Goal: Contribute content: Contribute content

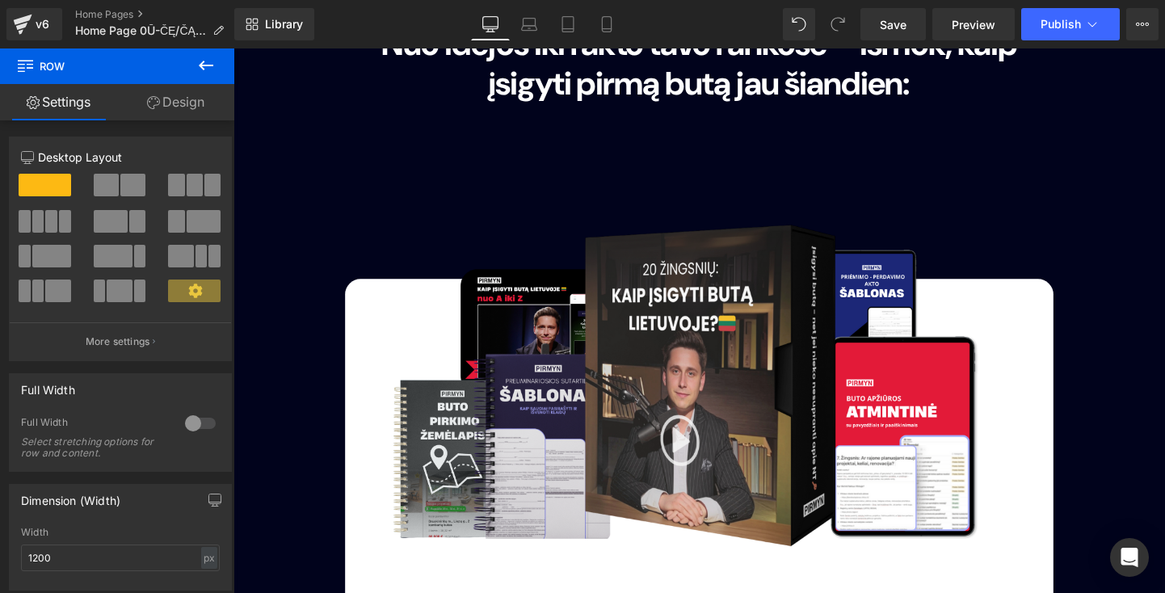
scroll to position [4178, 0]
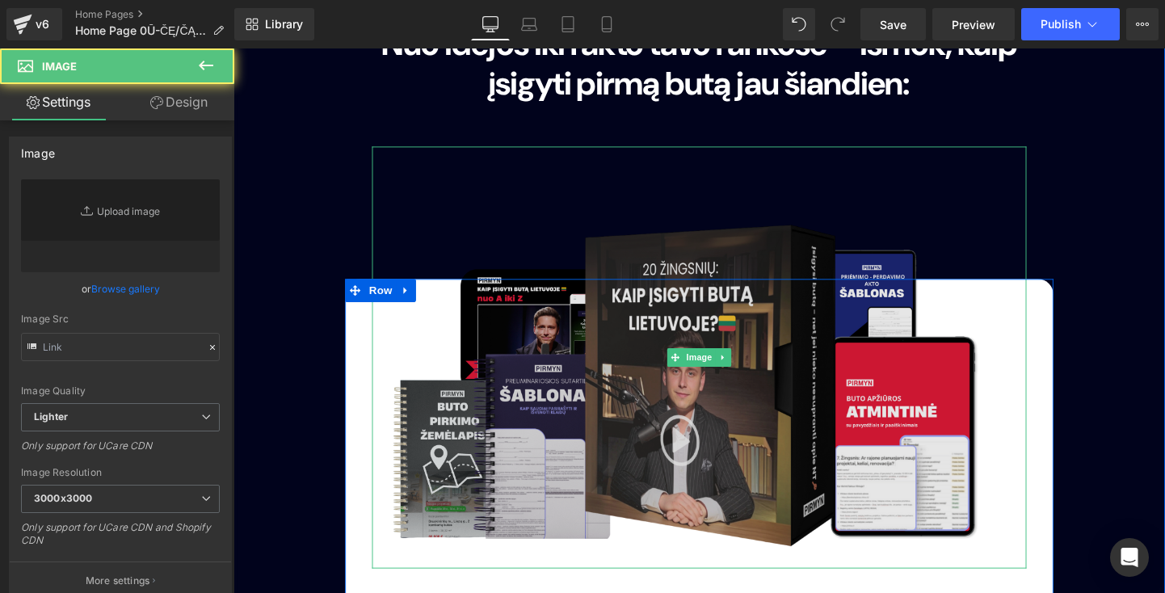
click at [567, 254] on img at bounding box center [722, 372] width 687 height 443
type input "[URL][DOMAIN_NAME]"
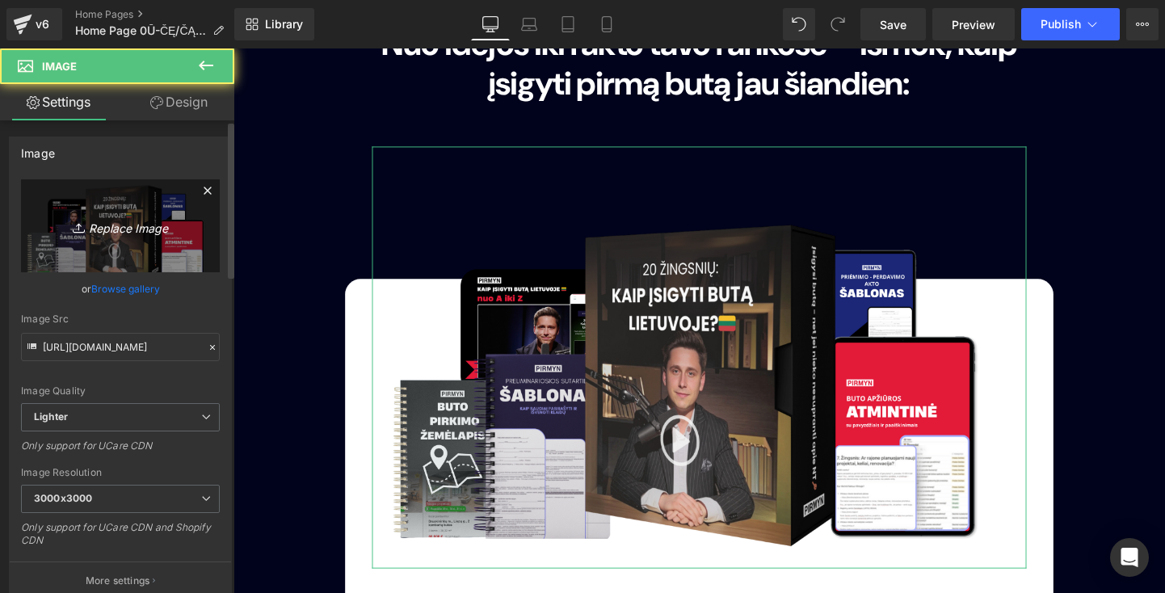
click at [120, 208] on link "Replace Image" at bounding box center [120, 225] width 199 height 93
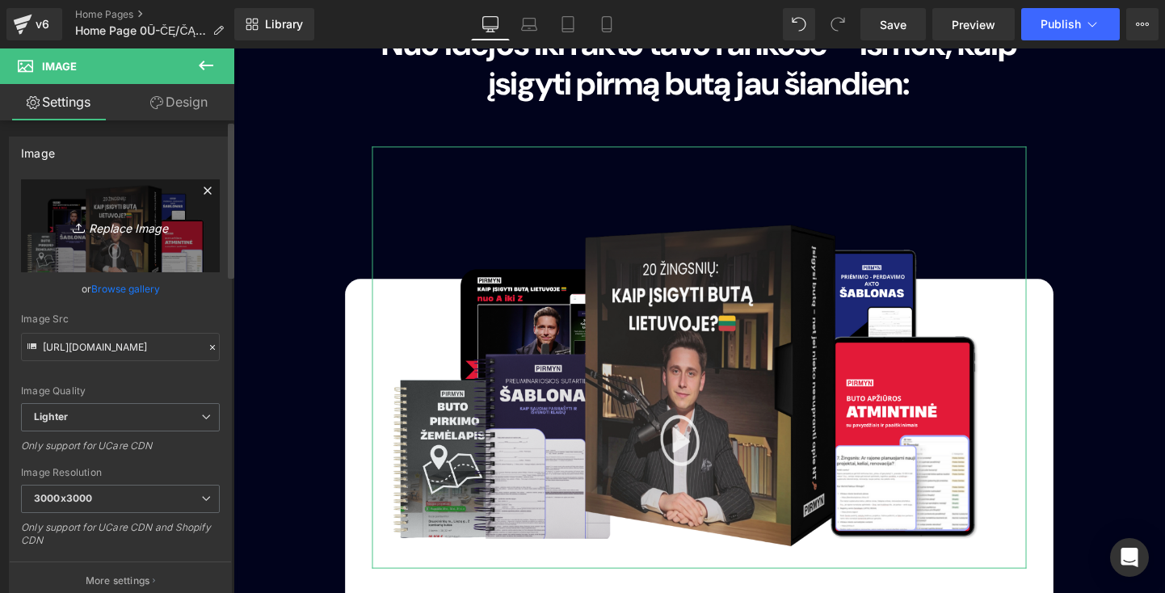
type input "C:\fakepath\bgp.png"
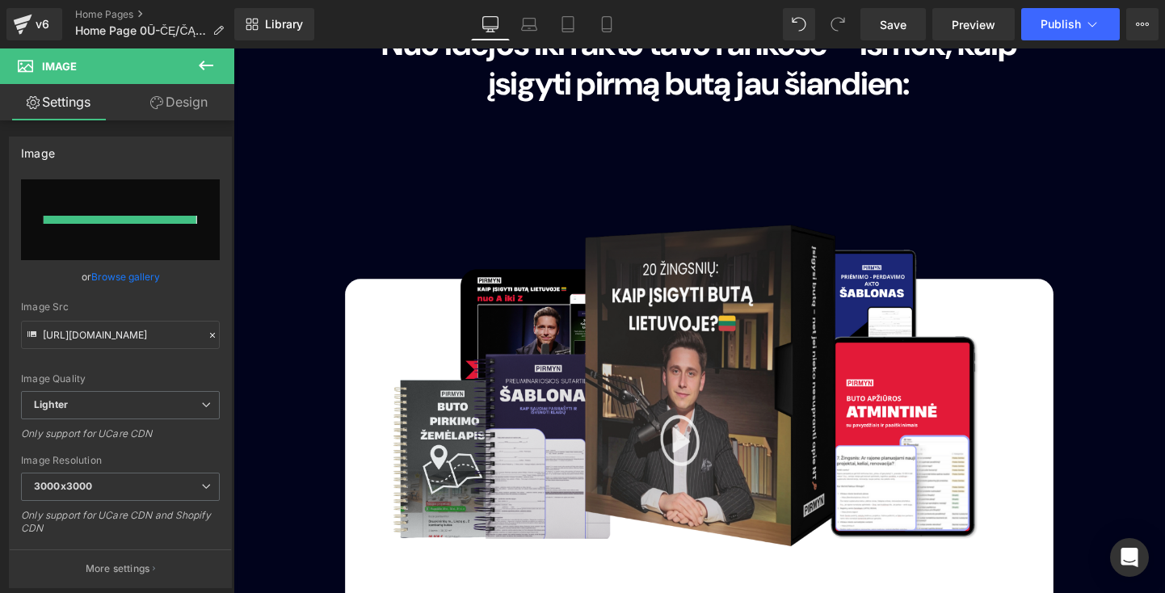
type input "[URL][DOMAIN_NAME]"
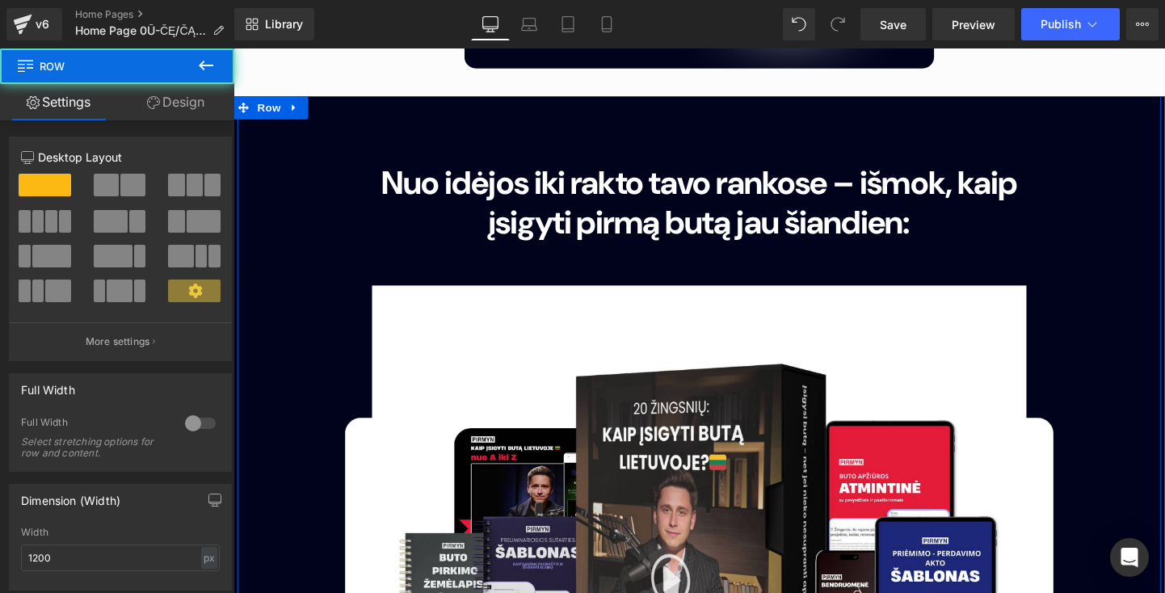
scroll to position [4033, 0]
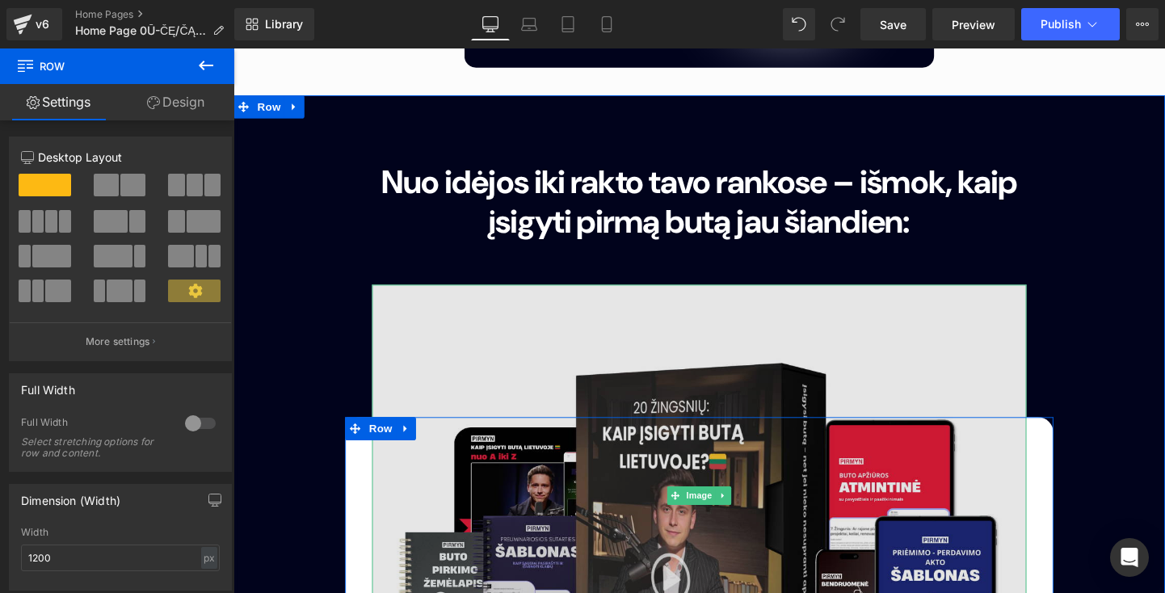
click at [486, 297] on img at bounding box center [722, 518] width 687 height 443
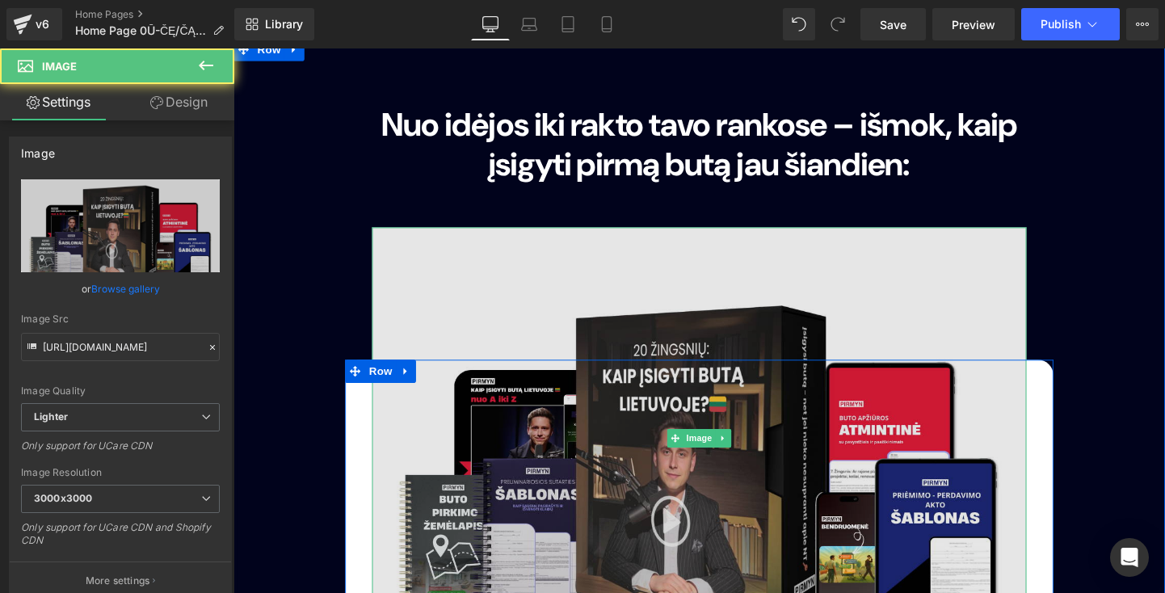
scroll to position [4092, 0]
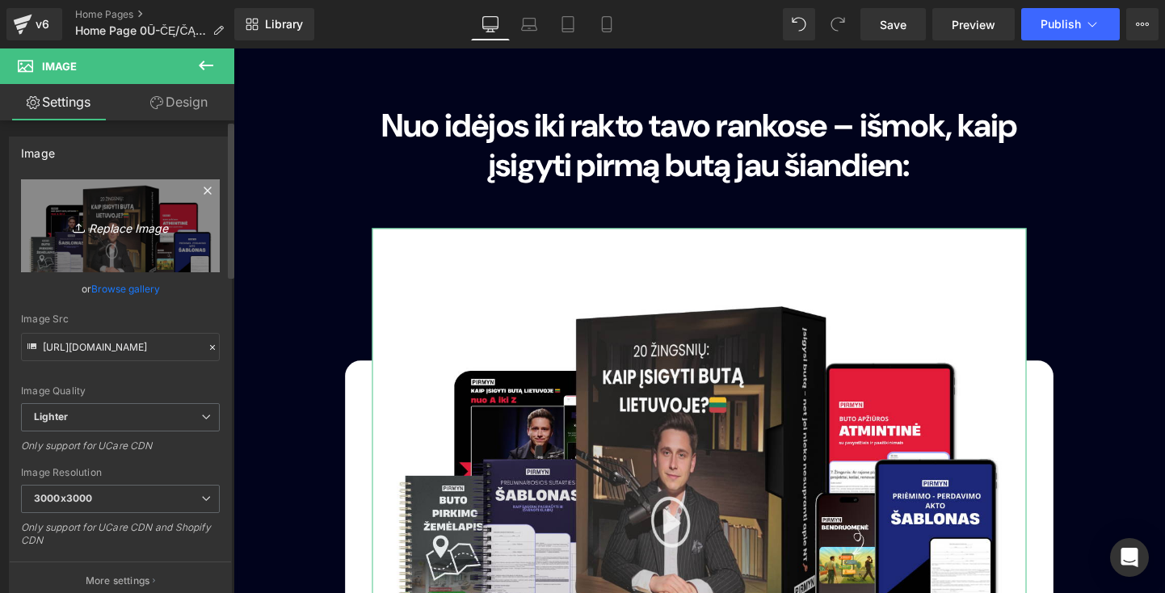
click at [135, 236] on link "Replace Image" at bounding box center [120, 225] width 199 height 93
type input "C:\fakepath\ghggg.png"
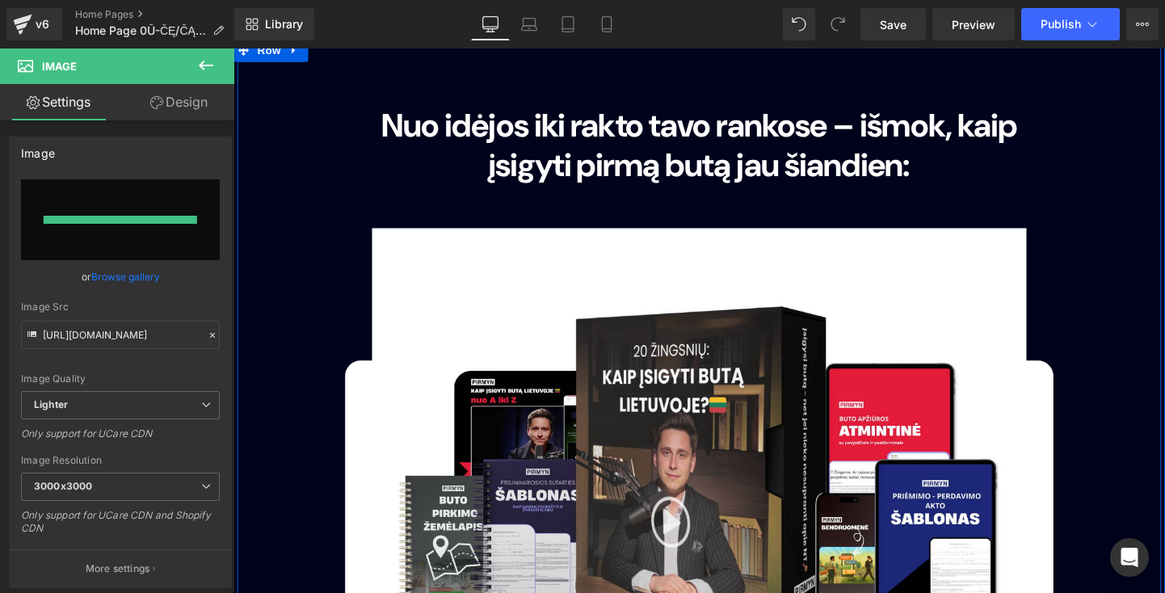
type input "[URL][DOMAIN_NAME]"
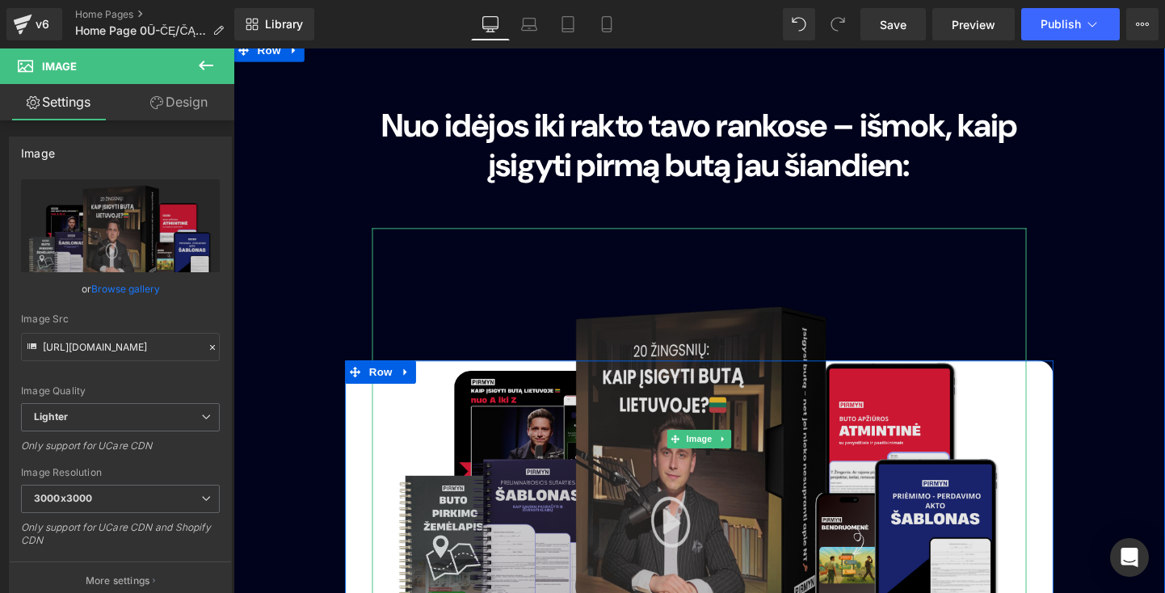
click at [944, 387] on img at bounding box center [722, 458] width 687 height 443
click at [483, 382] on img at bounding box center [722, 458] width 687 height 443
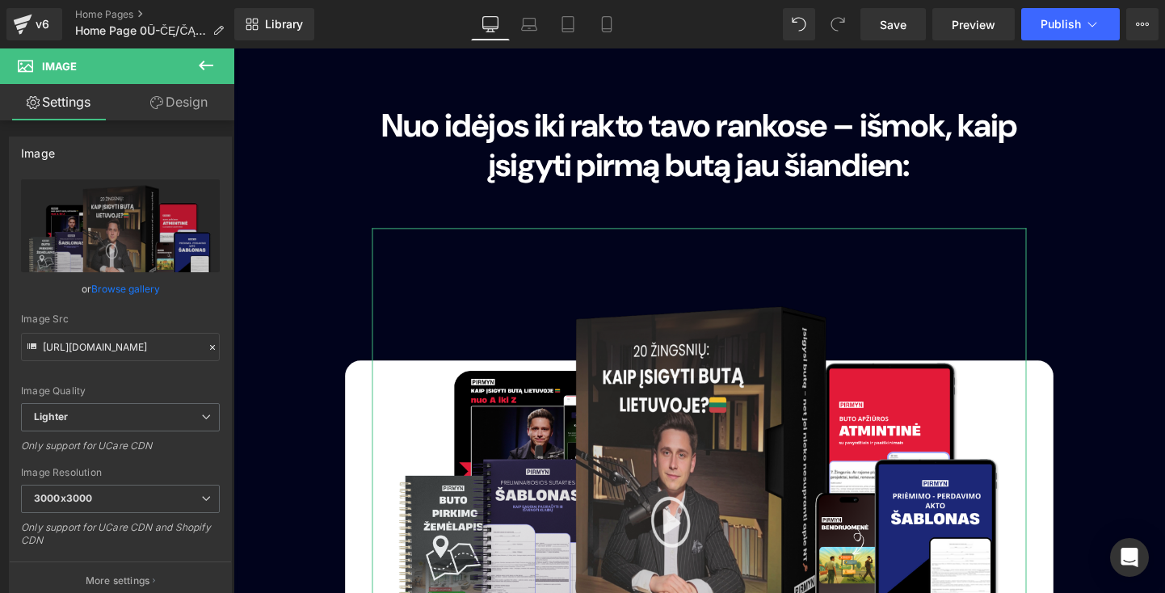
click at [170, 115] on link "Design" at bounding box center [178, 102] width 117 height 36
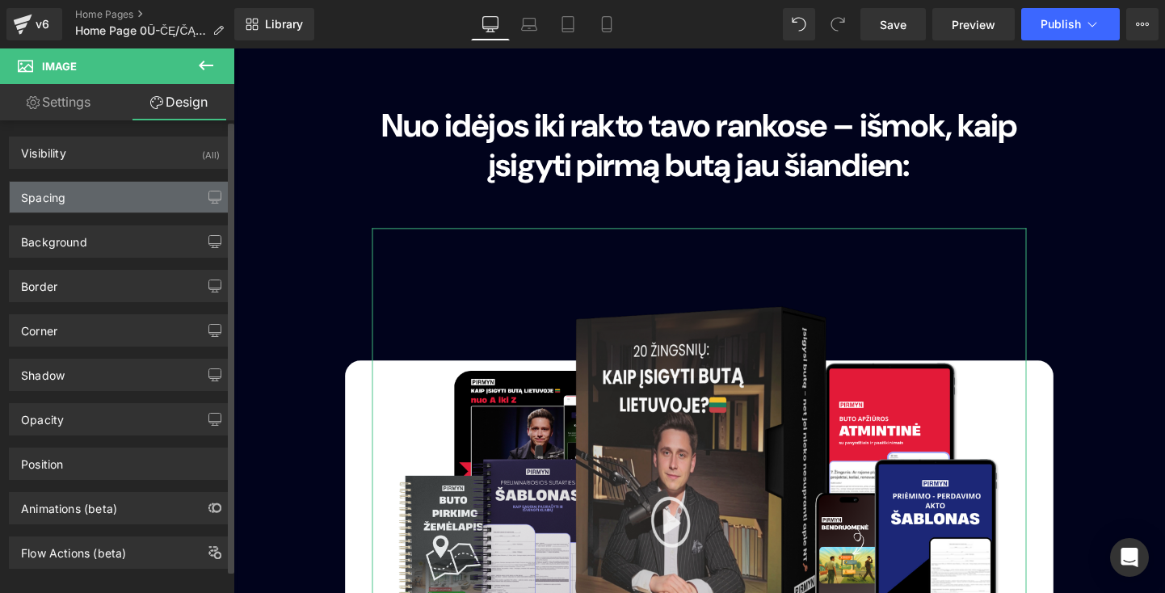
click at [126, 196] on div "Spacing" at bounding box center [120, 197] width 221 height 31
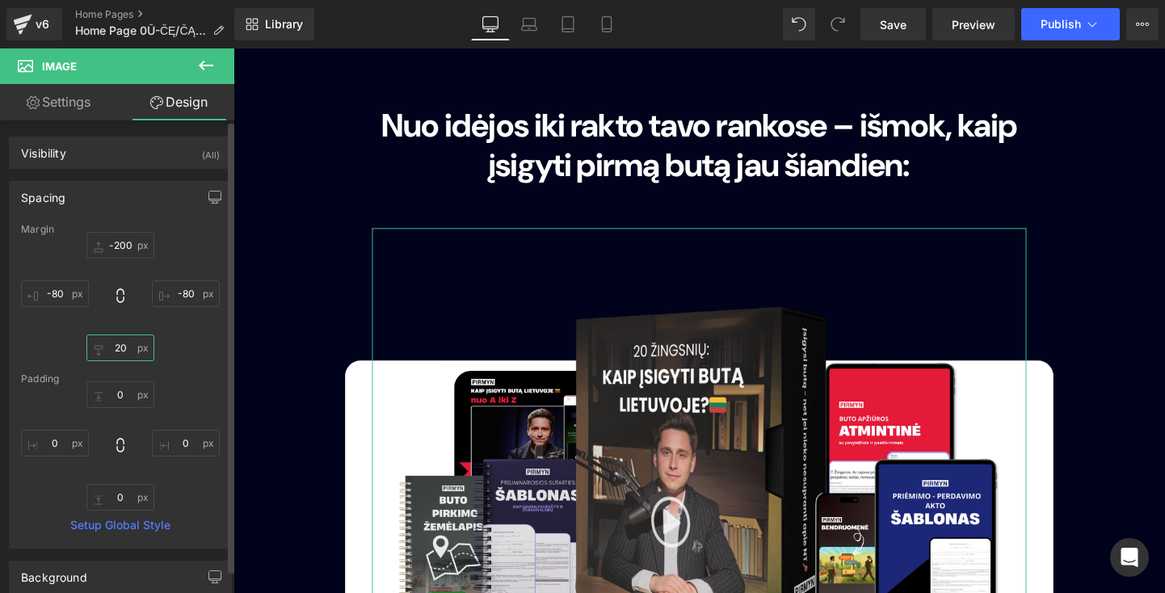
click at [125, 347] on input "20" at bounding box center [120, 347] width 68 height 27
type input "2"
type input "ė"
type input "0"
type input "ė"
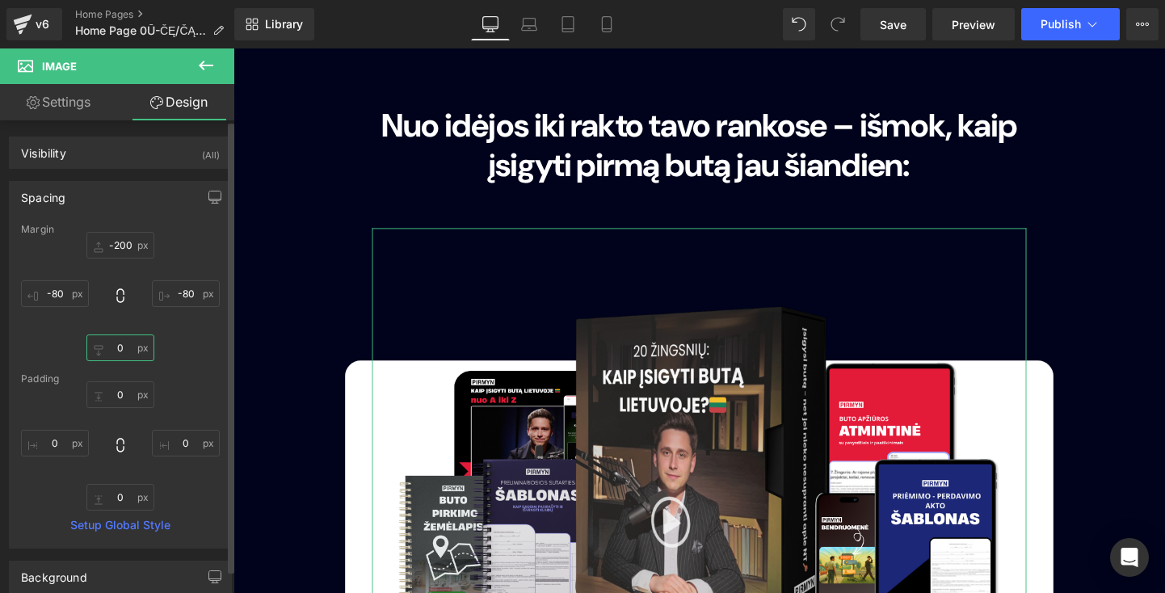
type input "0"
type input "40"
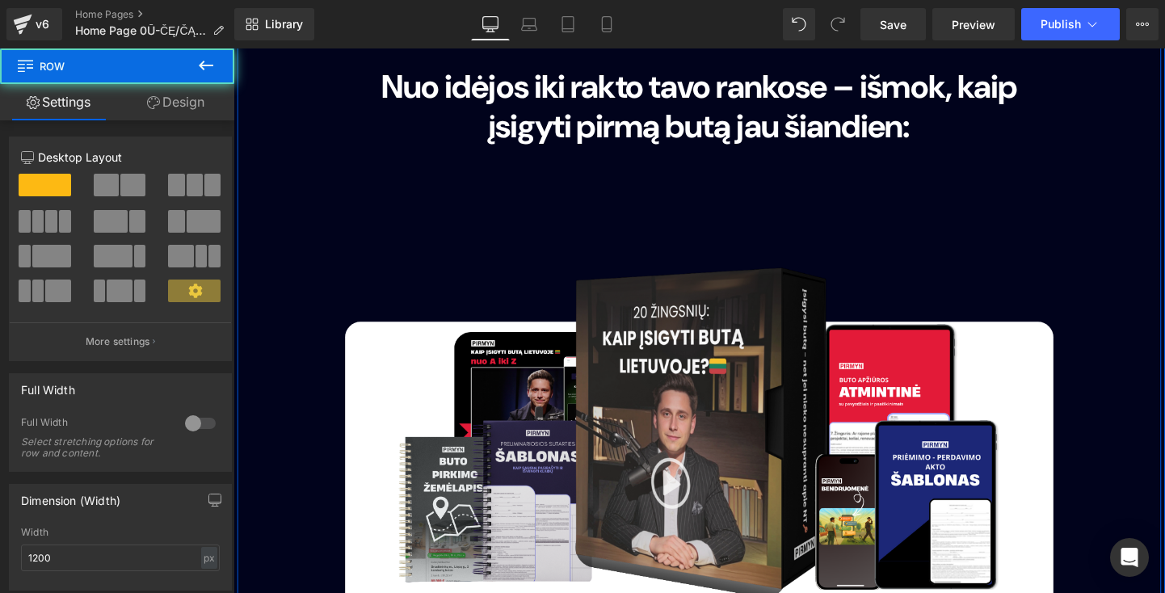
scroll to position [4147, 0]
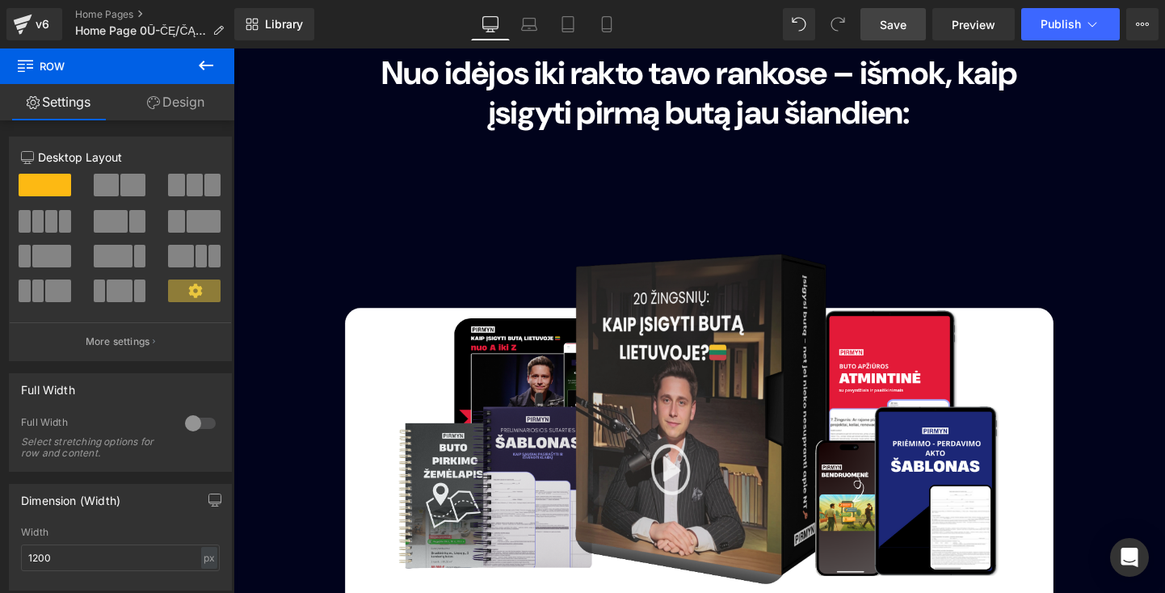
click at [906, 36] on link "Save" at bounding box center [892, 24] width 65 height 32
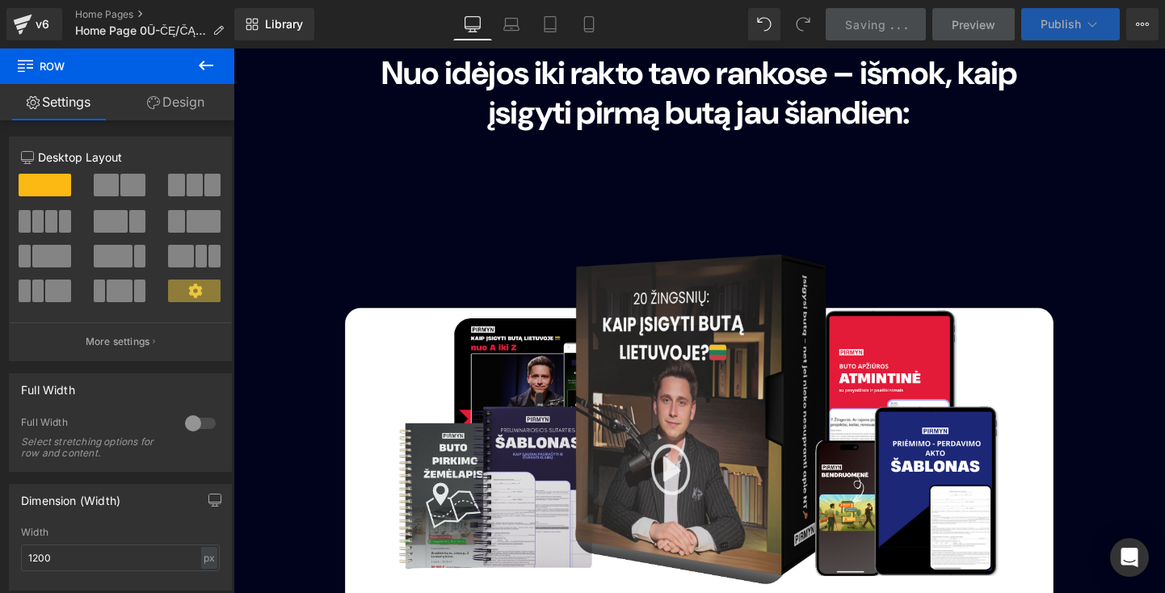
click at [1058, 31] on button "Publish" at bounding box center [1070, 24] width 99 height 32
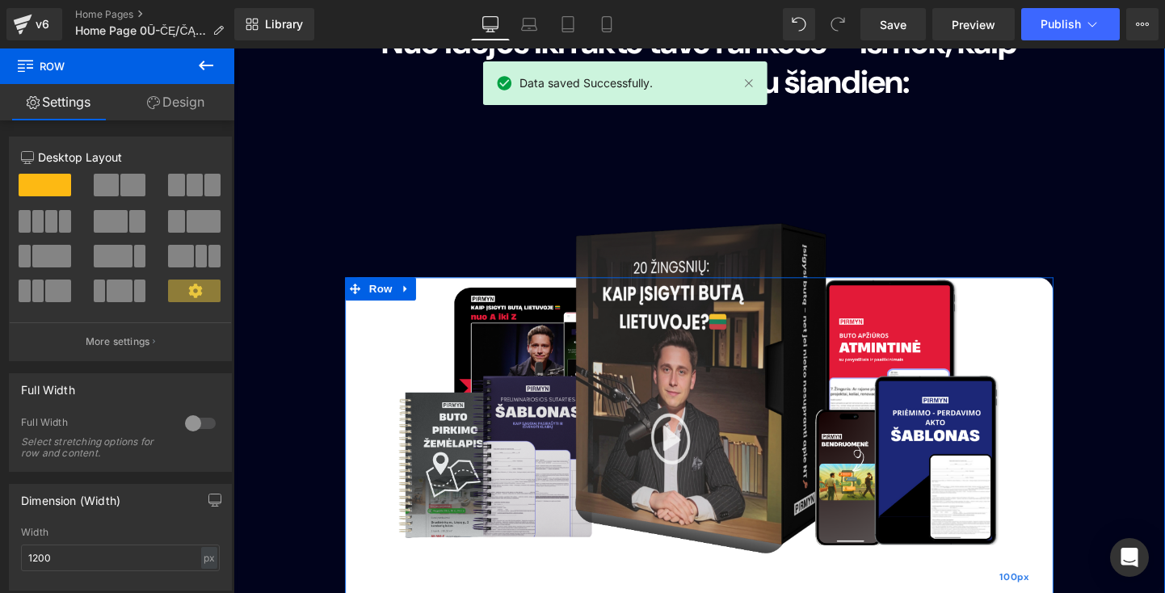
scroll to position [4154, 0]
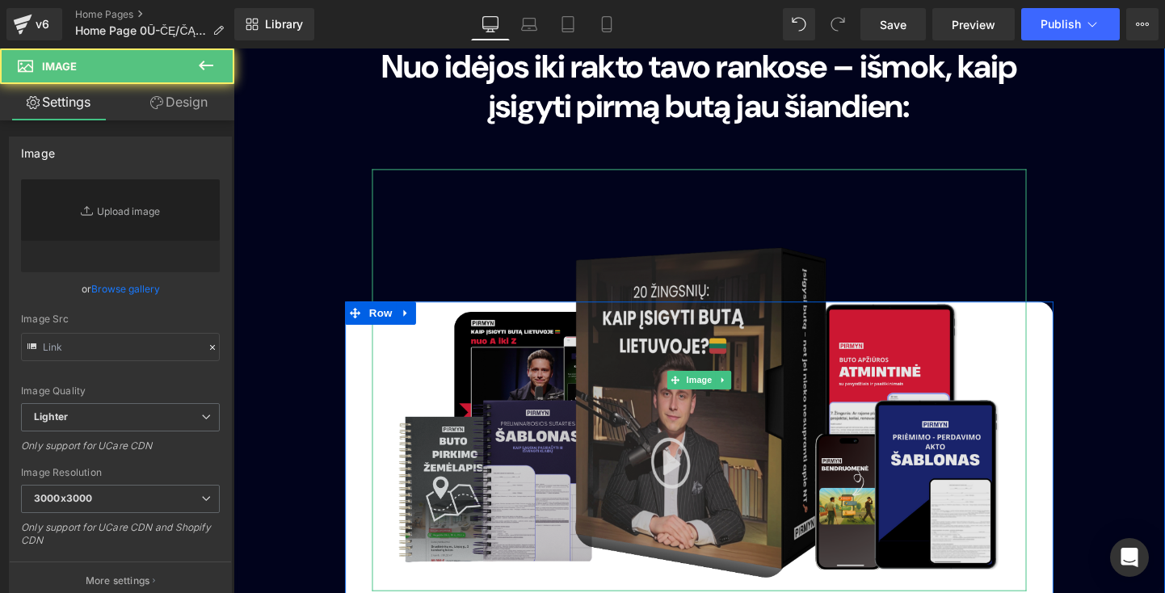
type input "[URL][DOMAIN_NAME]"
click at [634, 307] on img at bounding box center [722, 396] width 687 height 443
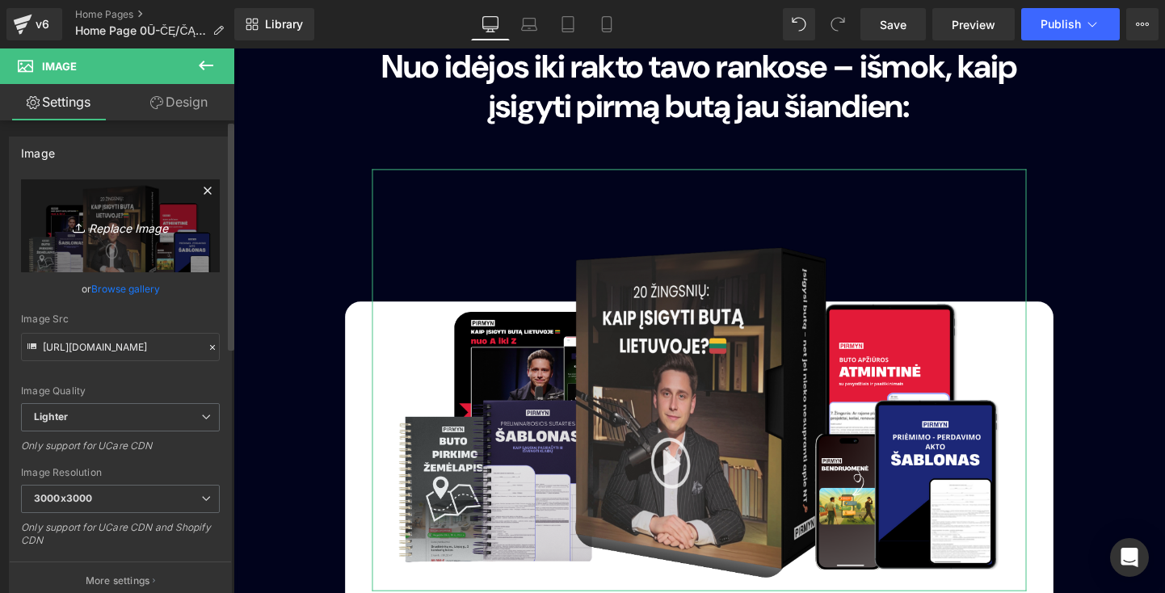
click at [105, 221] on icon "Replace Image" at bounding box center [120, 226] width 129 height 20
type input "C:\fakepath\jjhbjj.png"
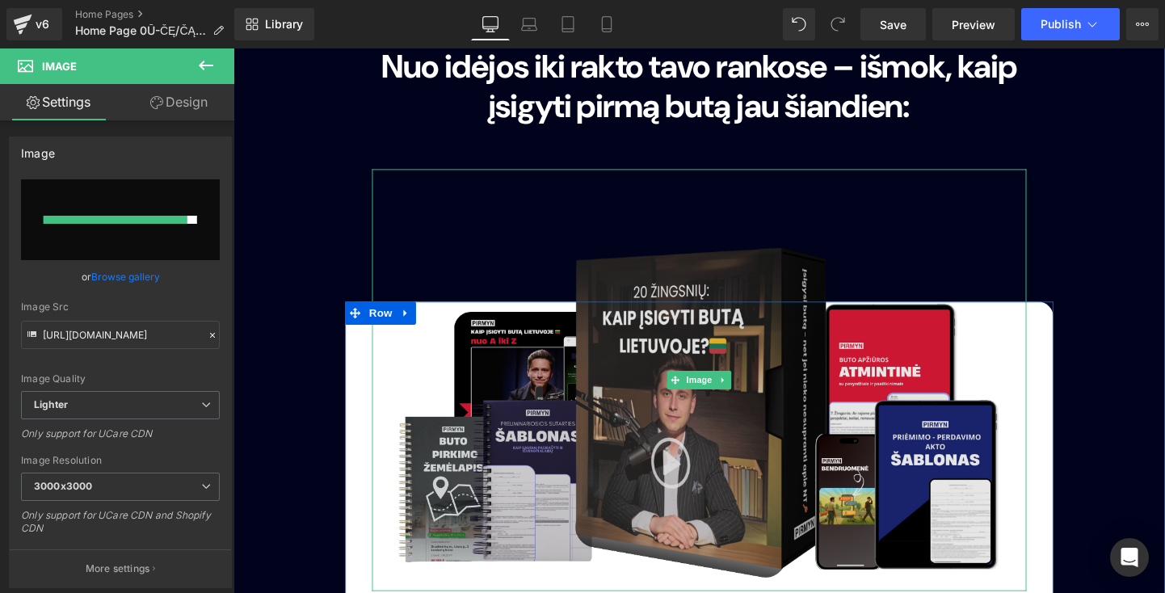
type input "[URL][DOMAIN_NAME]"
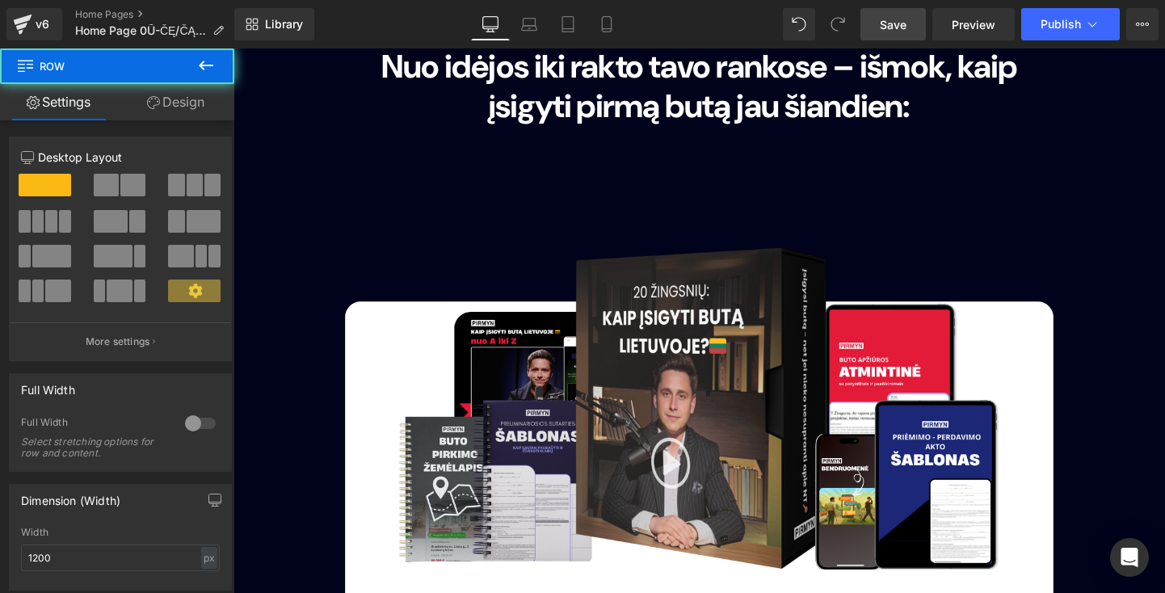
click at [904, 34] on link "Save" at bounding box center [892, 24] width 65 height 32
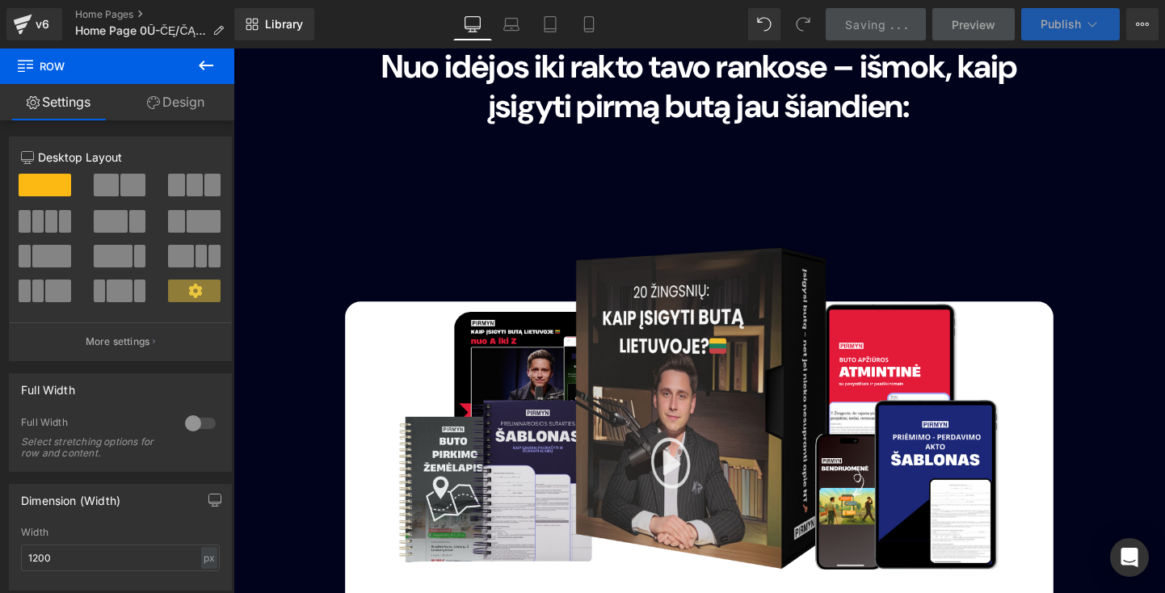
click at [1045, 21] on span "Publish" at bounding box center [1061, 24] width 40 height 13
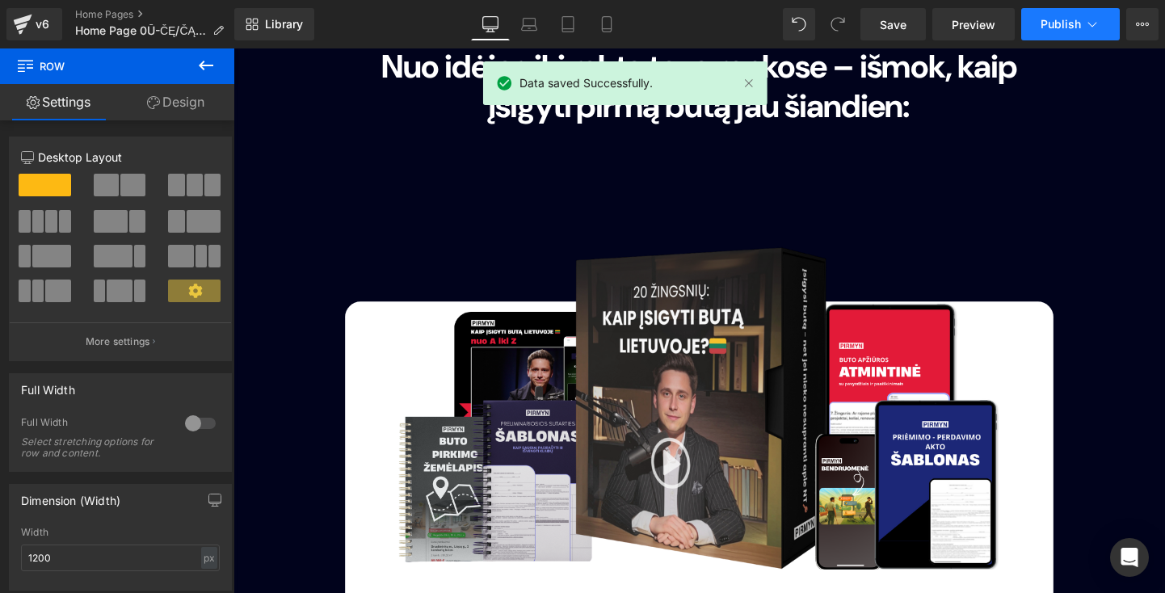
click at [1049, 19] on span "Publish" at bounding box center [1061, 24] width 40 height 13
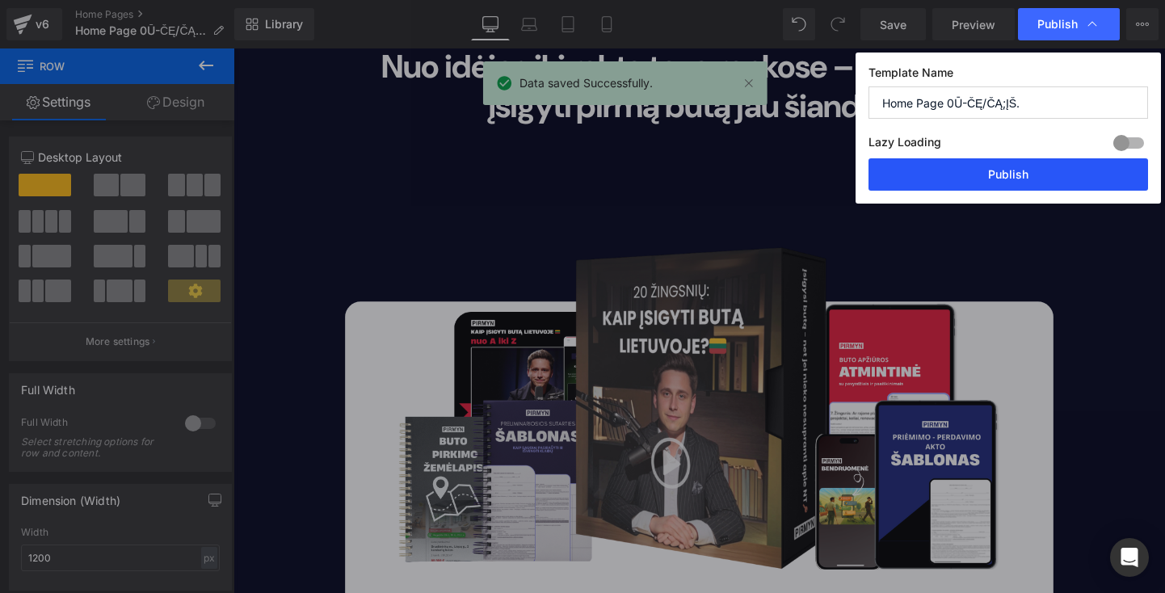
click at [0, 0] on button "Publish" at bounding box center [0, 0] width 0 height 0
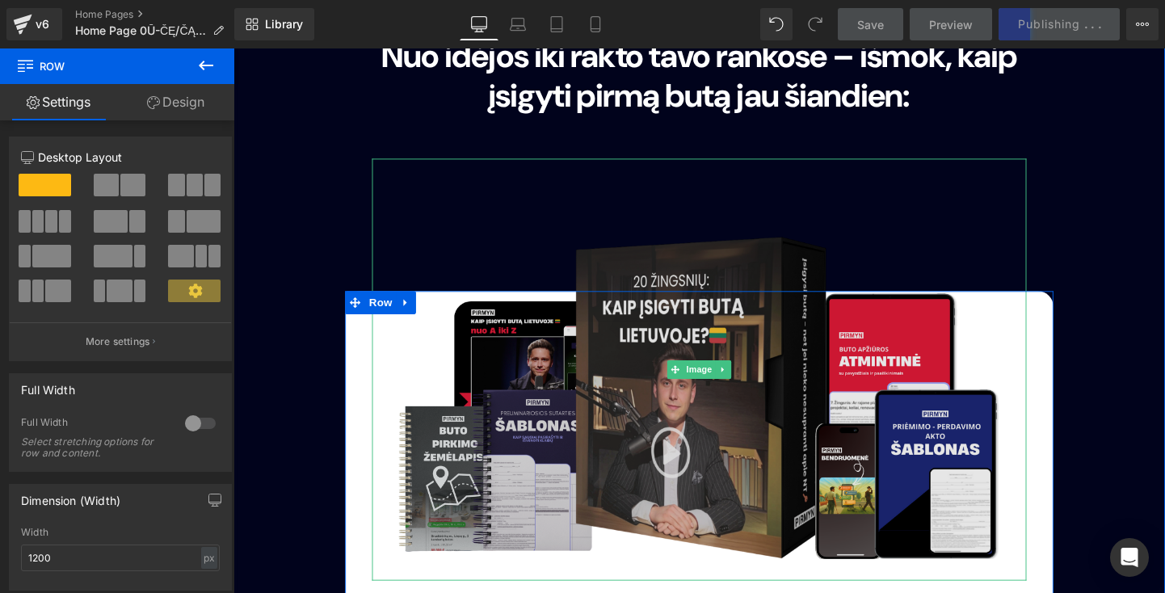
scroll to position [4164, 0]
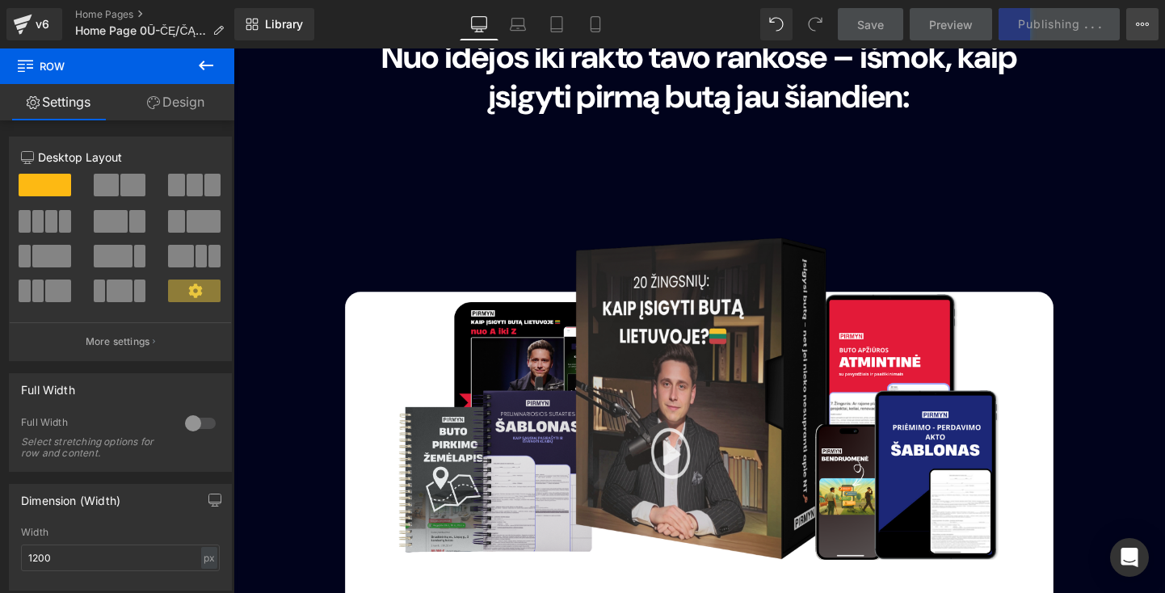
click at [1131, 27] on button "View Live Page View with current Template Save Template to Library Schedule Pub…" at bounding box center [1142, 24] width 32 height 32
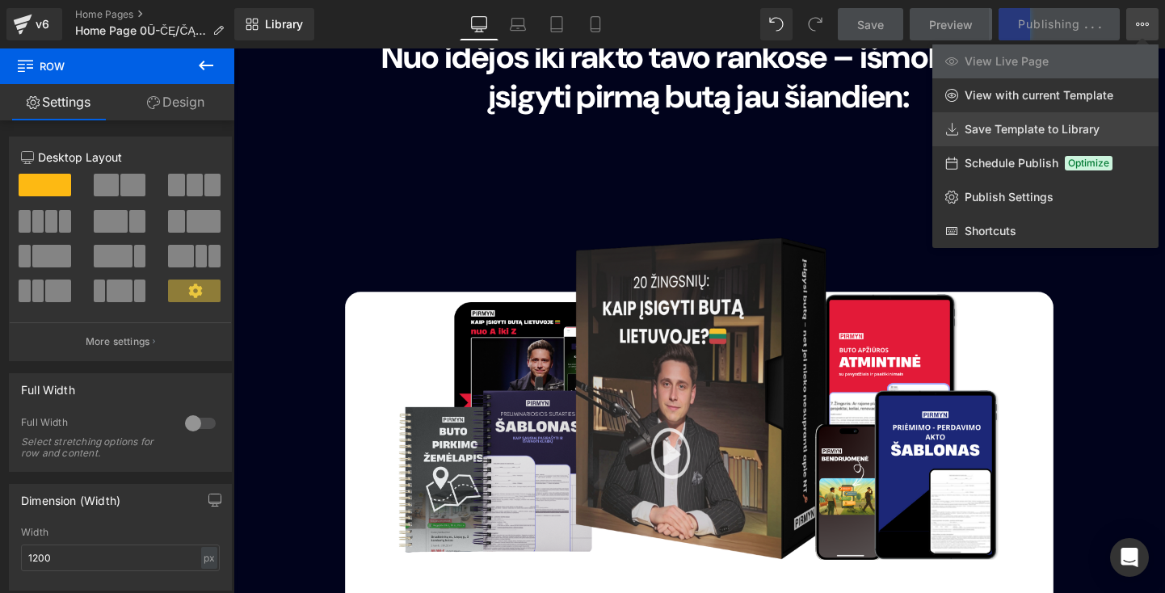
click at [1015, 137] on link "Save Template to Library" at bounding box center [1045, 129] width 226 height 34
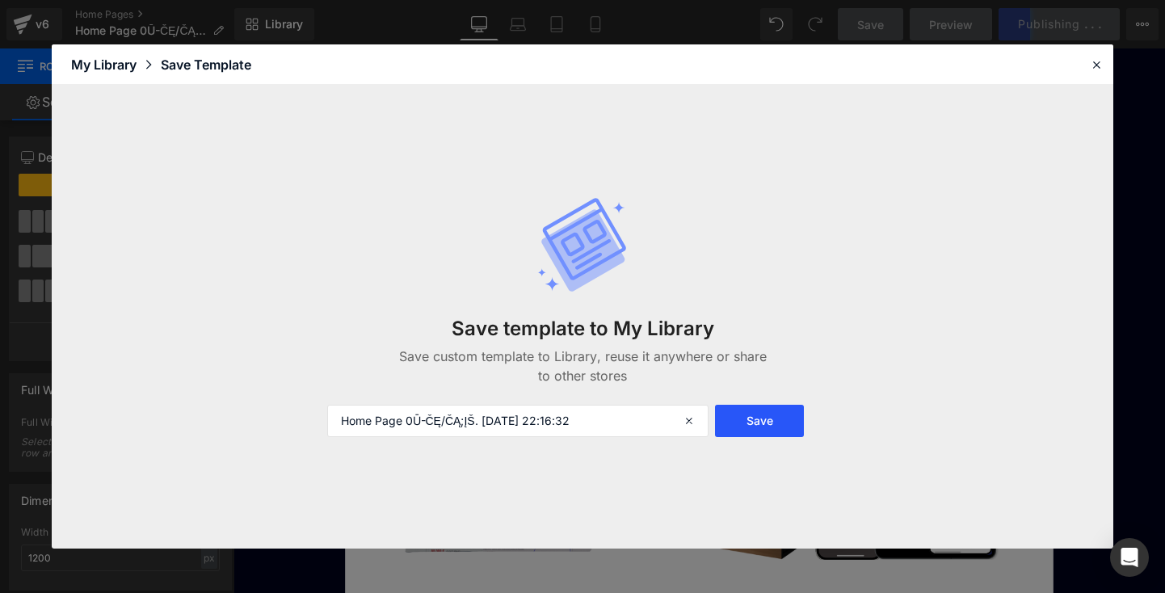
click at [0, 0] on button "Save" at bounding box center [0, 0] width 0 height 0
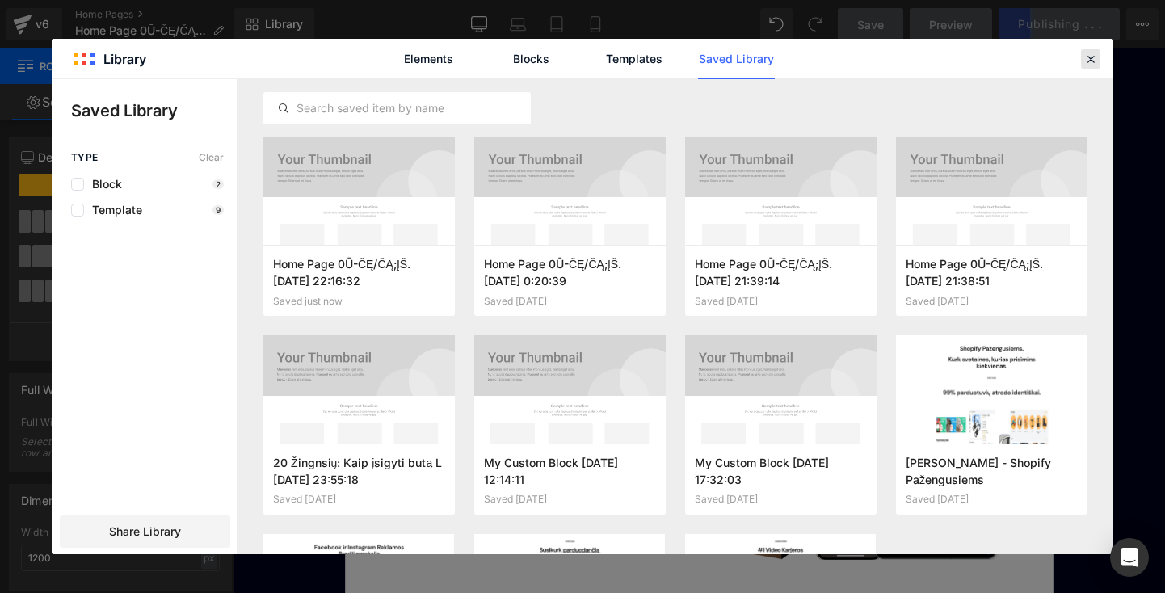
click at [0, 0] on icon at bounding box center [0, 0] width 0 height 0
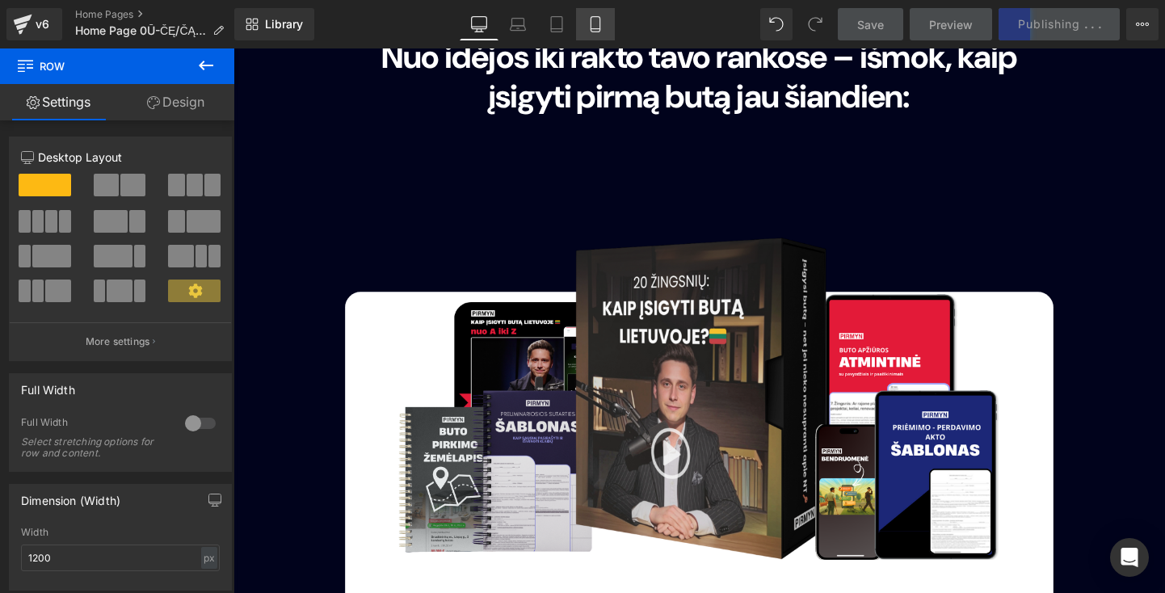
click at [593, 23] on icon at bounding box center [595, 24] width 16 height 16
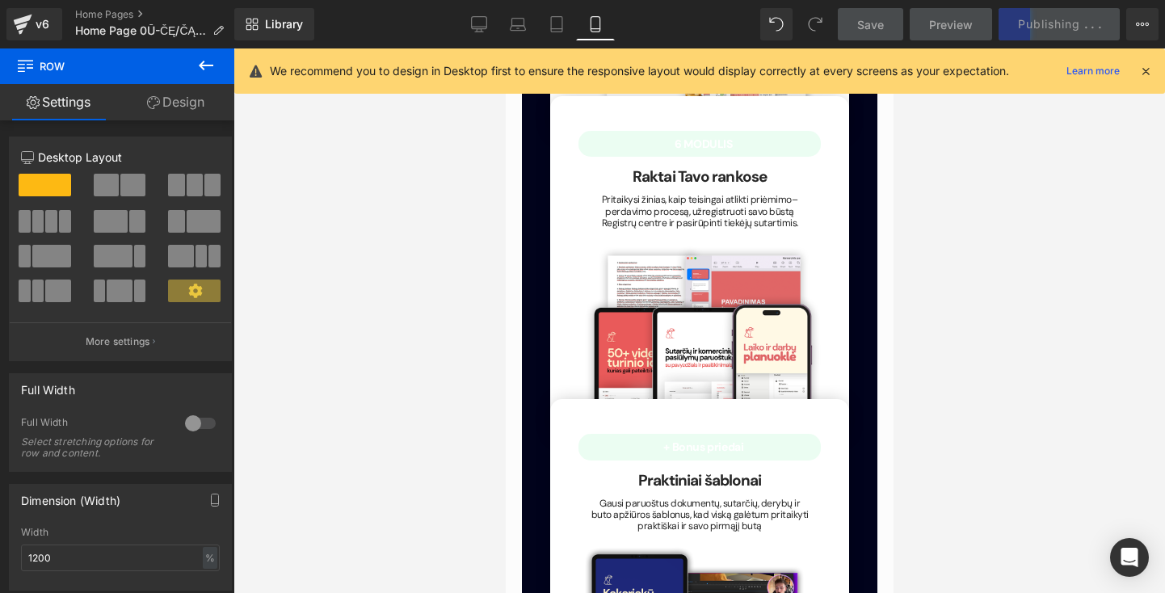
type input "100"
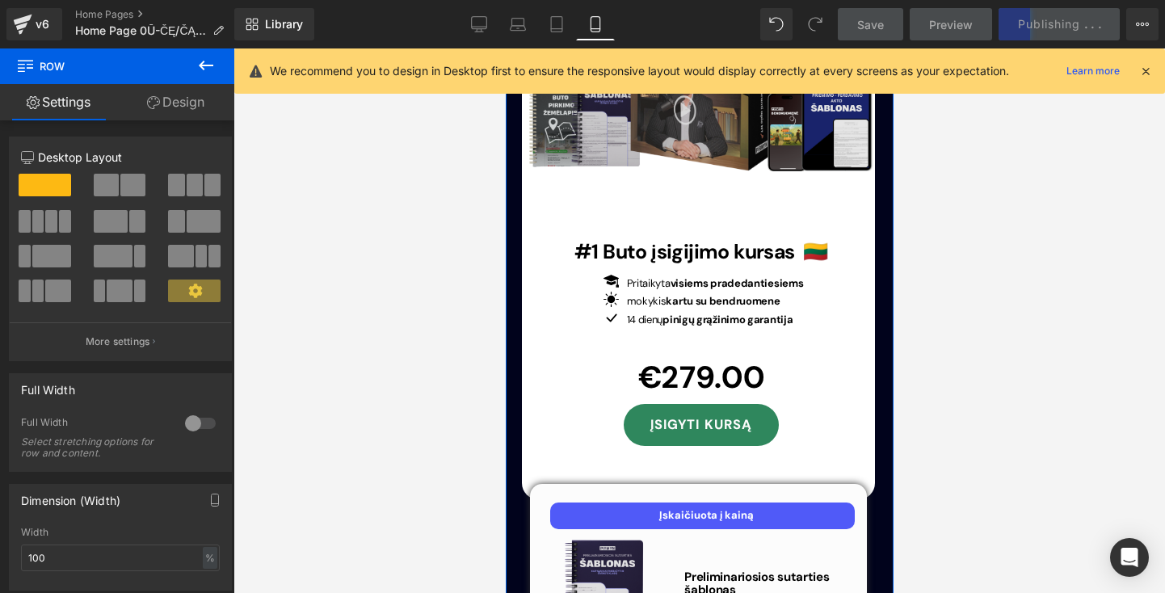
scroll to position [5335, 0]
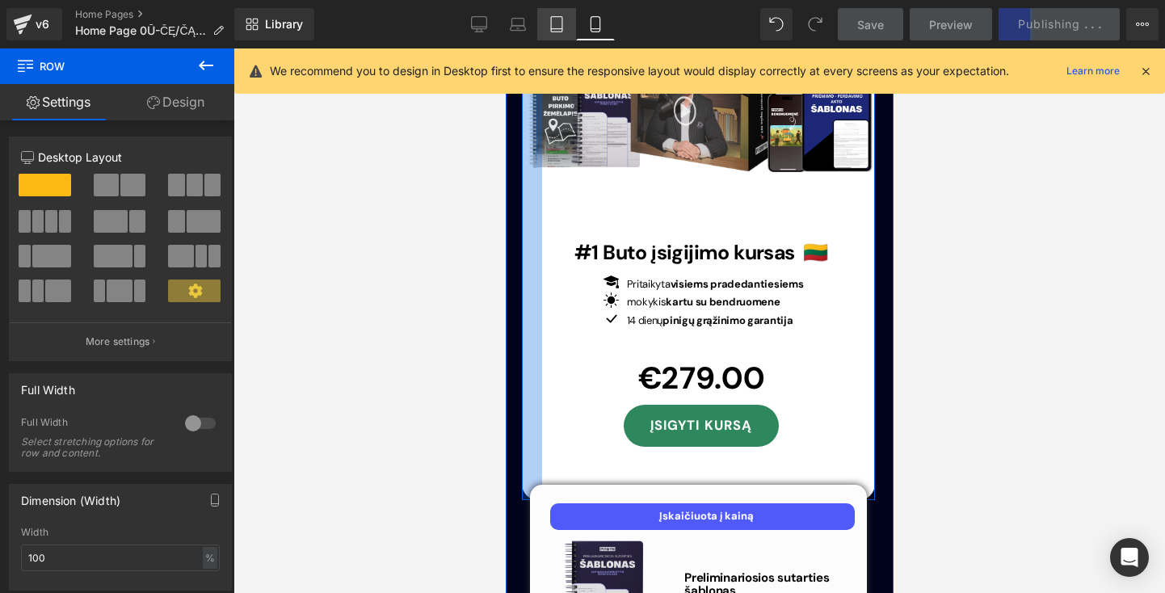
click at [556, 23] on icon at bounding box center [557, 24] width 16 height 16
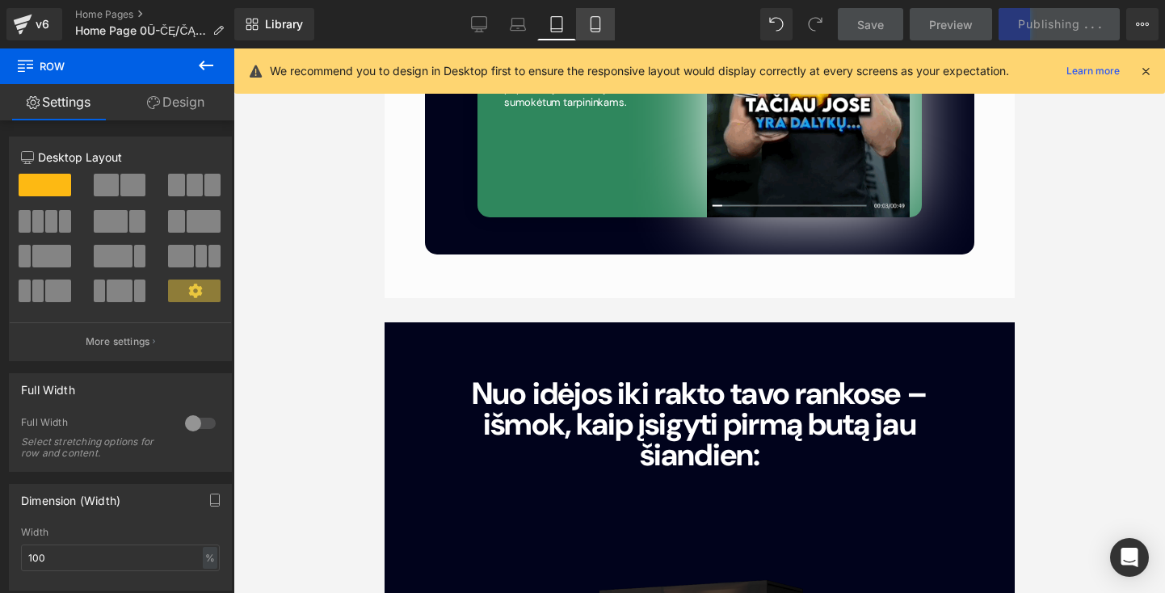
click at [603, 27] on icon at bounding box center [595, 24] width 16 height 16
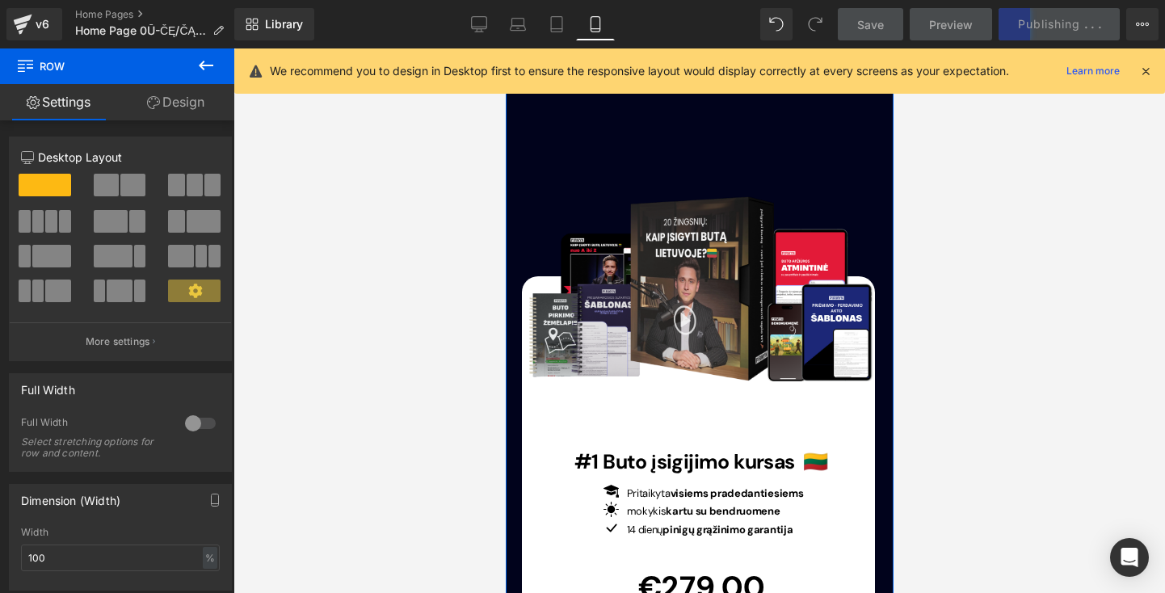
scroll to position [5123, 0]
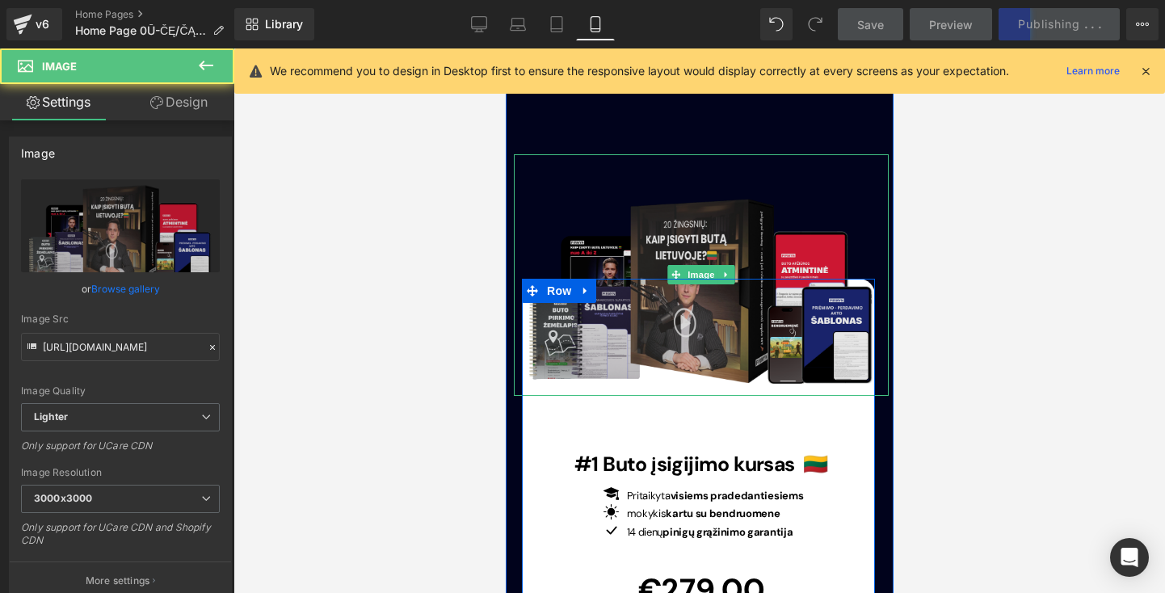
click at [574, 259] on img at bounding box center [700, 275] width 375 height 242
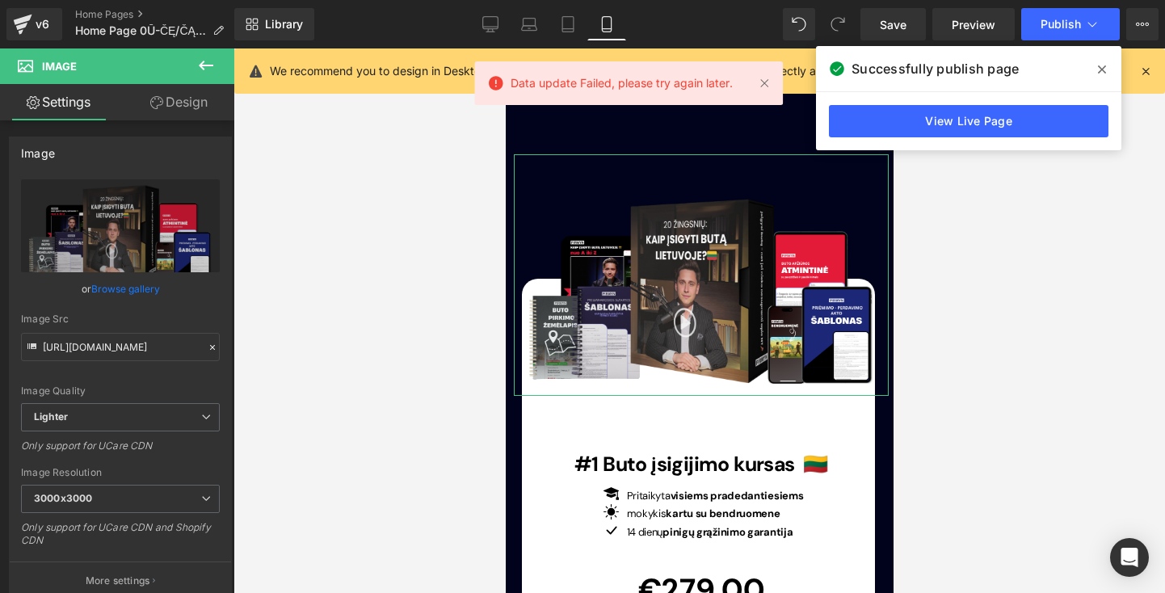
click at [187, 119] on link "Design" at bounding box center [178, 102] width 117 height 36
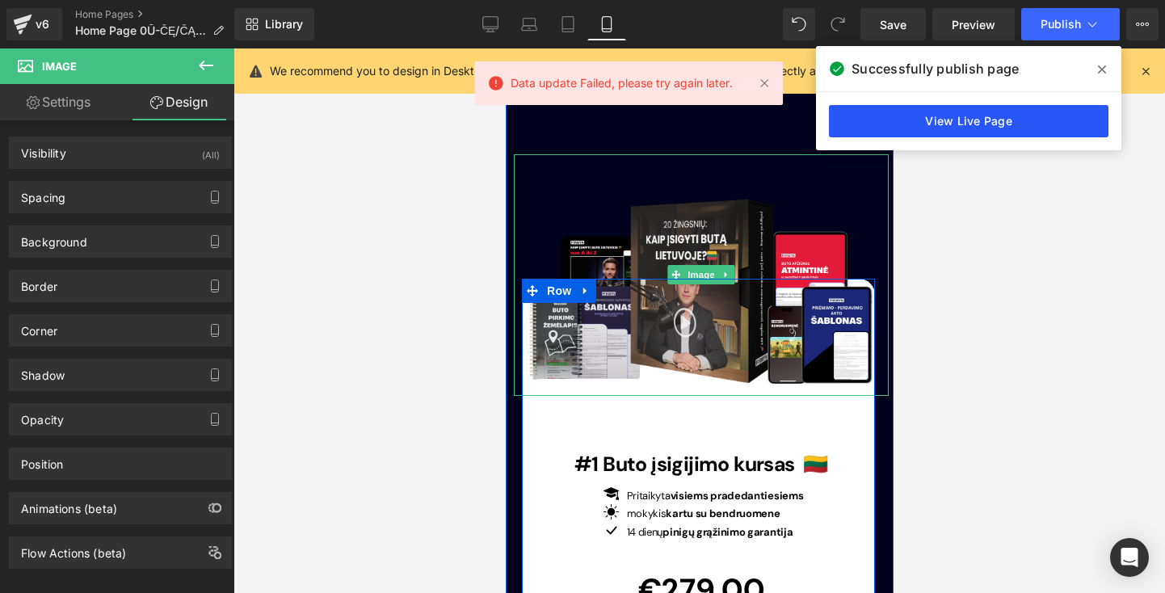
click at [922, 129] on link "View Live Page" at bounding box center [969, 121] width 280 height 32
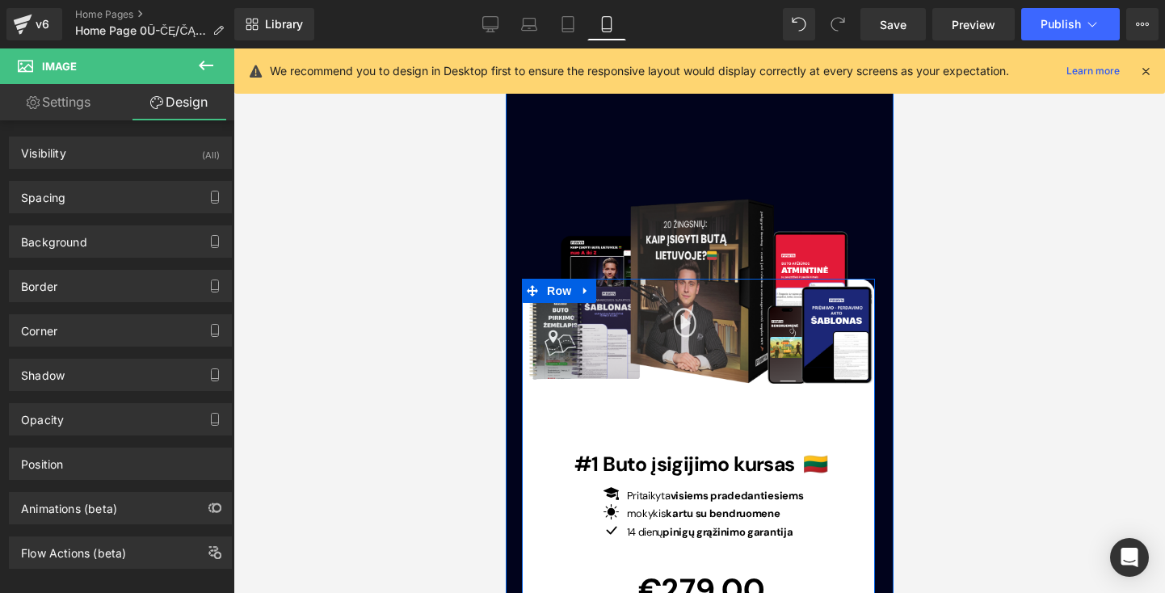
click at [557, 452] on h1 "#1 Buto įsigijimo kursas 🇱🇹" at bounding box center [700, 464] width 294 height 24
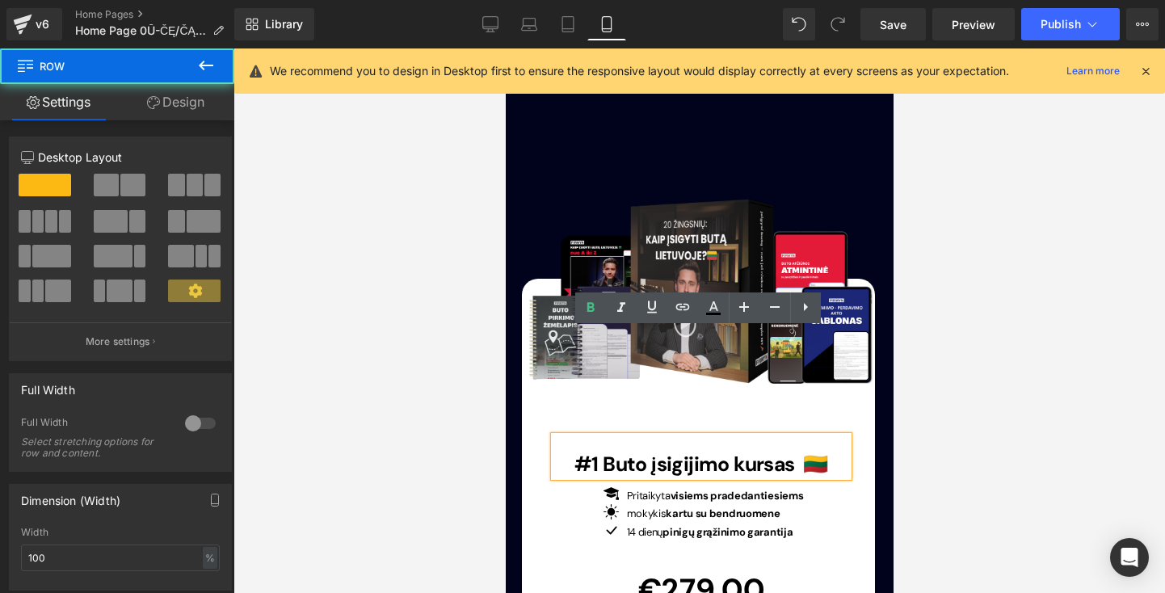
click at [541, 427] on div "Image #1 Buto įsigijimo kursas 🇱🇹 Heading Icon Pritaikyta visiems pradedantiesi…" at bounding box center [700, 487] width 318 height 343
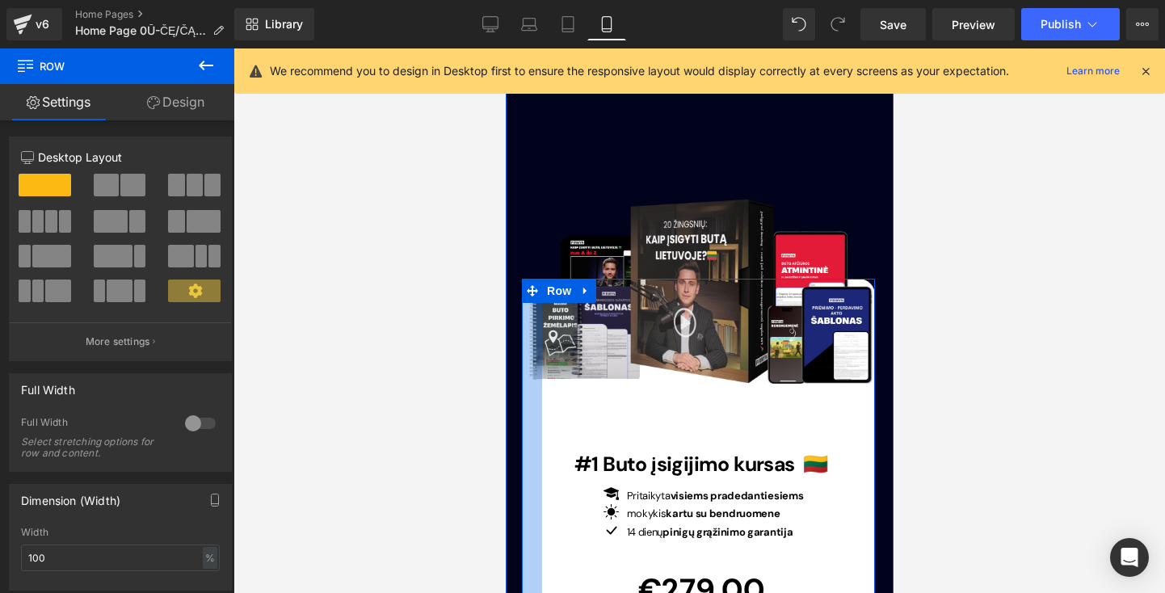
click at [530, 363] on div at bounding box center [531, 495] width 20 height 433
click at [553, 280] on span "Row" at bounding box center [558, 292] width 32 height 24
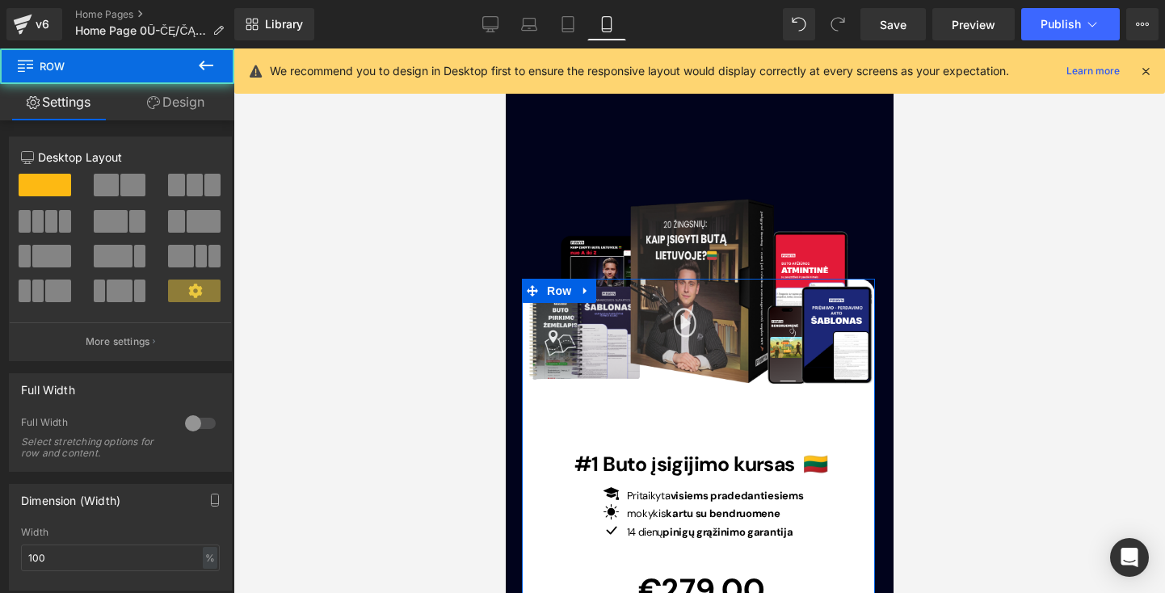
click at [192, 111] on link "Design" at bounding box center [175, 102] width 117 height 36
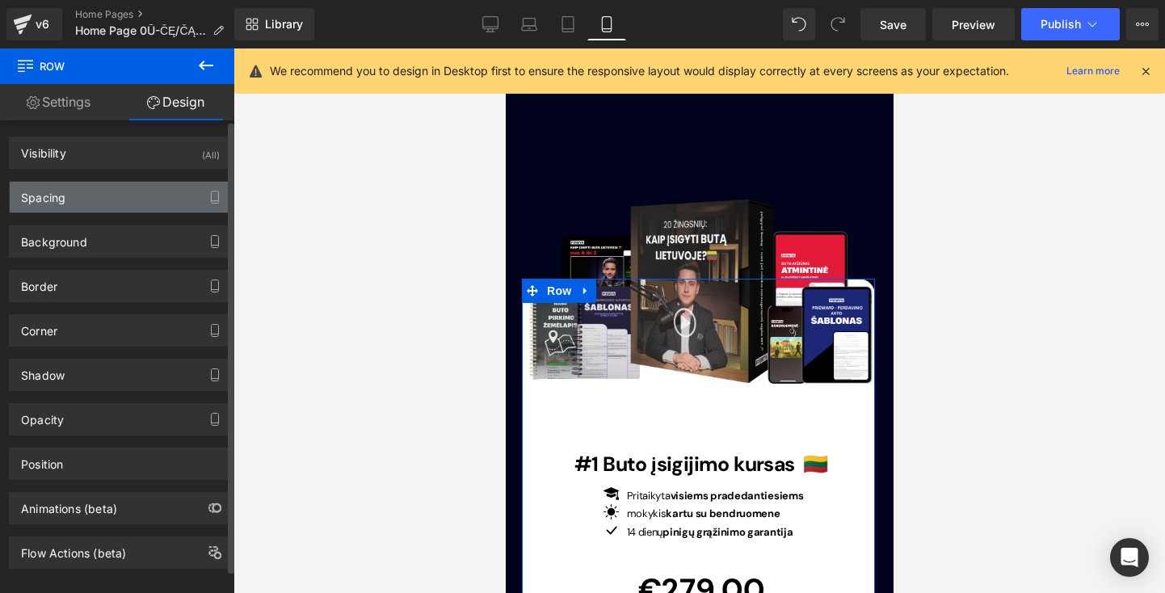
click at [183, 200] on div "Spacing" at bounding box center [120, 197] width 221 height 31
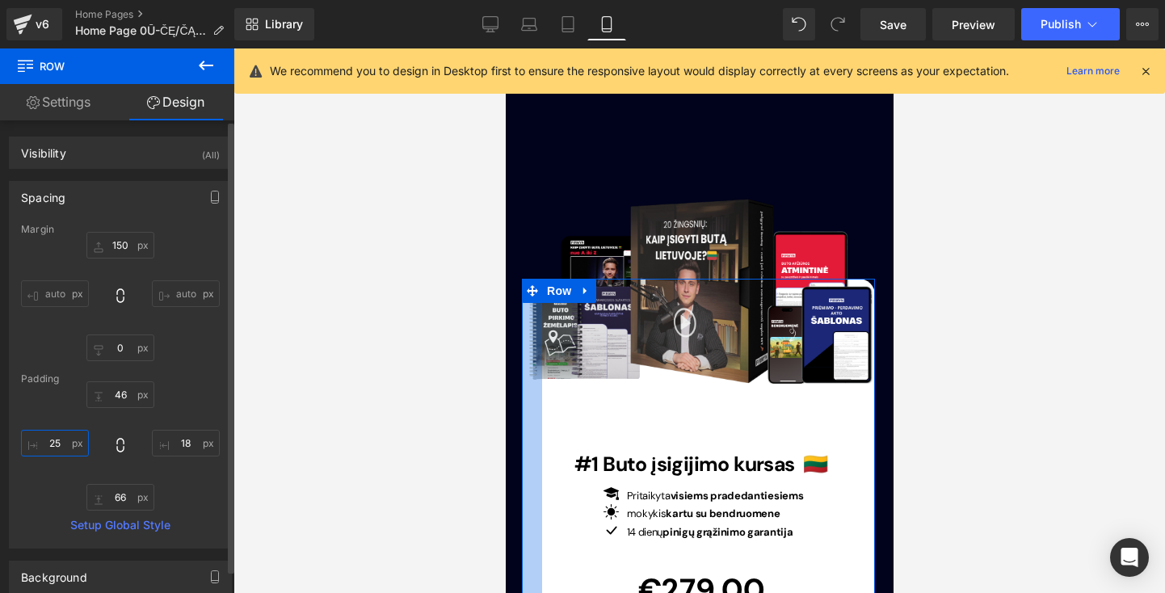
click at [65, 443] on input "25" at bounding box center [55, 443] width 68 height 27
type input "2"
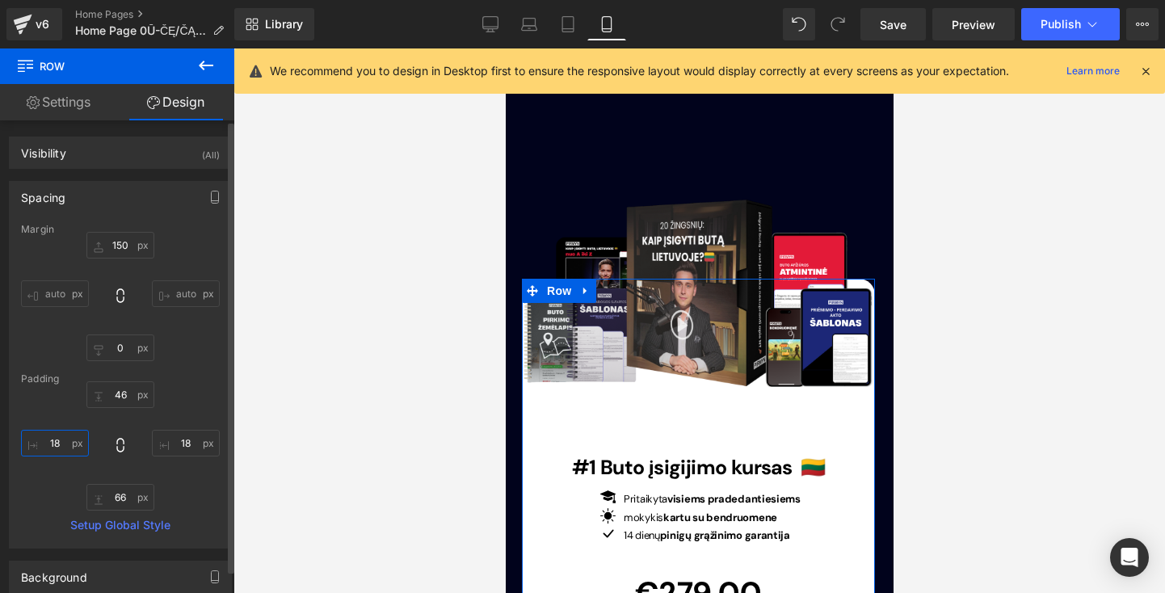
type input "18"
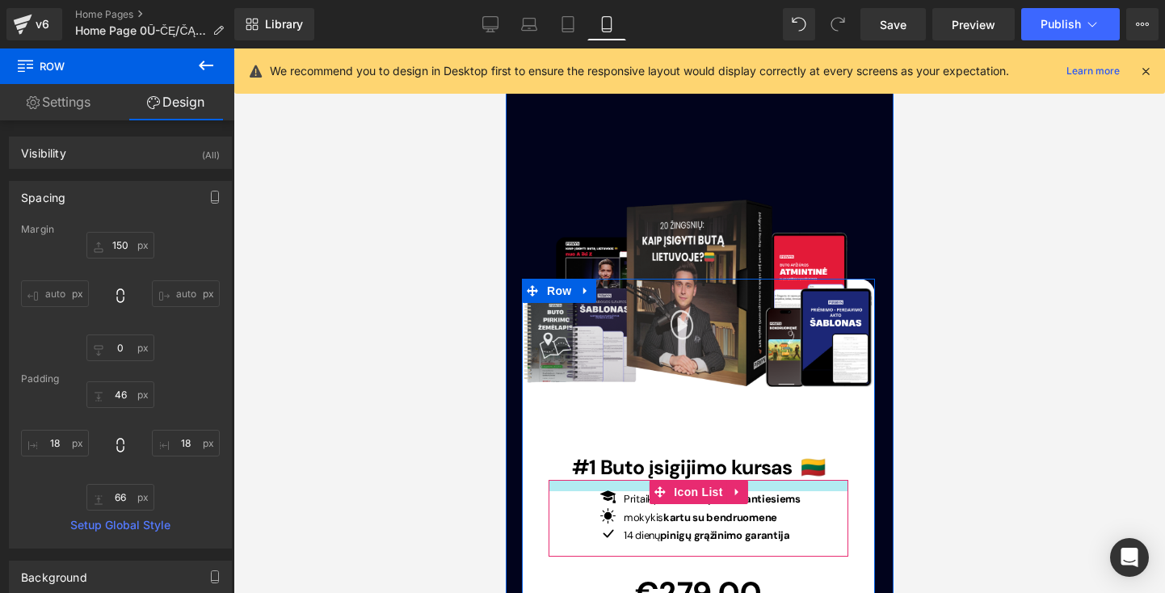
click at [642, 480] on div at bounding box center [698, 485] width 300 height 11
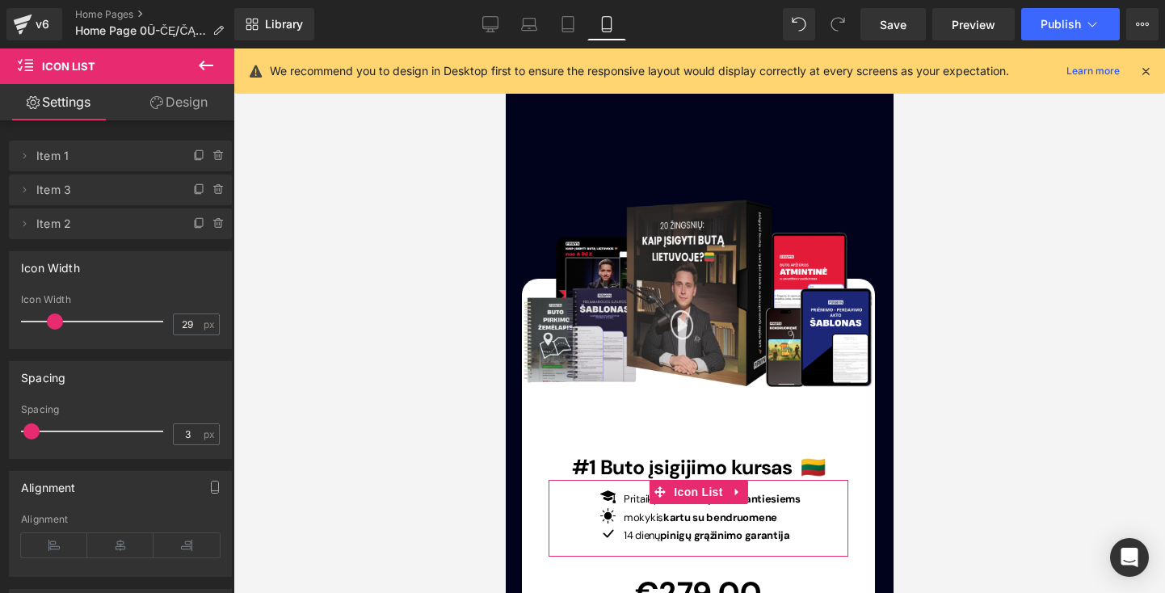
scroll to position [57, 0]
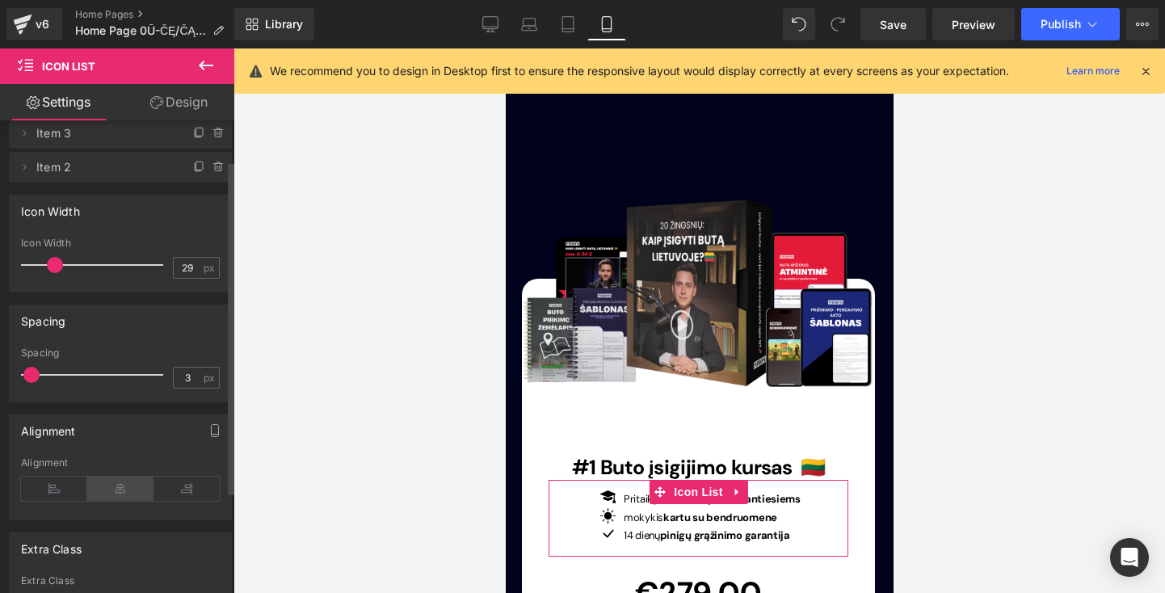
click at [125, 495] on icon at bounding box center [120, 489] width 66 height 24
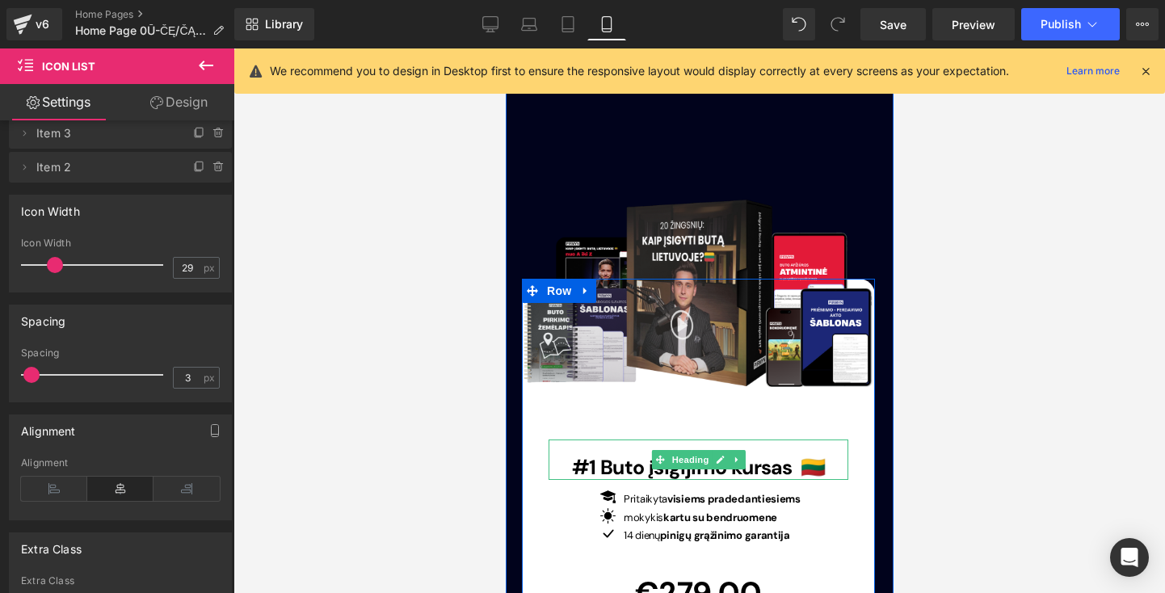
click at [644, 454] on span "#1 Buto įsigijimo kursas 🇱🇹" at bounding box center [698, 467] width 254 height 27
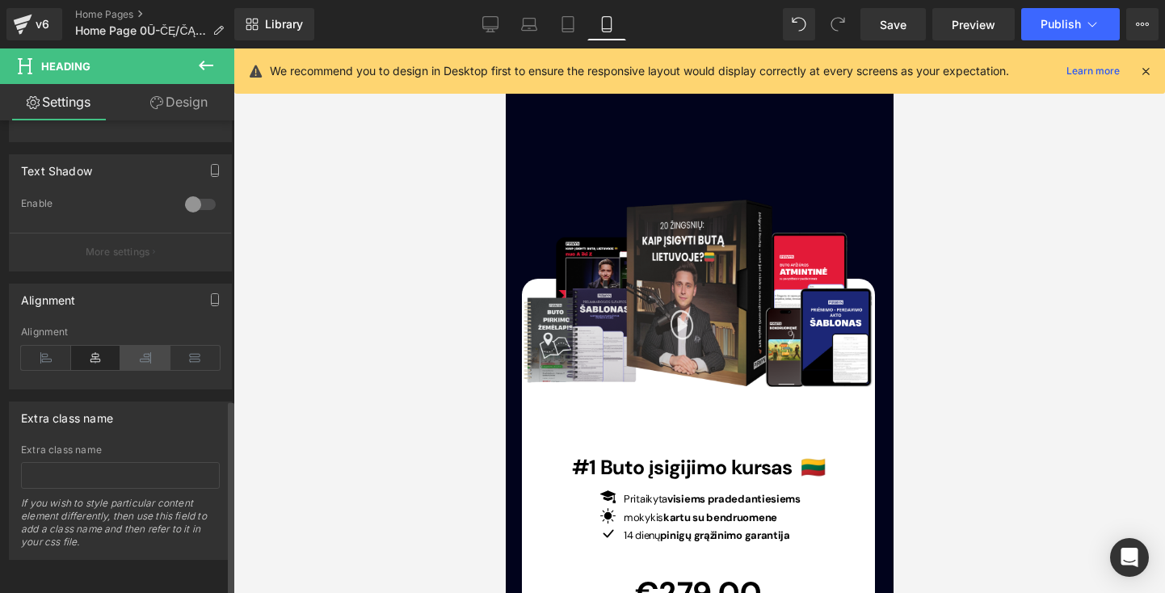
scroll to position [672, 0]
click at [142, 347] on icon at bounding box center [145, 358] width 50 height 24
click at [95, 346] on icon at bounding box center [96, 358] width 50 height 24
click at [191, 346] on icon at bounding box center [195, 358] width 50 height 24
click at [88, 346] on icon at bounding box center [96, 358] width 50 height 24
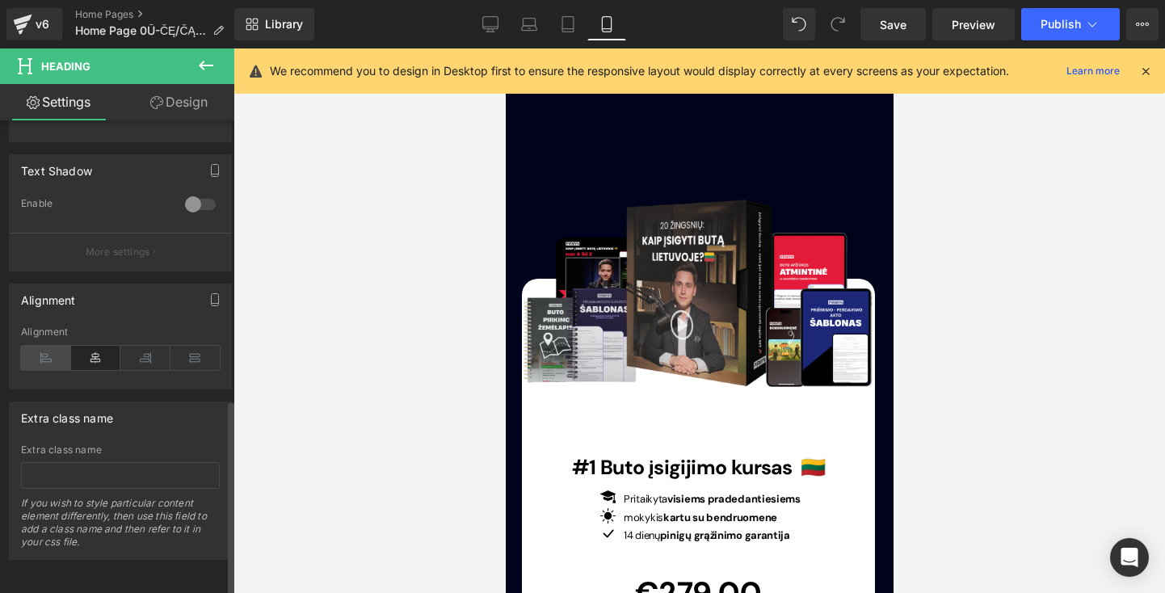
click at [48, 346] on icon at bounding box center [46, 358] width 50 height 24
click at [98, 346] on icon at bounding box center [96, 358] width 50 height 24
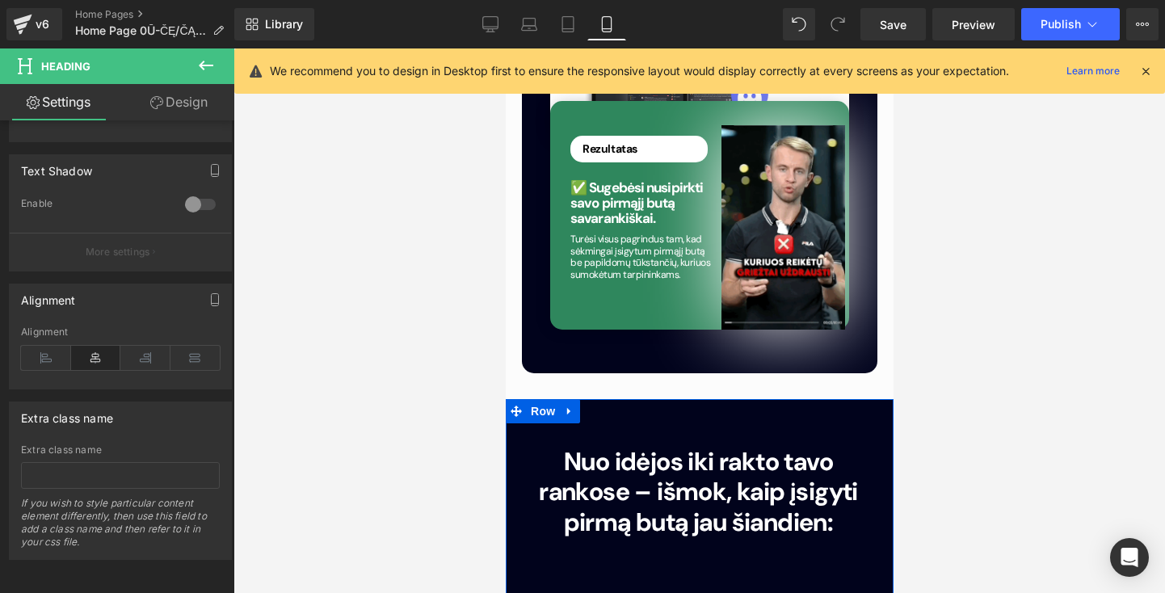
scroll to position [4751, 0]
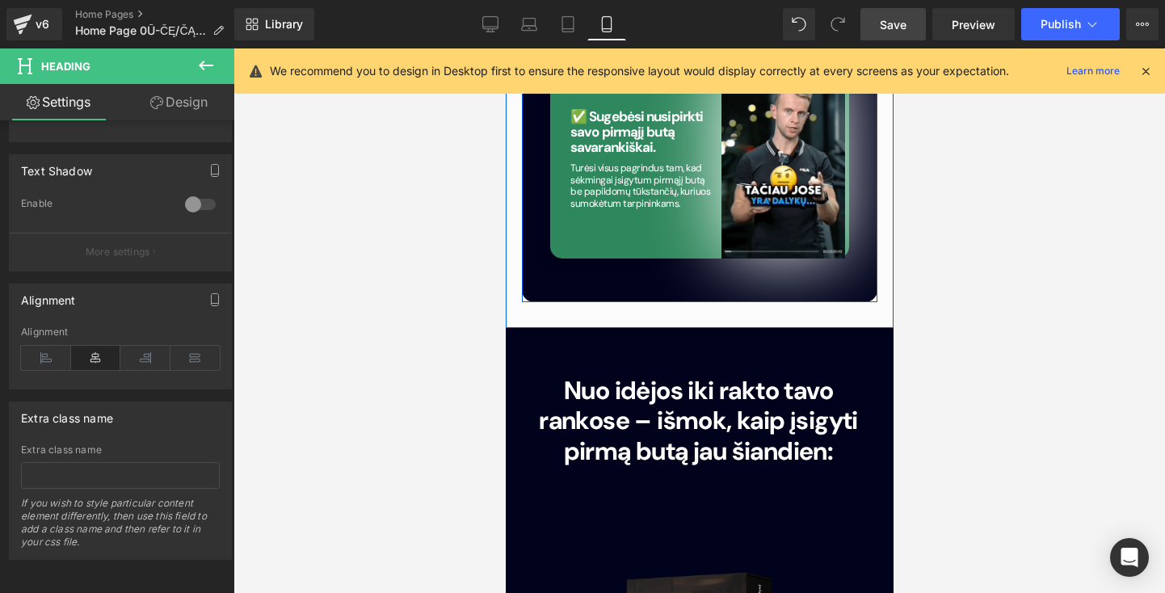
click at [894, 21] on span "Save" at bounding box center [893, 24] width 27 height 17
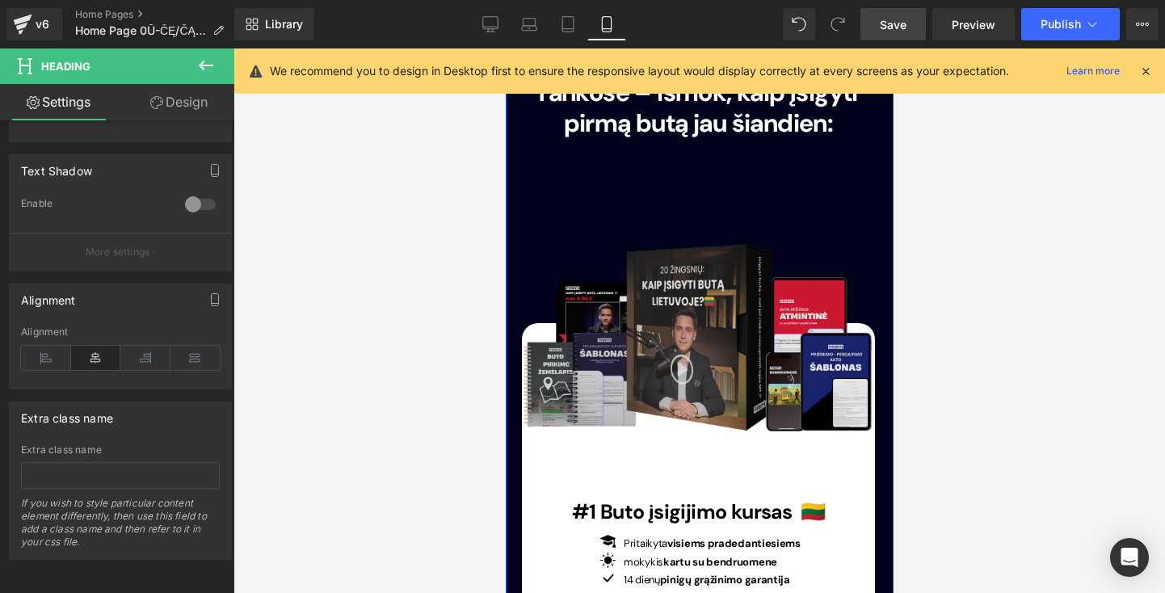
scroll to position [5098, 0]
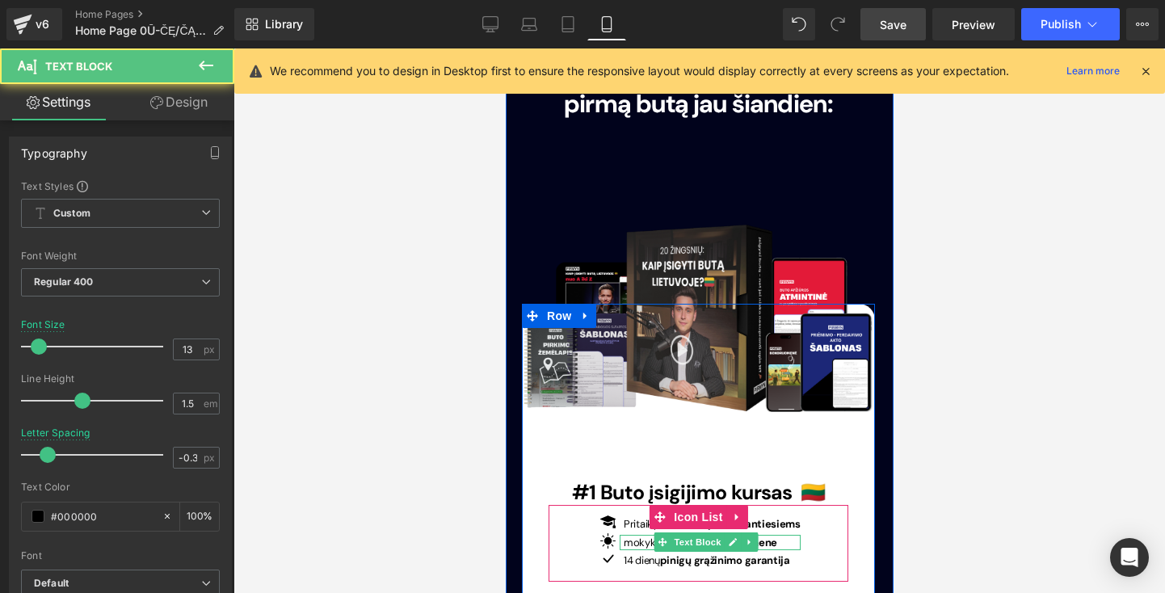
click at [629, 535] on p "mokykis kartu su bendruomene" at bounding box center [711, 543] width 177 height 16
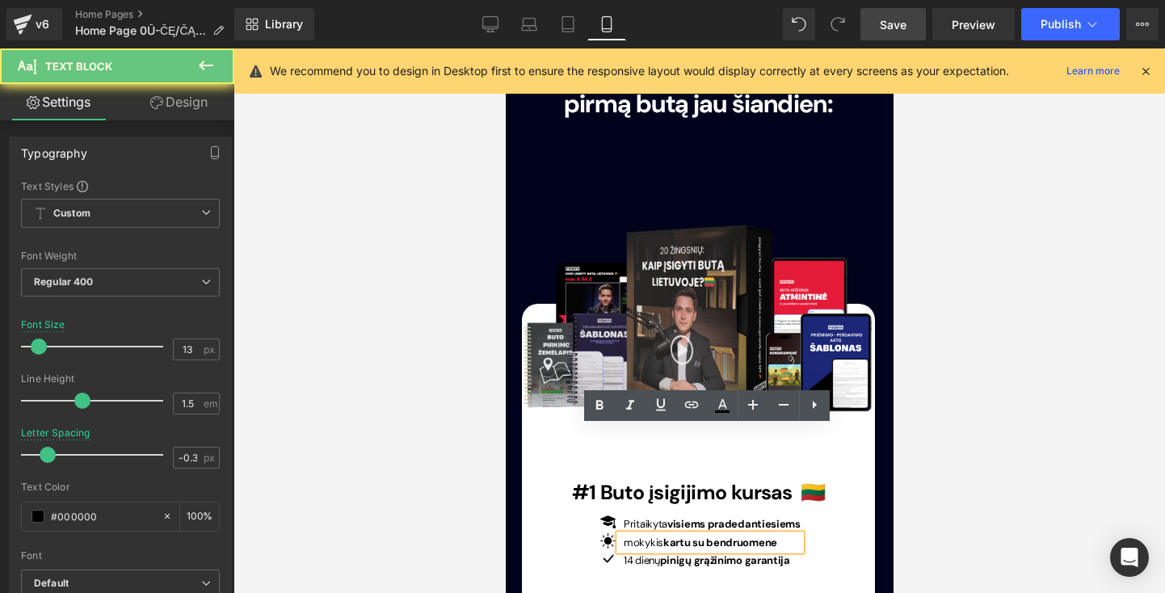
click at [631, 535] on p "mokykis kartu su bendruomene" at bounding box center [711, 543] width 177 height 16
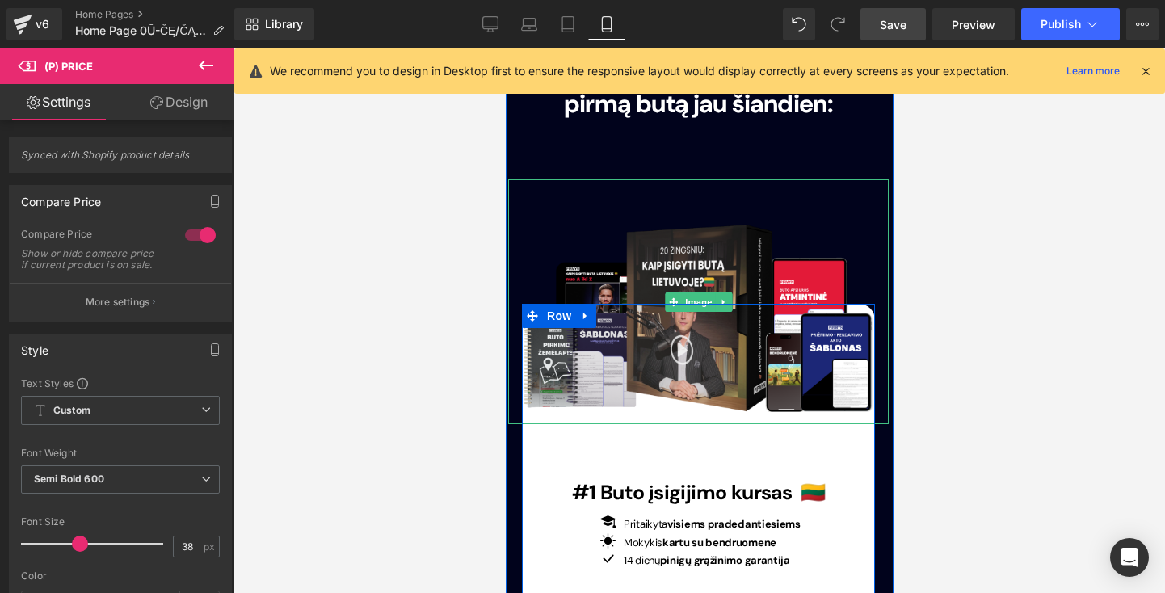
click at [883, 20] on span "Save" at bounding box center [893, 24] width 27 height 17
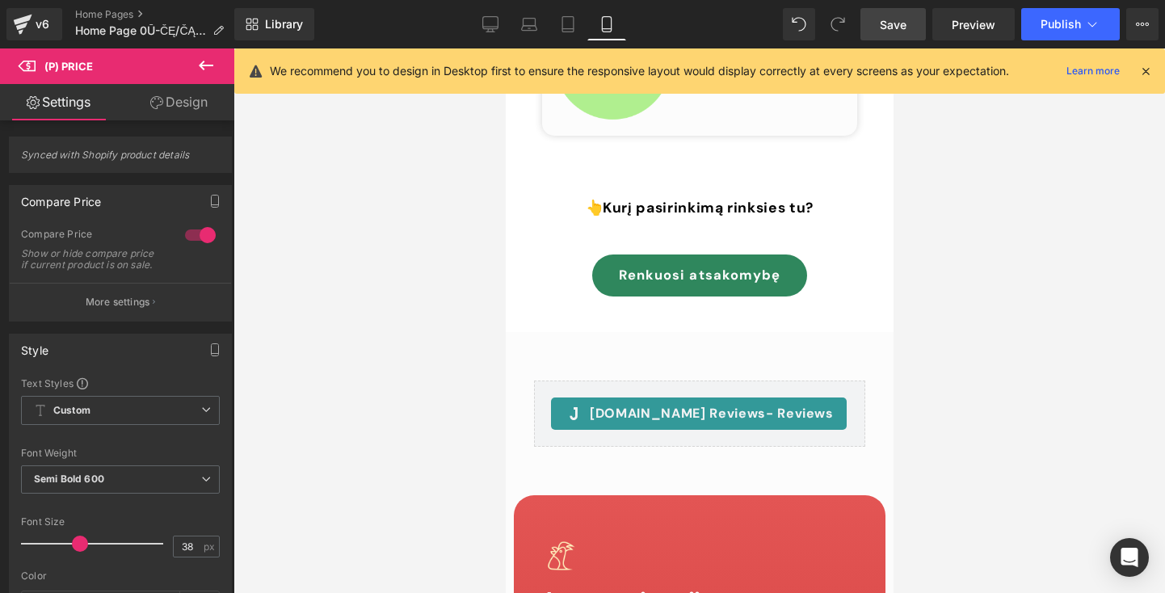
scroll to position [8035, 0]
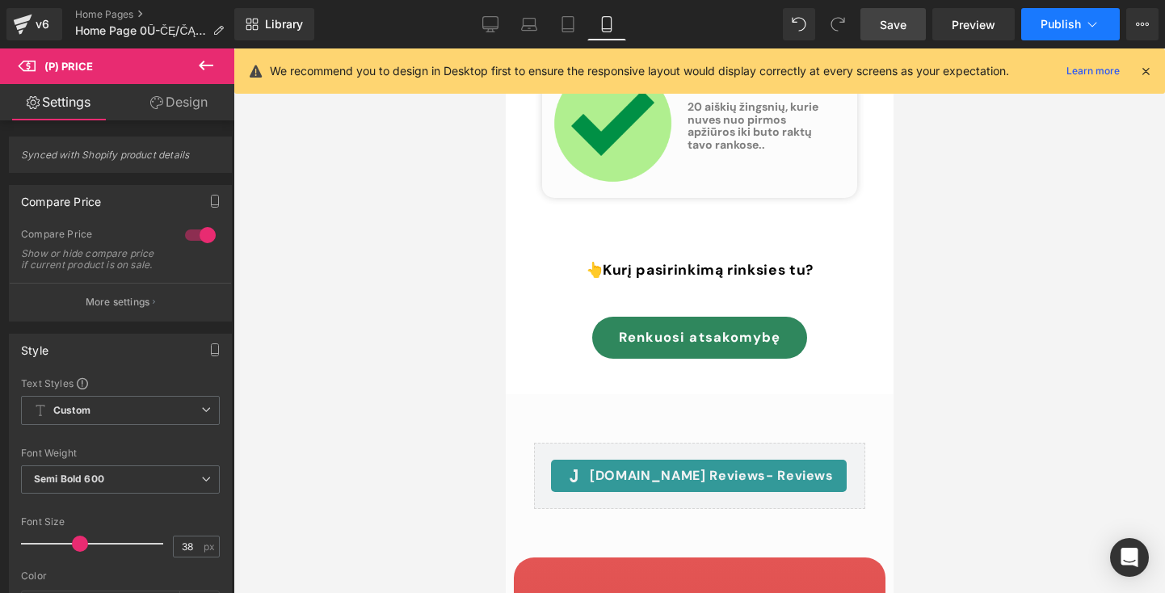
click at [1039, 32] on button "Publish" at bounding box center [1070, 24] width 99 height 32
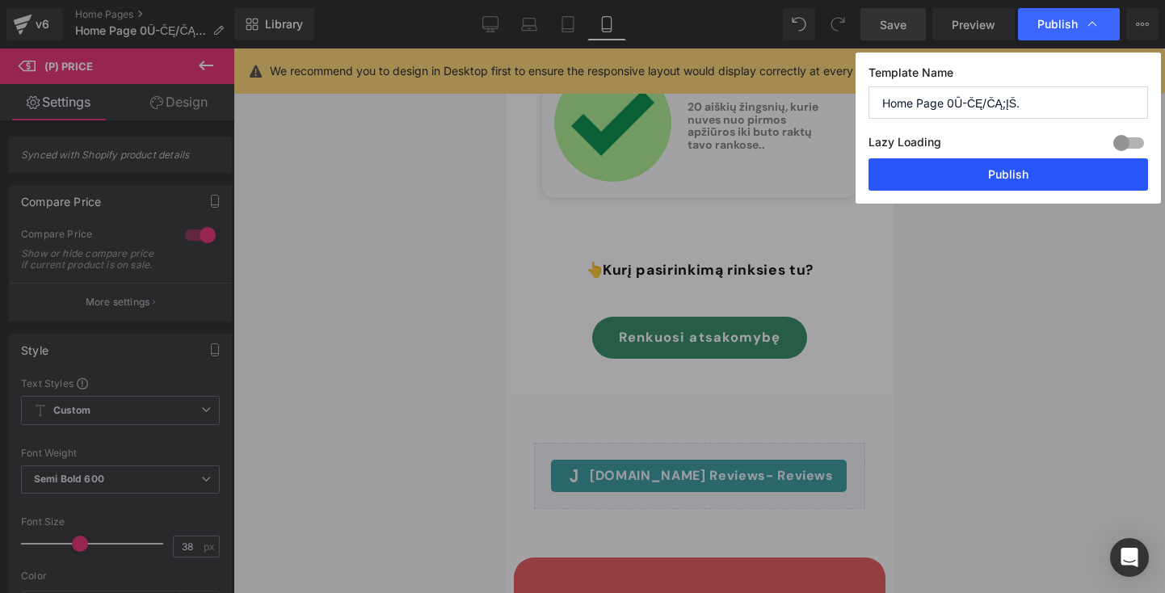
click at [1002, 162] on button "Publish" at bounding box center [1009, 174] width 280 height 32
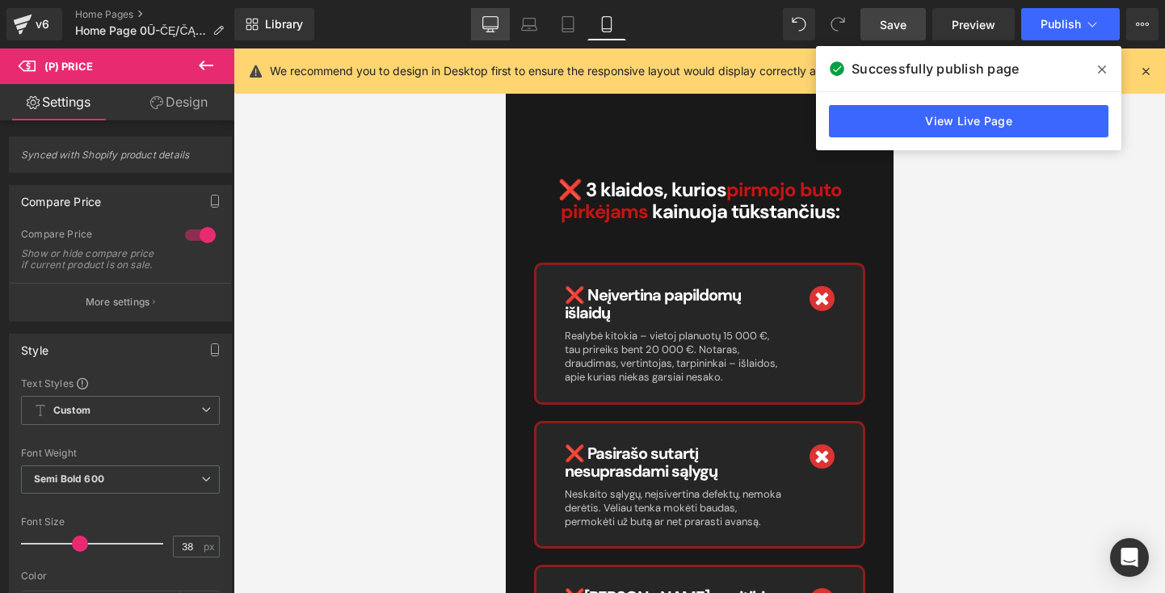
scroll to position [6747, 0]
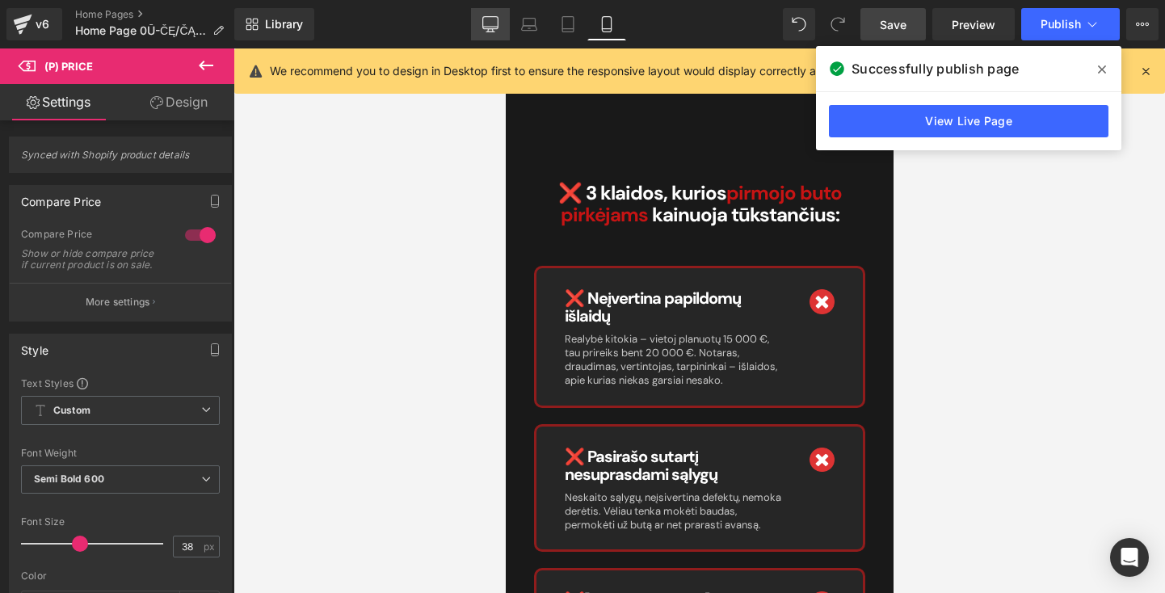
click at [484, 23] on icon at bounding box center [490, 23] width 15 height 12
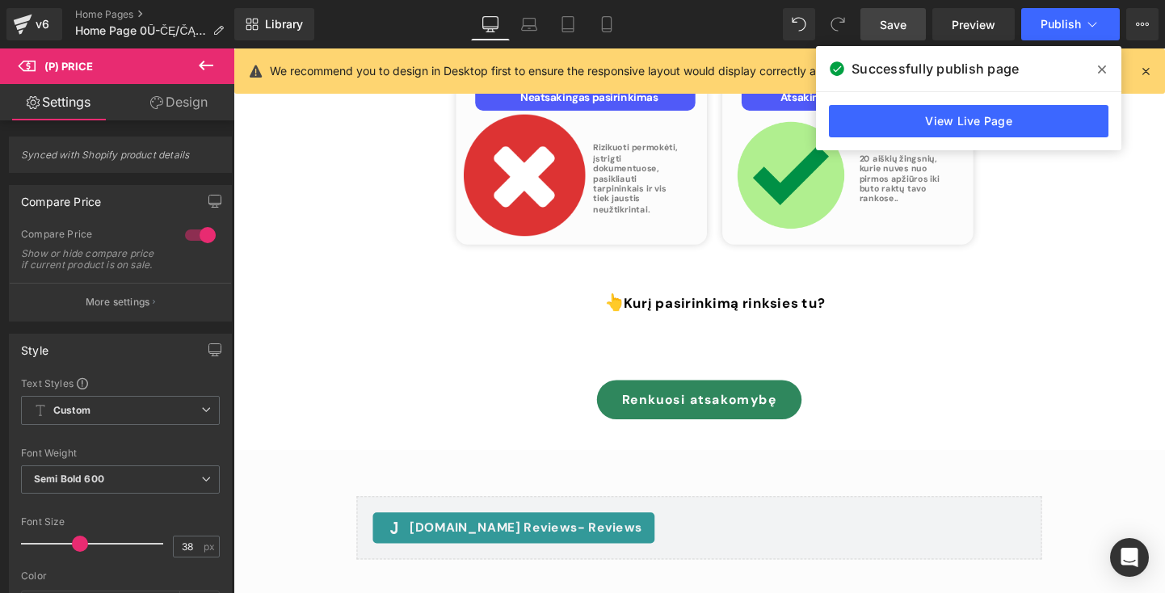
type input "100"
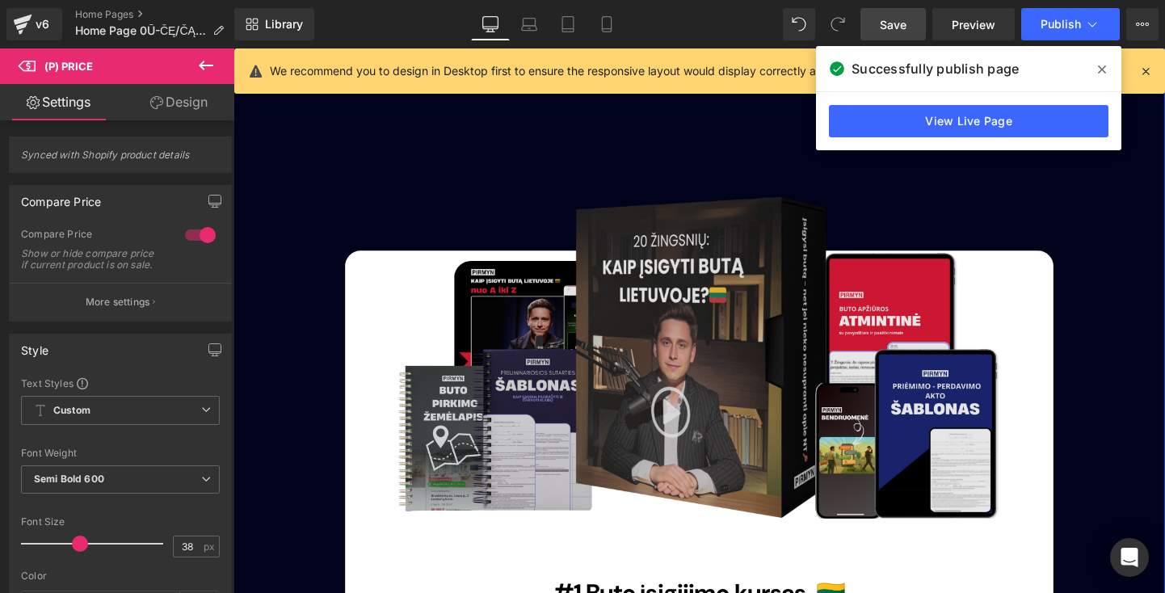
scroll to position [4146, 0]
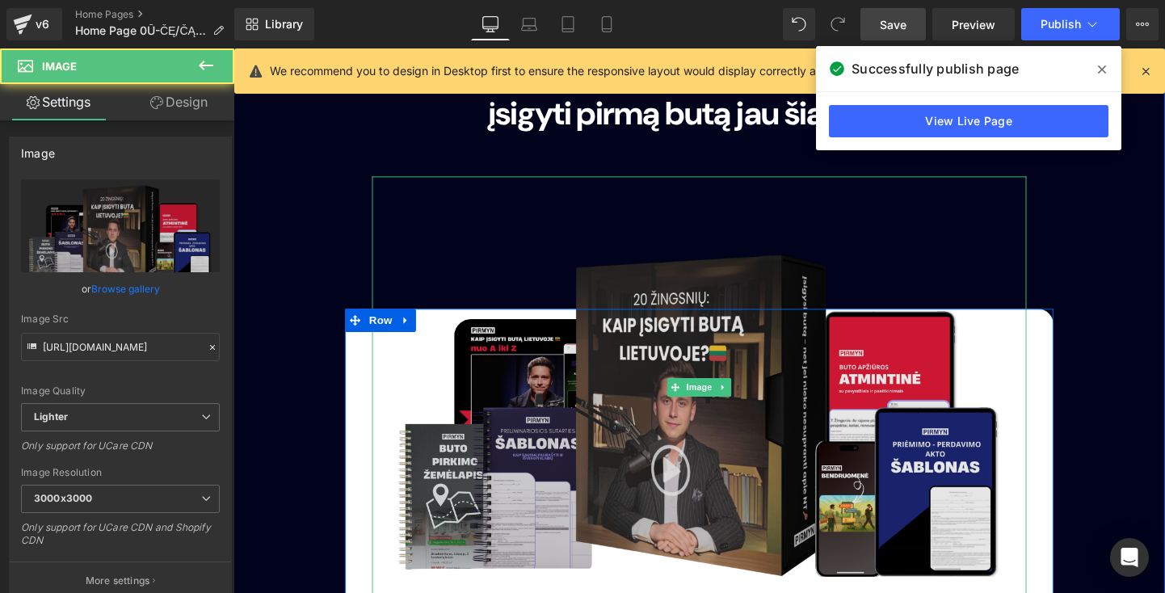
click at [753, 290] on img at bounding box center [722, 404] width 687 height 443
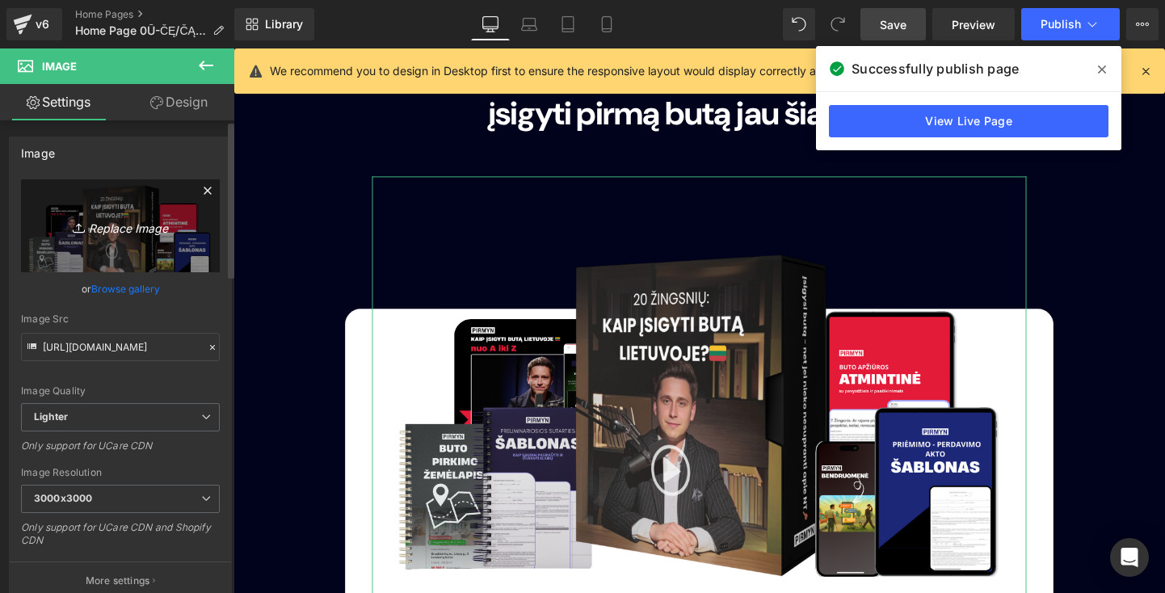
click at [159, 228] on icon "Replace Image" at bounding box center [120, 226] width 129 height 20
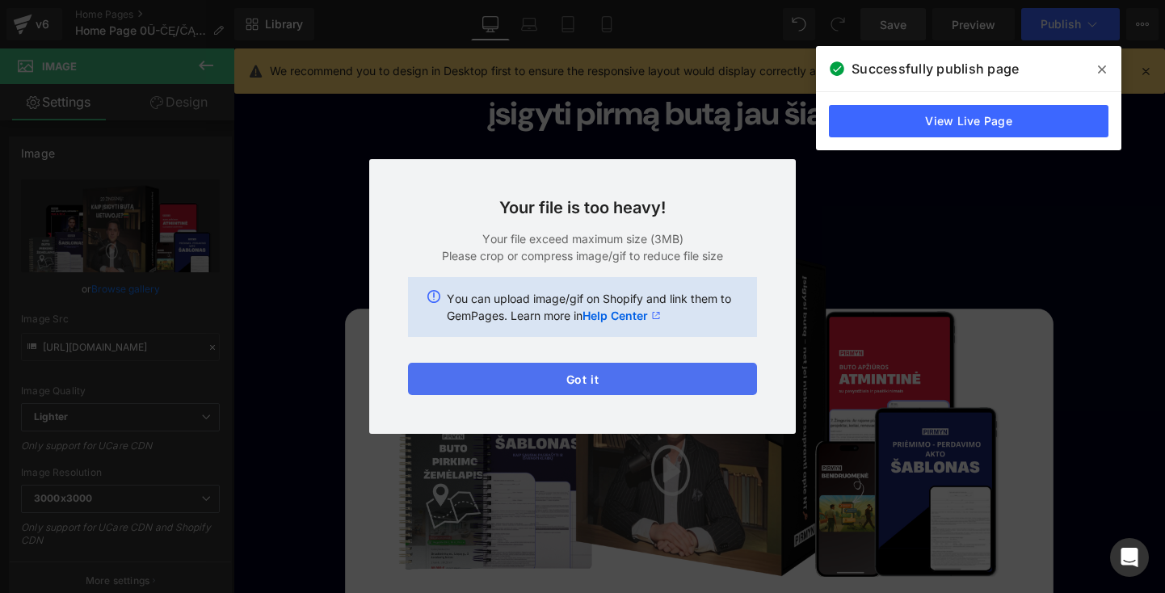
click at [658, 375] on button "Got it" at bounding box center [582, 379] width 349 height 32
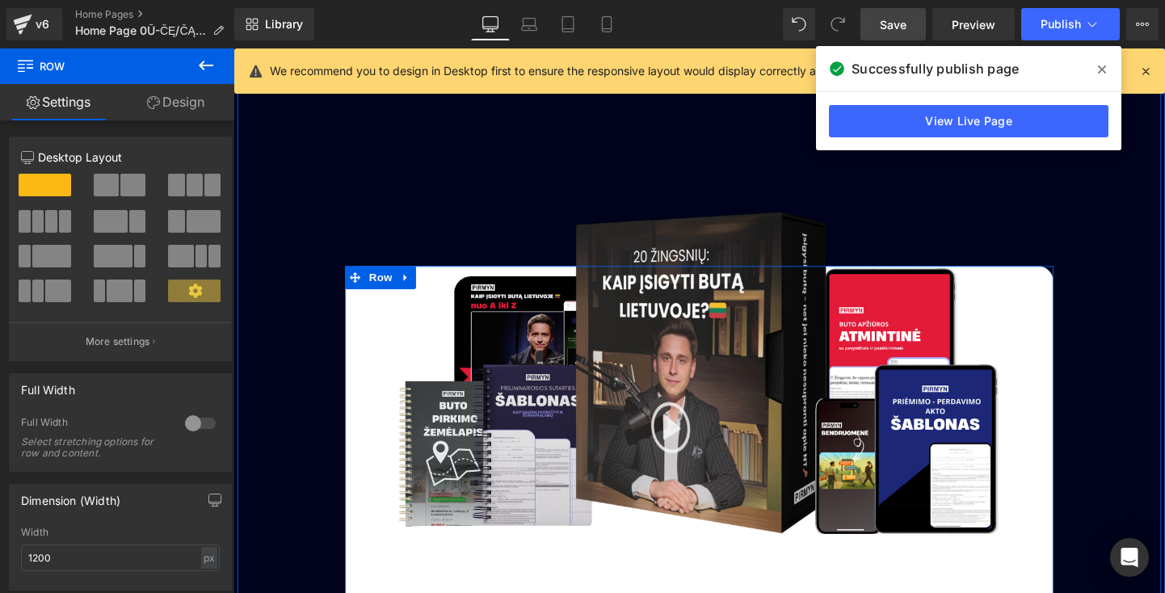
scroll to position [4187, 0]
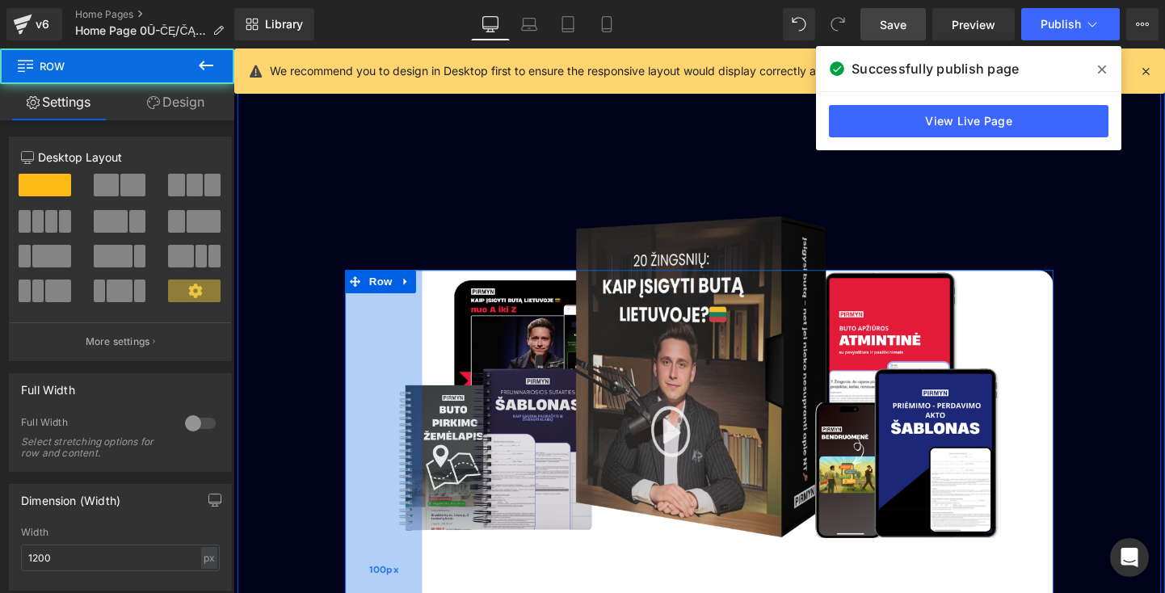
click at [386, 306] on div "100px" at bounding box center [391, 596] width 81 height 630
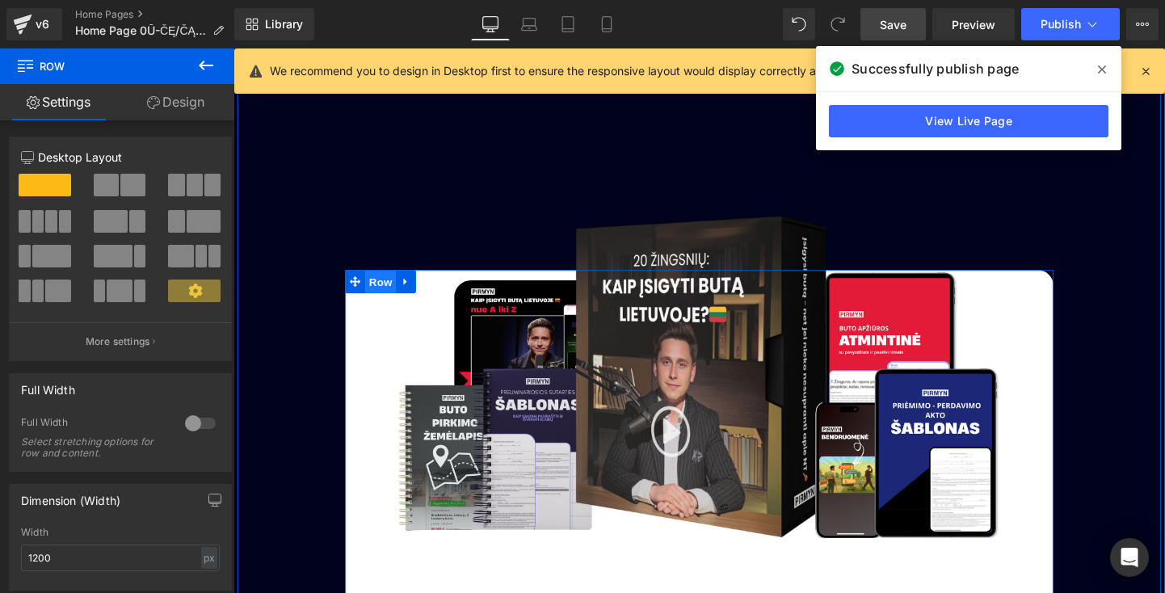
click at [382, 282] on span "Row" at bounding box center [388, 294] width 32 height 24
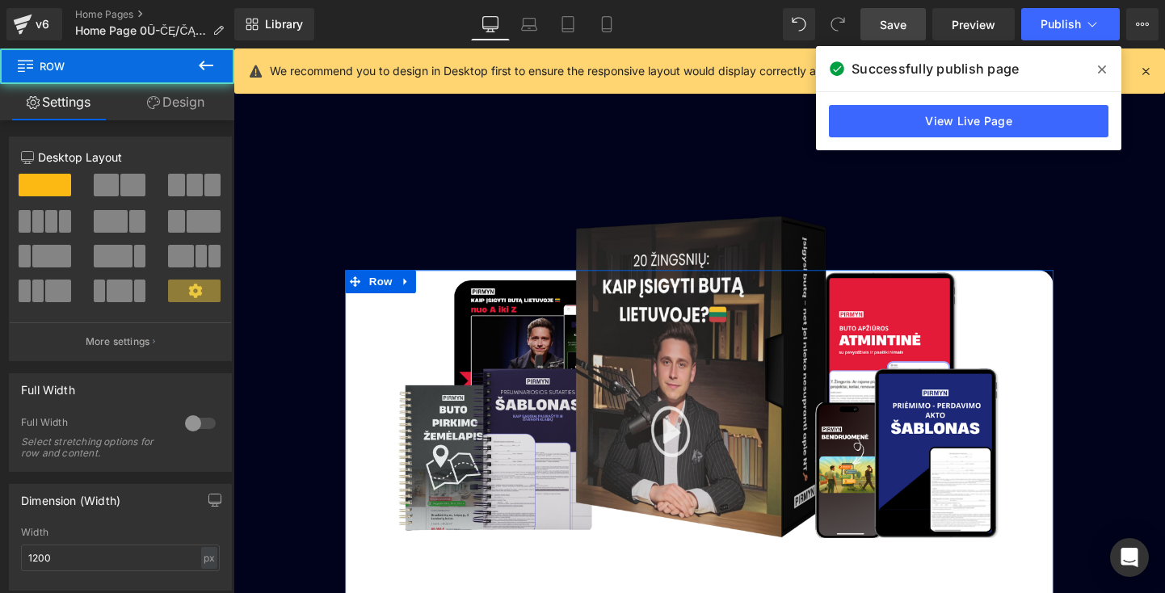
click at [168, 102] on link "Design" at bounding box center [175, 102] width 117 height 36
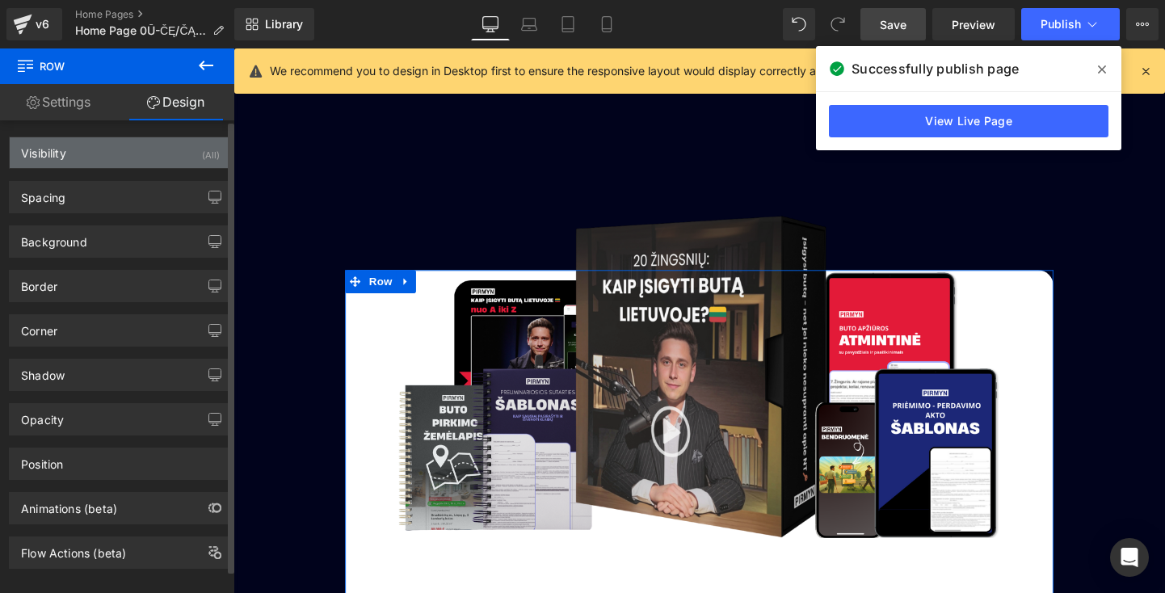
click at [124, 158] on div "Visibility (All)" at bounding box center [120, 152] width 221 height 31
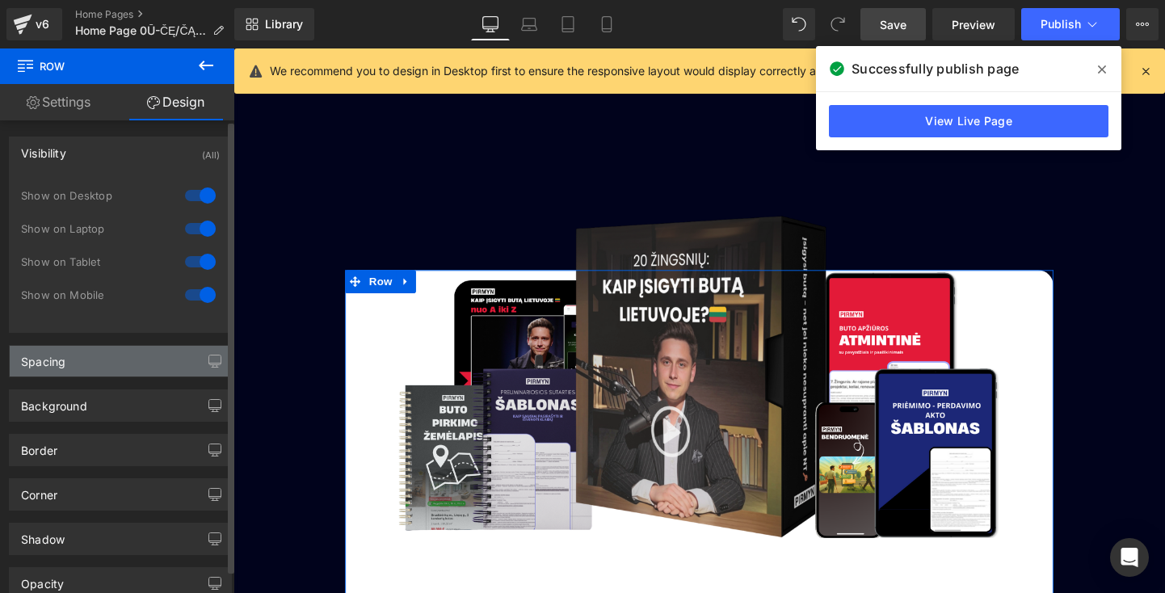
click at [96, 350] on div "Spacing" at bounding box center [120, 361] width 221 height 31
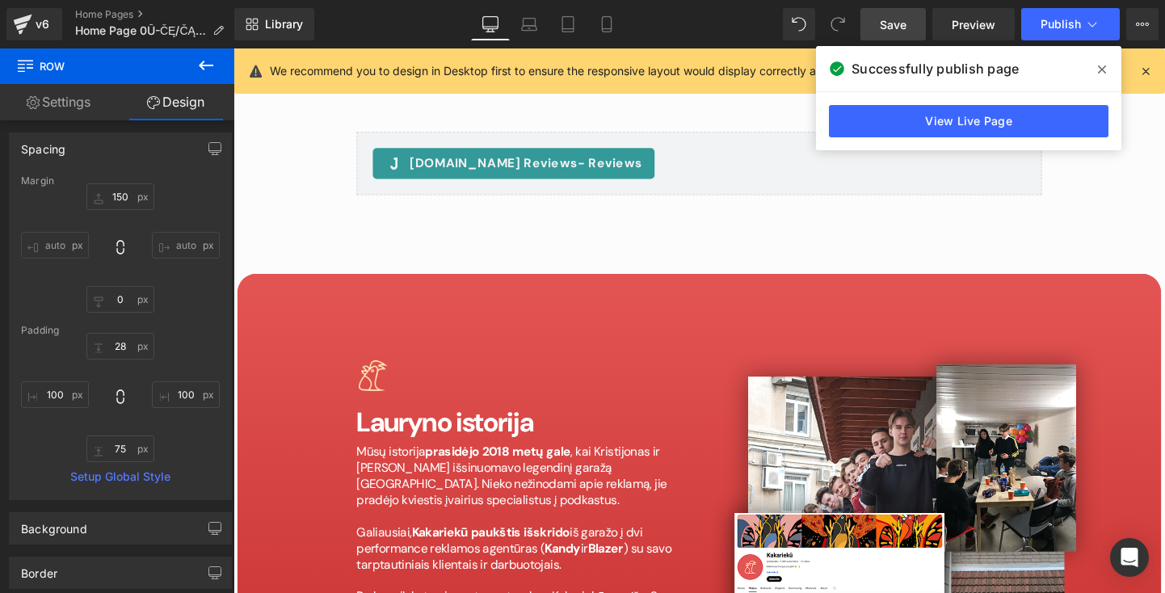
scroll to position [7114, 0]
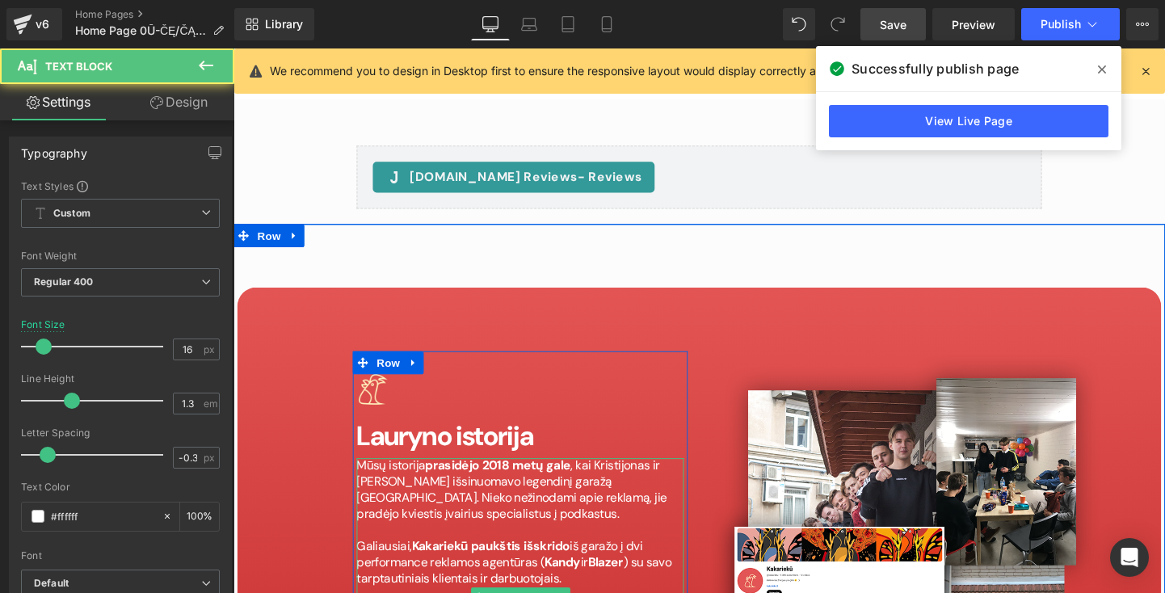
click at [544, 545] on p at bounding box center [534, 553] width 343 height 17
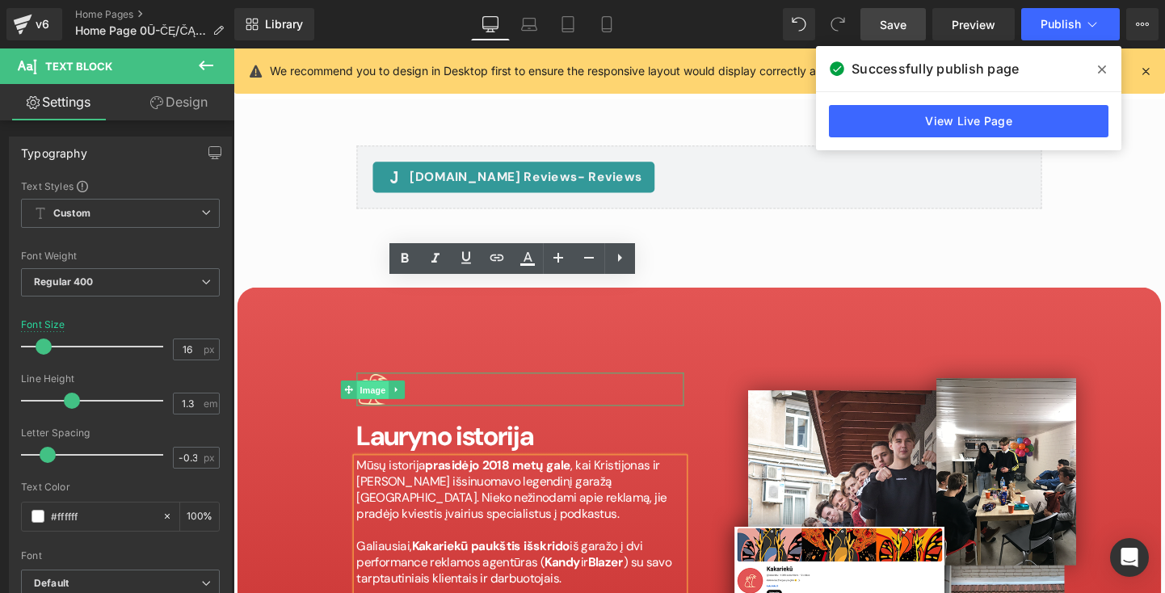
click at [364, 397] on span "Image" at bounding box center [380, 406] width 34 height 19
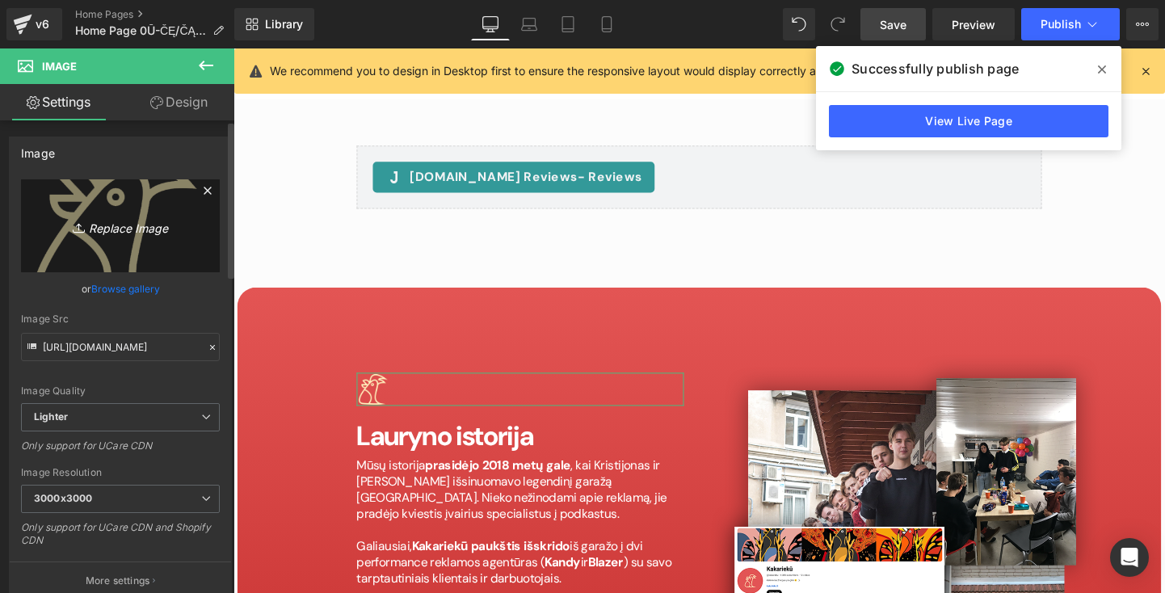
click at [121, 236] on link "Replace Image" at bounding box center [120, 225] width 199 height 93
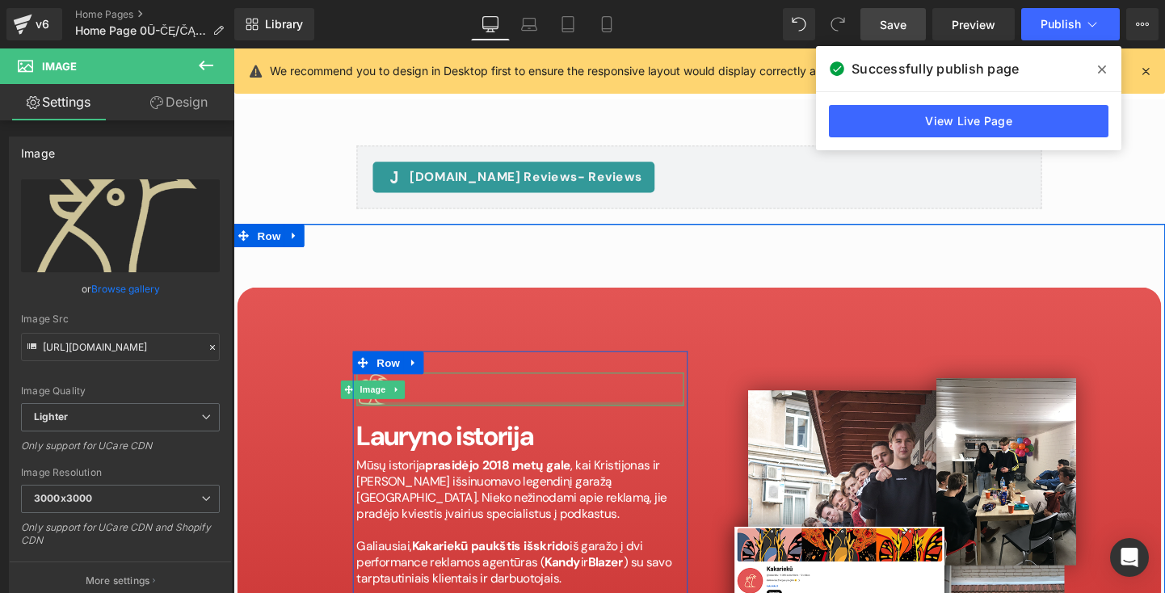
click at [383, 419] on div at bounding box center [534, 421] width 343 height 4
click at [397, 397] on link at bounding box center [405, 406] width 17 height 19
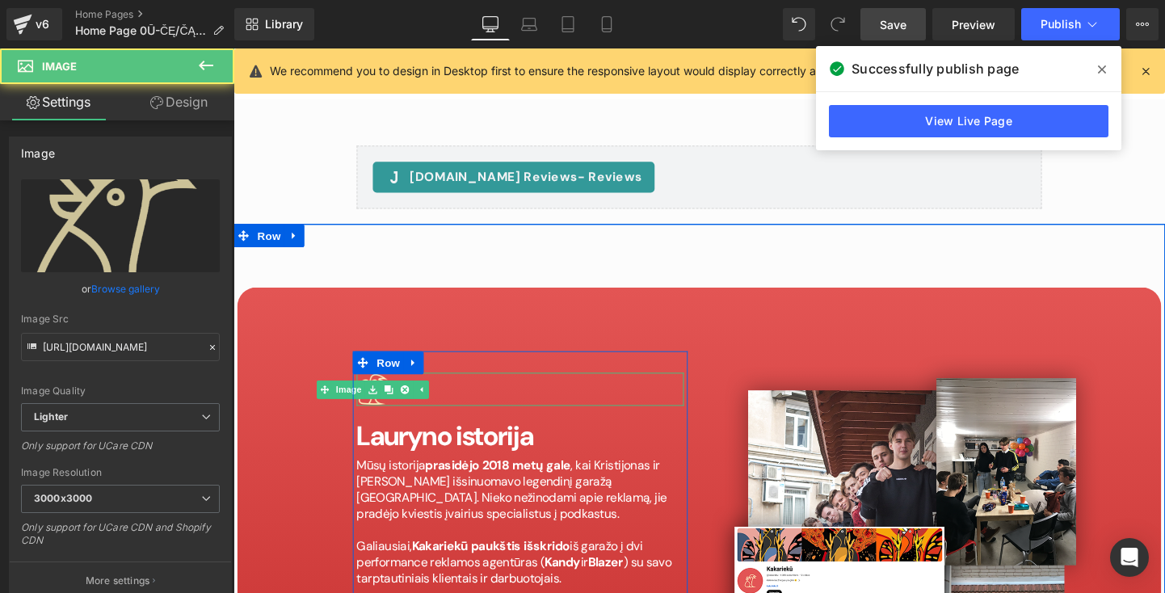
click at [490, 389] on div at bounding box center [534, 406] width 343 height 35
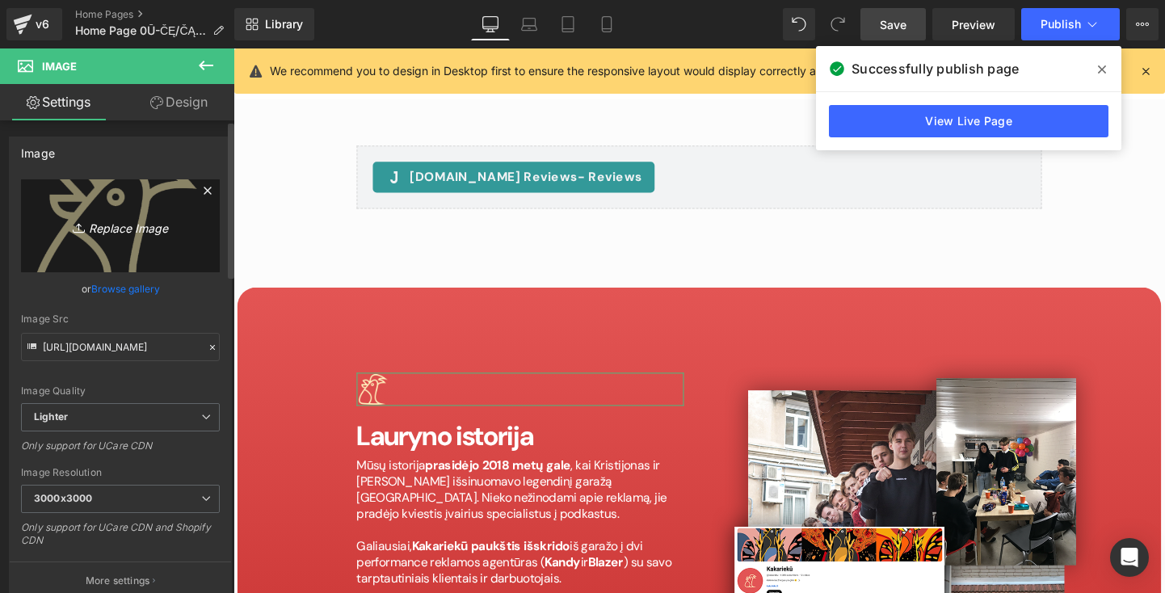
click at [117, 236] on link "Replace Image" at bounding box center [120, 225] width 199 height 93
type input "C:\fakepath\logo.png"
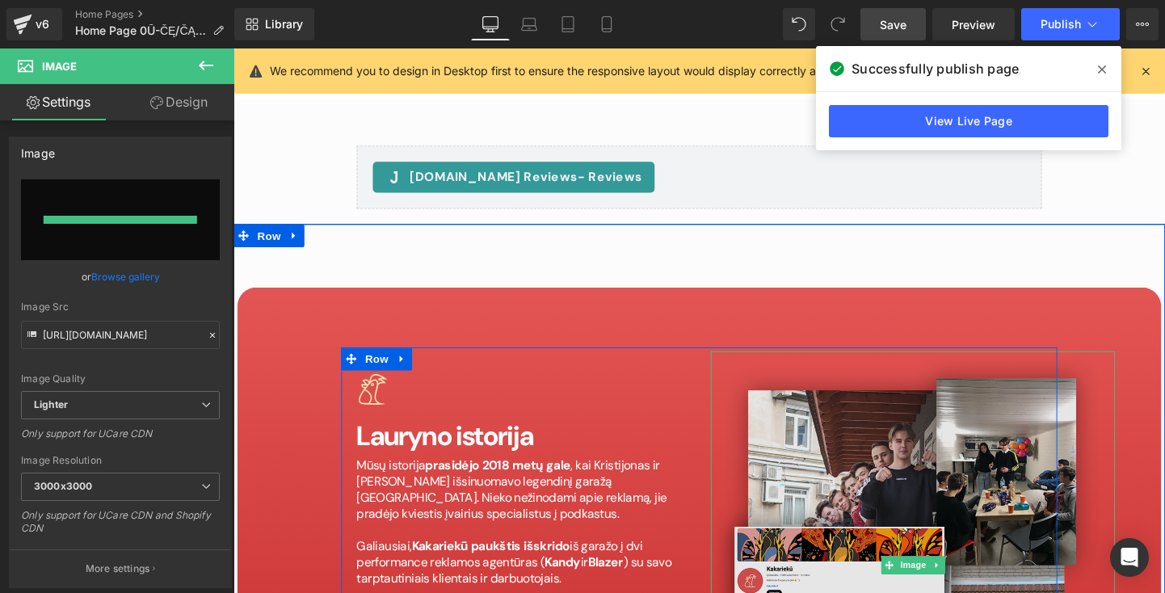
type input "[URL][DOMAIN_NAME]"
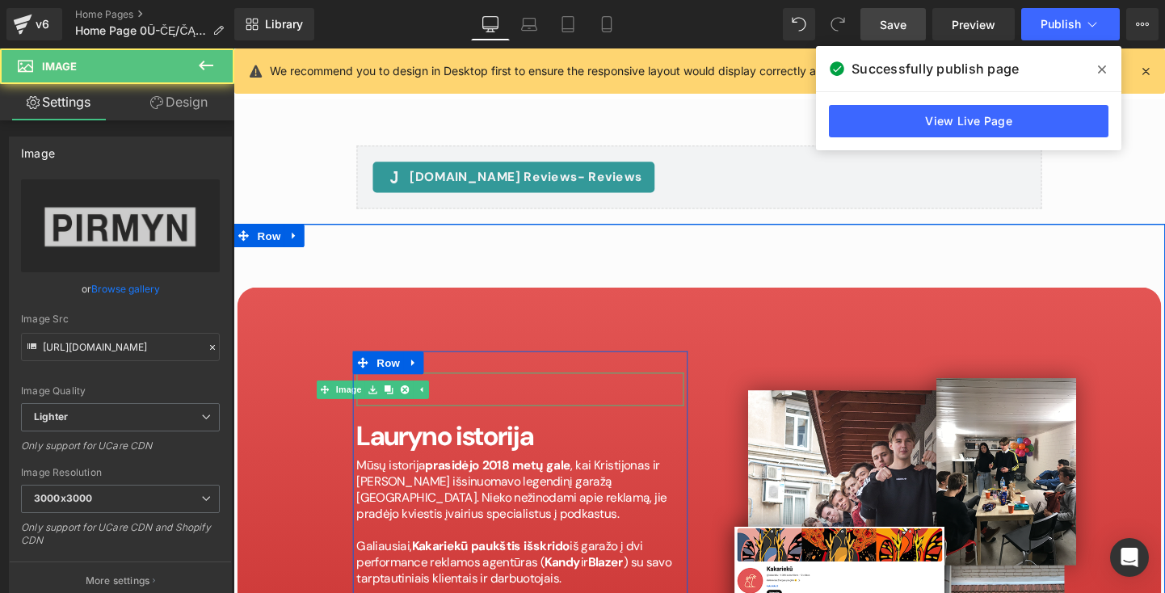
click at [381, 389] on img at bounding box center [380, 406] width 35 height 35
click at [480, 389] on div at bounding box center [534, 406] width 343 height 35
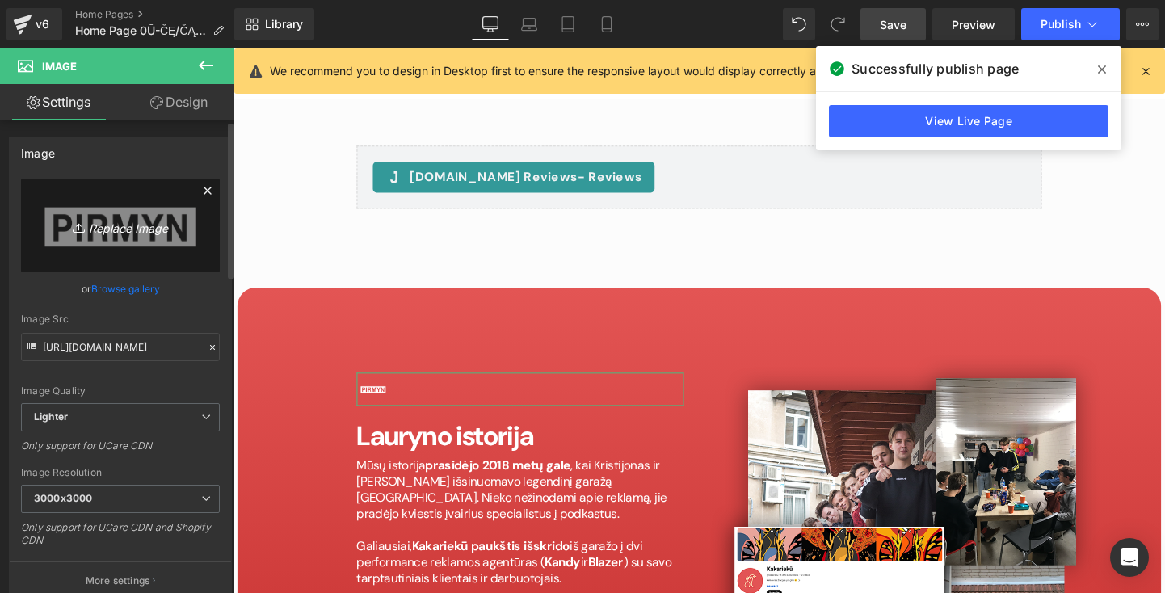
click at [125, 238] on link "Replace Image" at bounding box center [120, 225] width 199 height 93
type input "C:\fakepath\logirt.png"
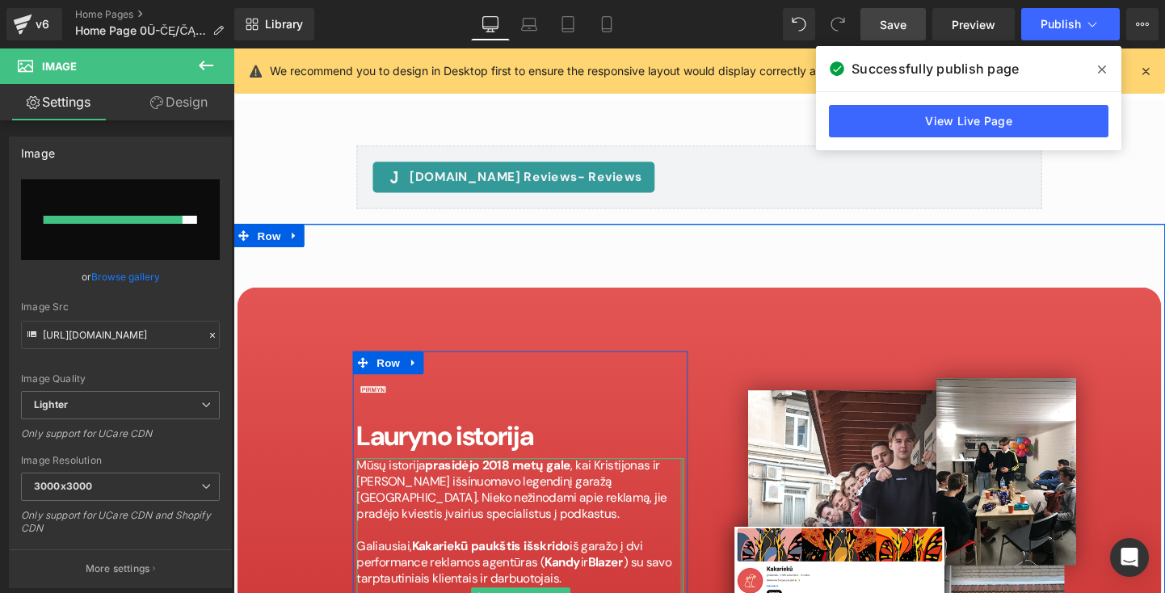
type input "[URL][DOMAIN_NAME]"
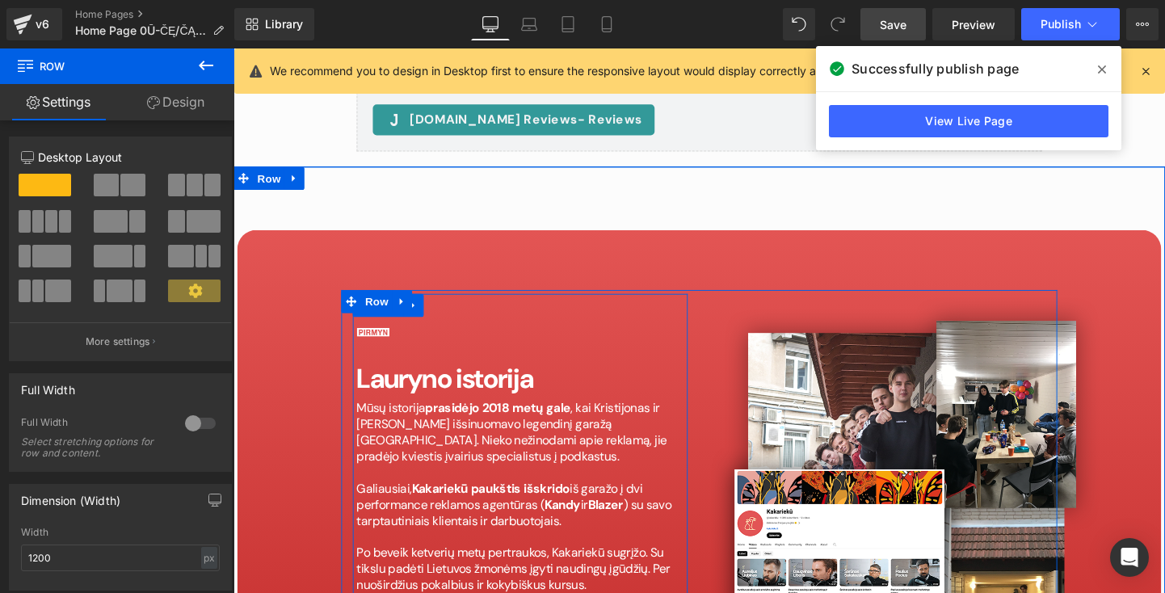
scroll to position [7185, 0]
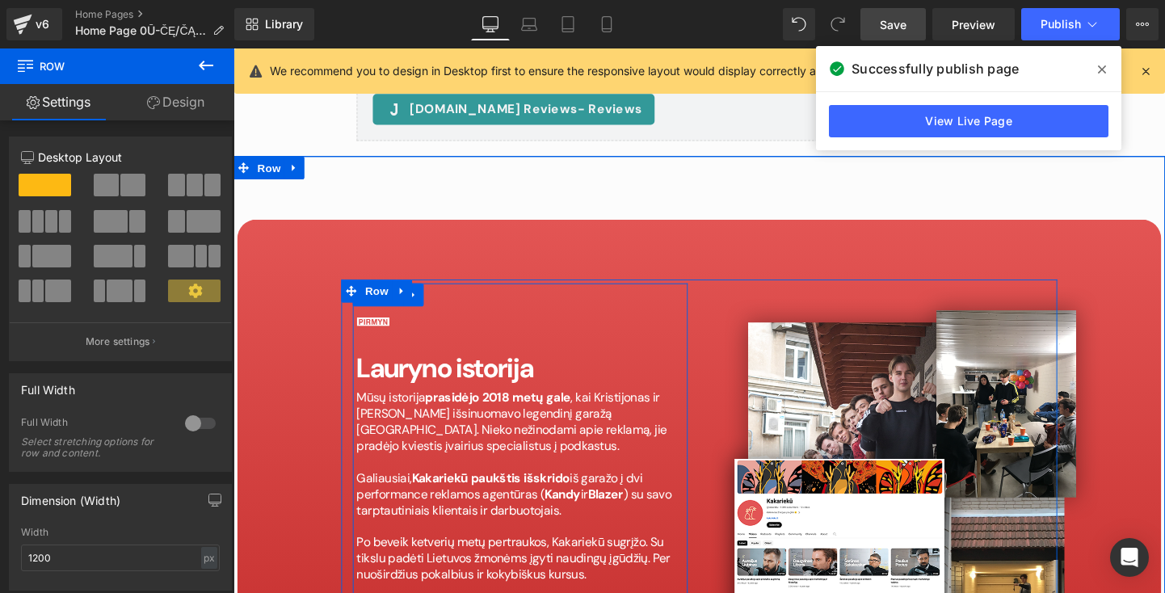
click at [515, 318] on div "Image Lauryno istorija Heading Mūsų istorija prasidėjo 2018 metų gale , kai Kri…" at bounding box center [534, 514] width 351 height 392
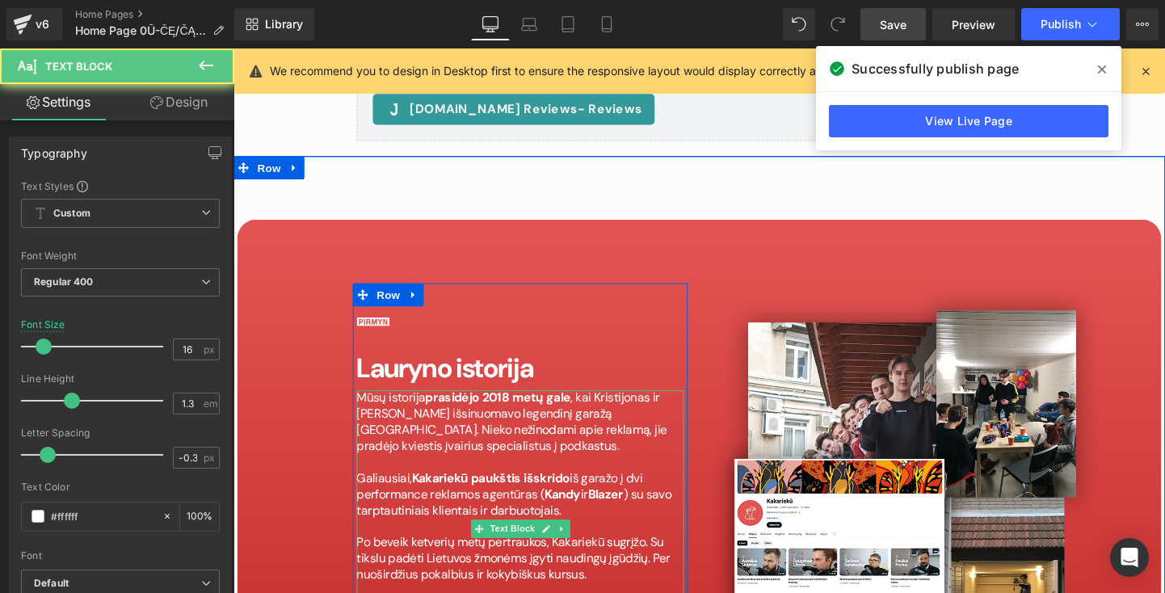
click at [491, 490] on span "Kakariekū paukštis išskrido" at bounding box center [504, 498] width 166 height 17
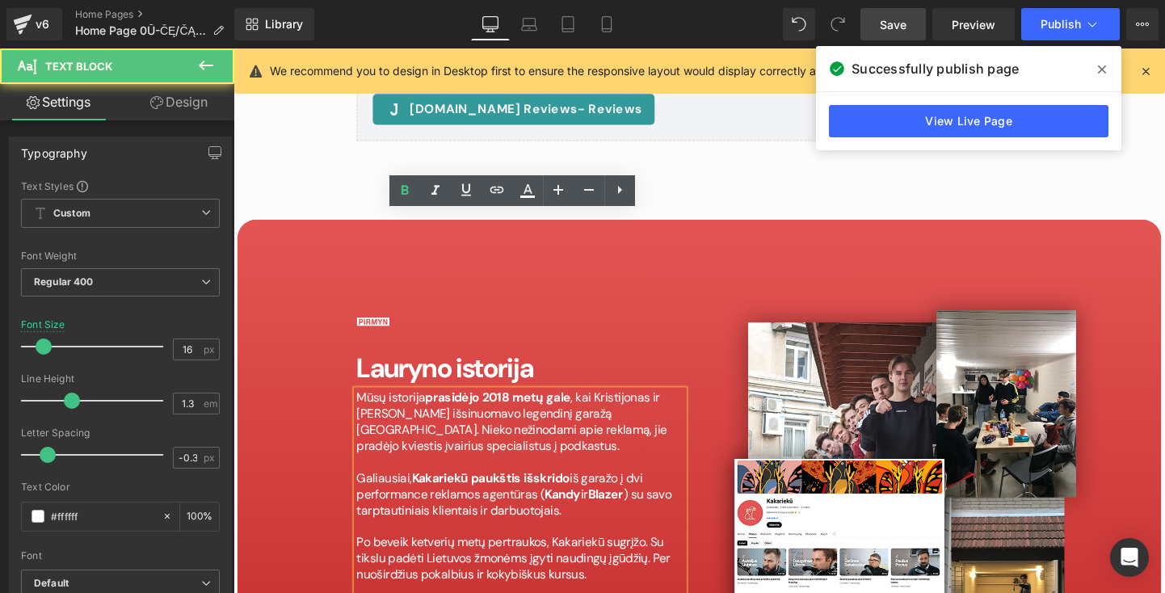
click at [552, 490] on span "Kakariekū paukštis išskrido" at bounding box center [504, 498] width 166 height 17
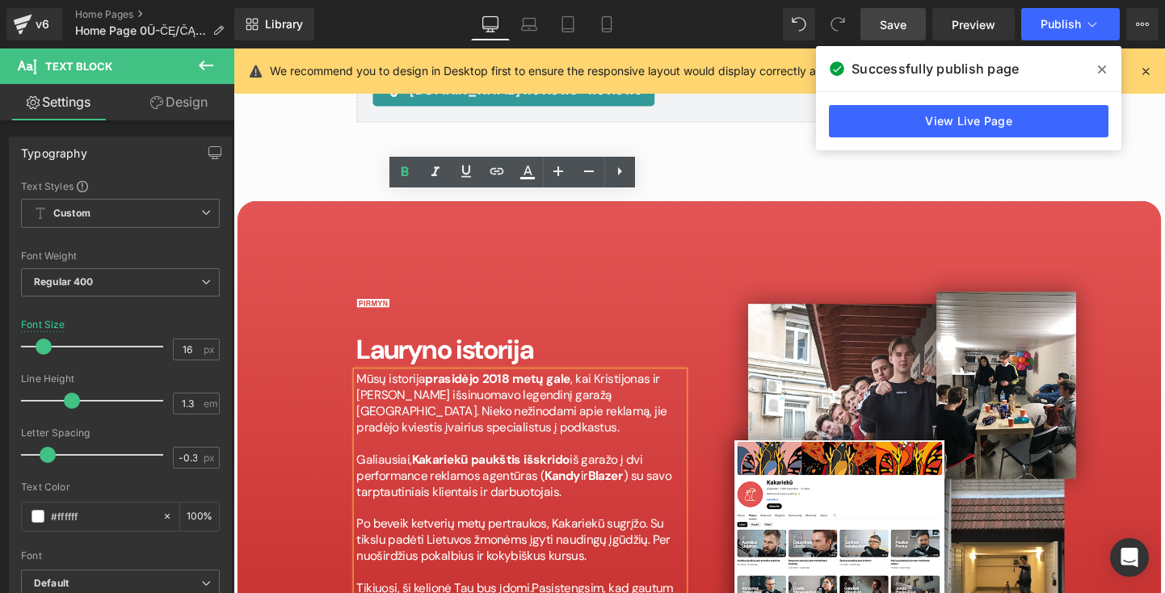
scroll to position [7205, 0]
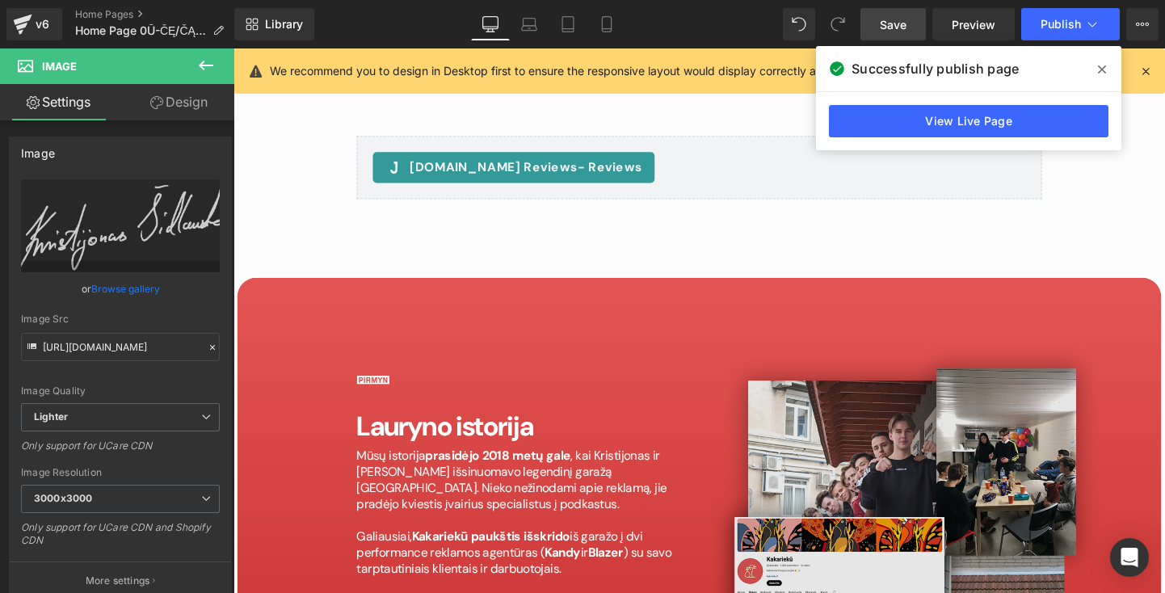
scroll to position [7129, 0]
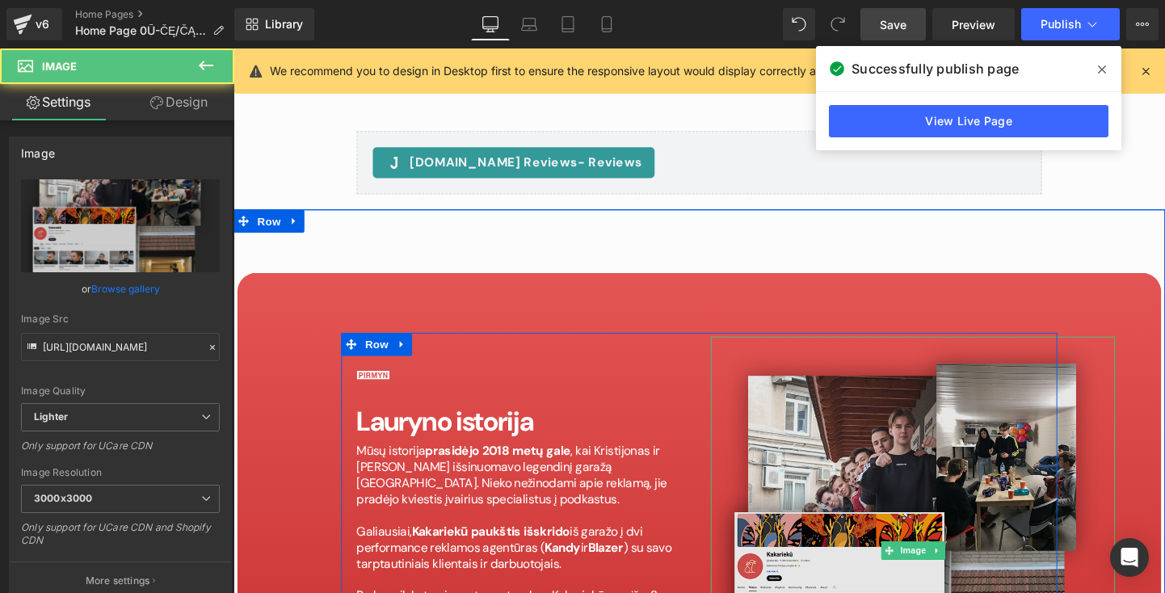
click at [897, 369] on img at bounding box center [946, 575] width 424 height 448
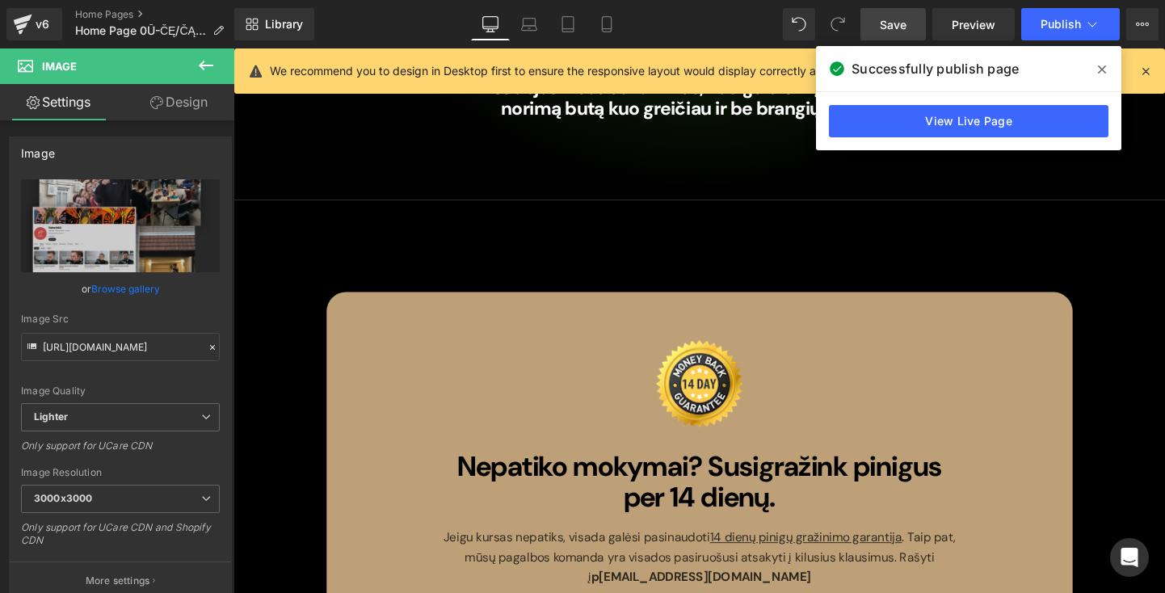
scroll to position [8824, 0]
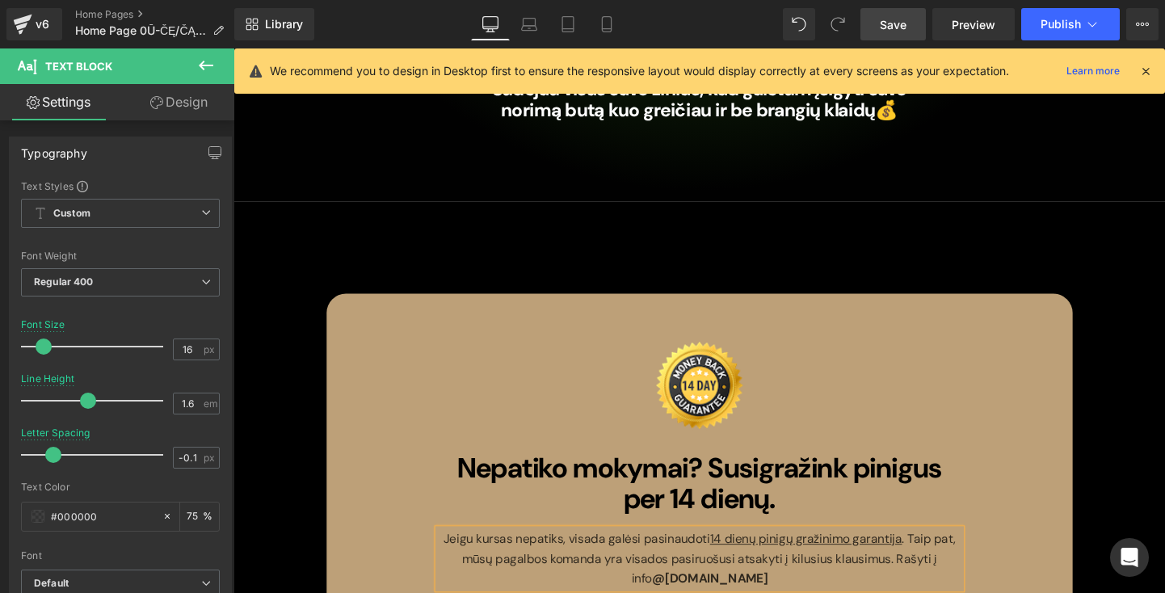
click at [806, 553] on p "Jeigu kursas nepatiks, visada galėsi pasinaudoti 14 dienų pinigų gražinimo gara…" at bounding box center [722, 584] width 549 height 62
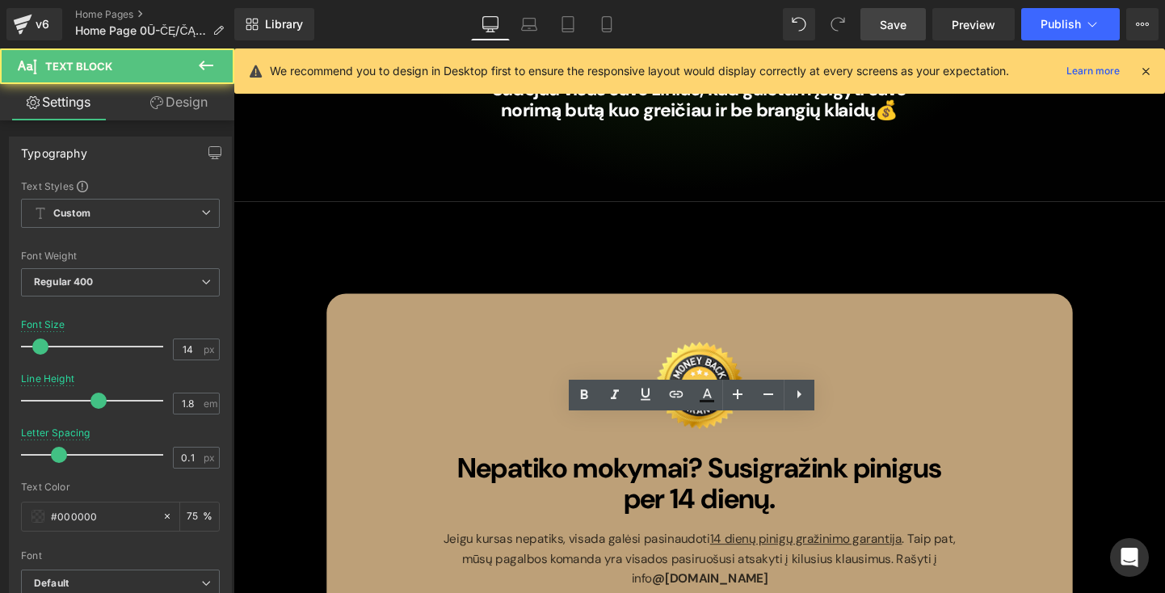
click at [953, 470] on span "Nepatiko mokymai? Susigražink pinigus per 14 dienų." at bounding box center [723, 505] width 508 height 70
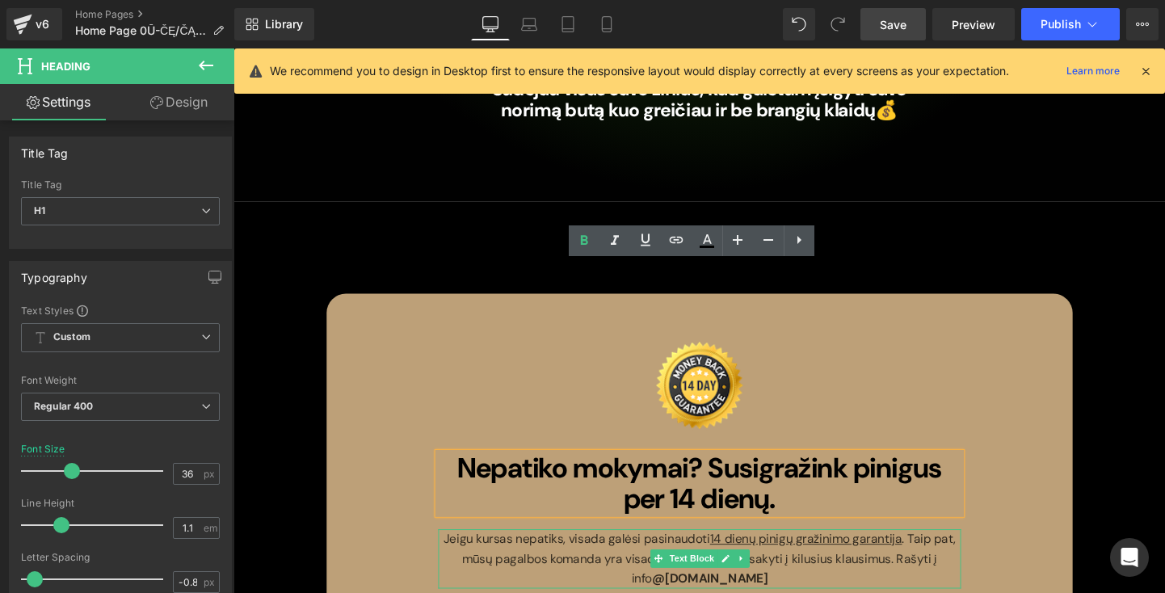
click at [869, 553] on p "Jeigu kursas nepatiks, visada galėsi pasinaudoti 14 dienų pinigų gražinimo gara…" at bounding box center [722, 584] width 549 height 62
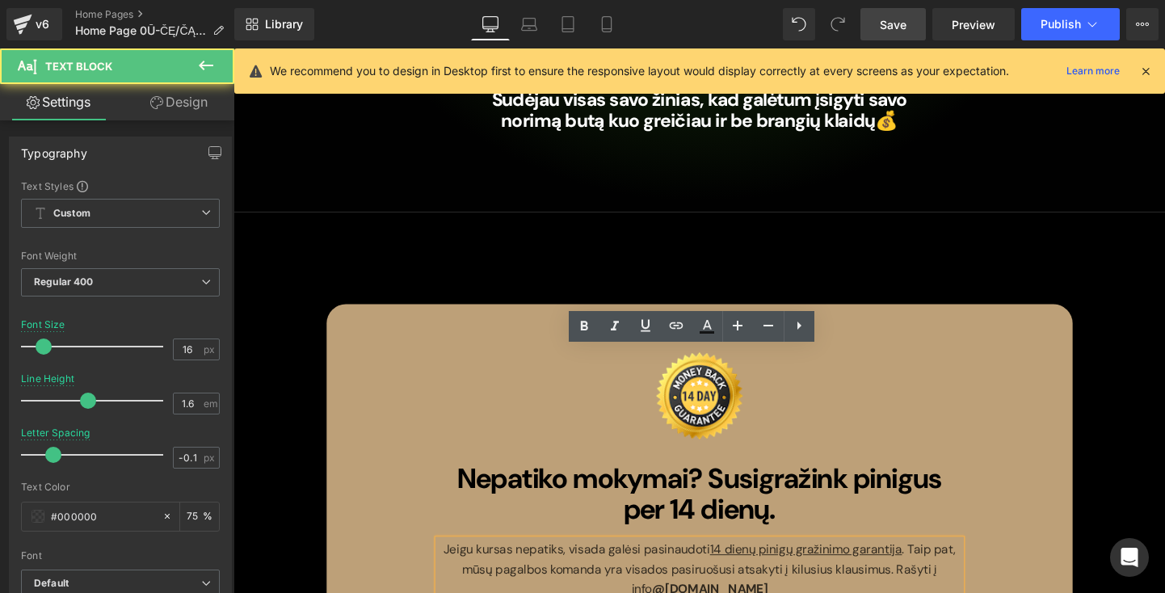
scroll to position [8810, 0]
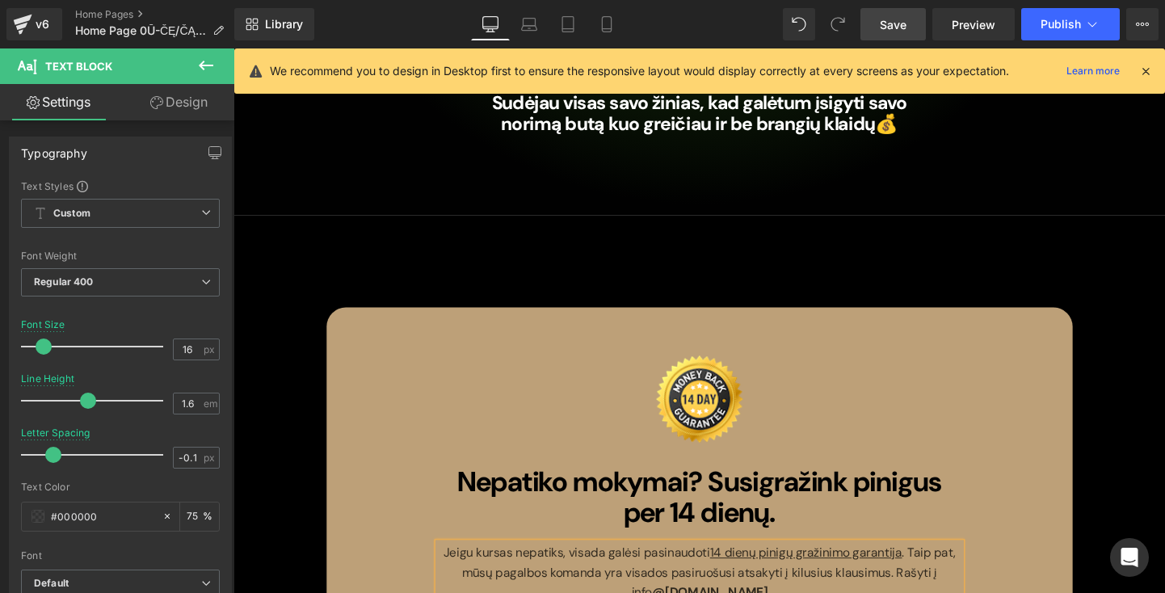
click at [994, 454] on div "Image Nepatiko mokymai? Susigražink pinigus per 14 dienų. Heading Jeigu kursas …" at bounding box center [722, 554] width 573 height 419
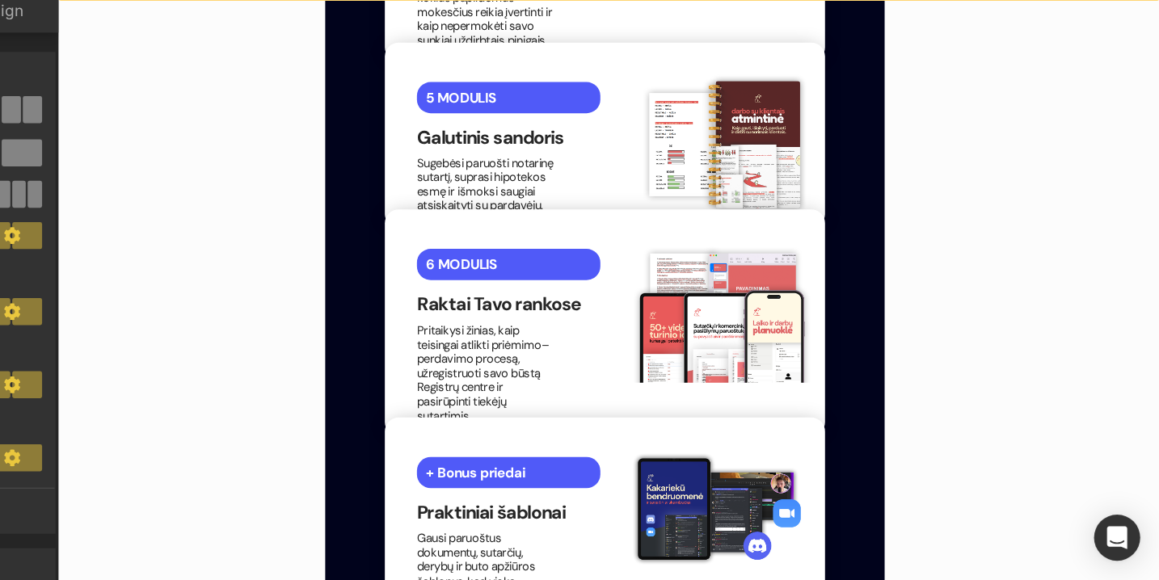
scroll to position [3238, 0]
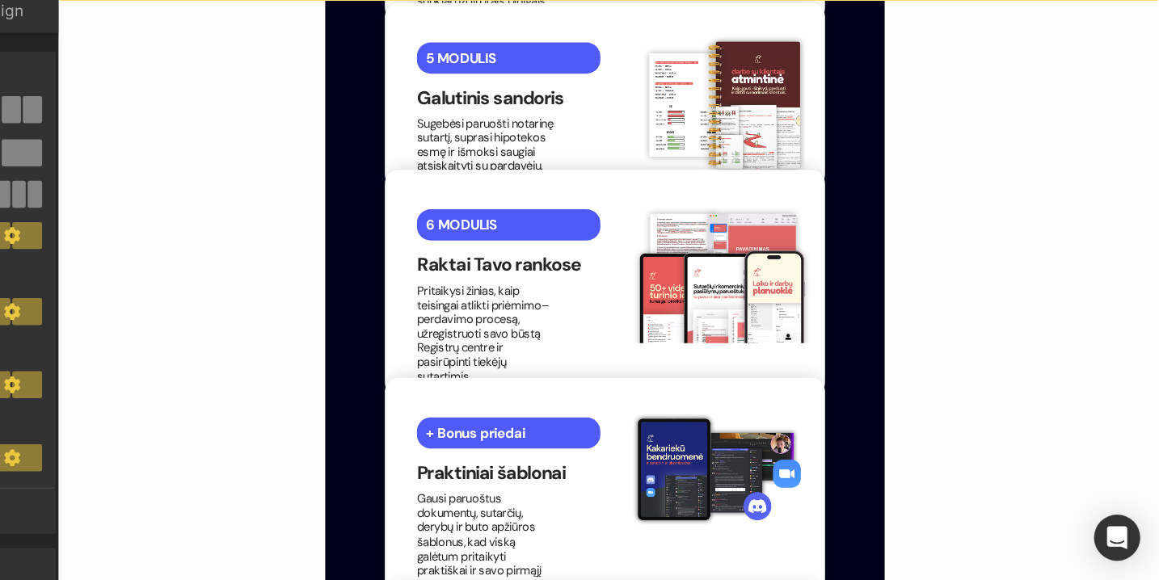
drag, startPoint x: 367, startPoint y: 137, endPoint x: 538, endPoint y: 374, distance: 292.2
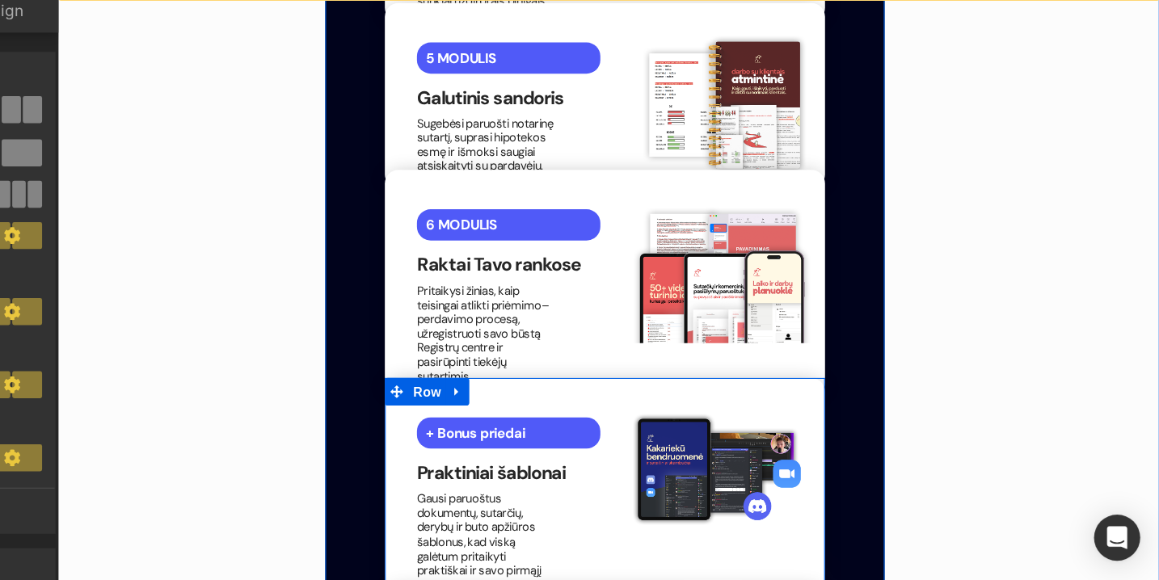
copy div "2 LOREMIP Dolo Sitam Consecte adipiscin Elitsed Doeiusmodte in utlabo, etd magn…"
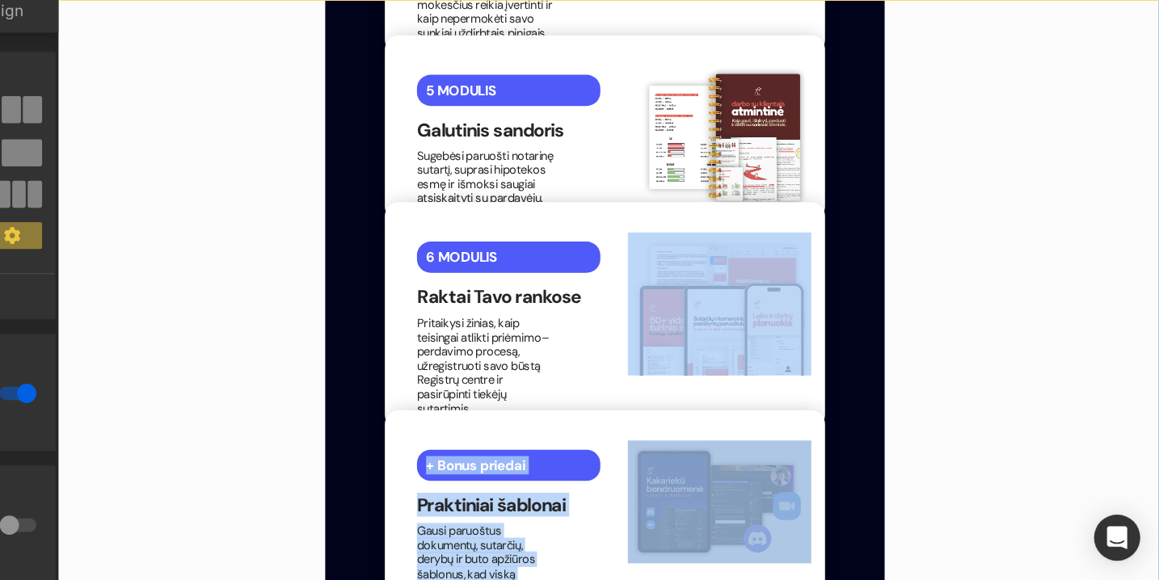
scroll to position [3219, 0]
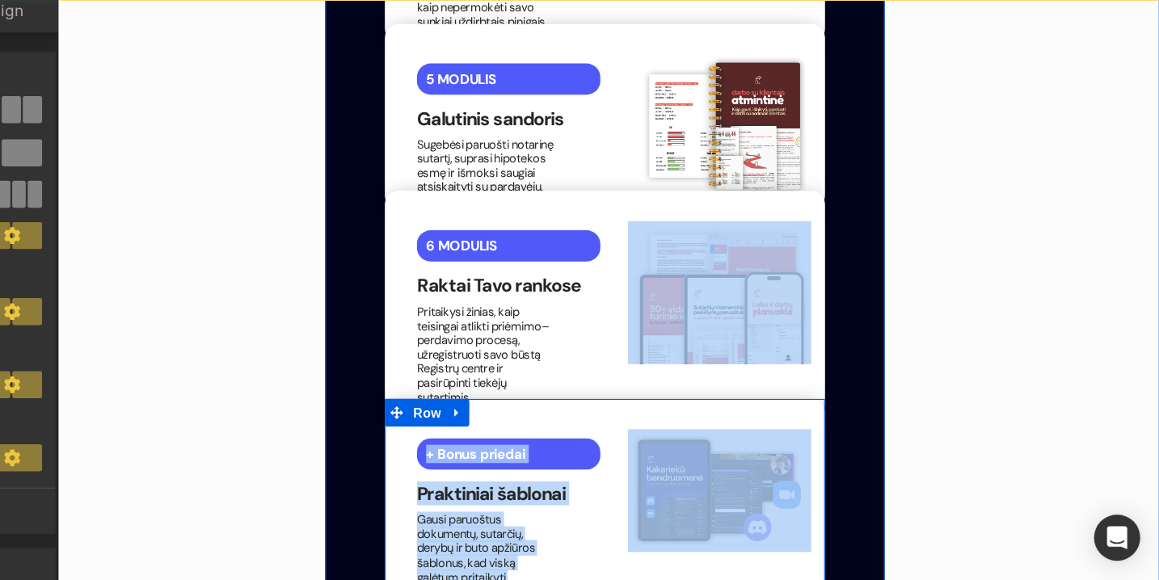
click at [630, 382] on div "+ Bonus priedai Text Block Praktiniai šablonai Heading Gausi paruoštus dokument…" at bounding box center [538, 446] width 388 height 200
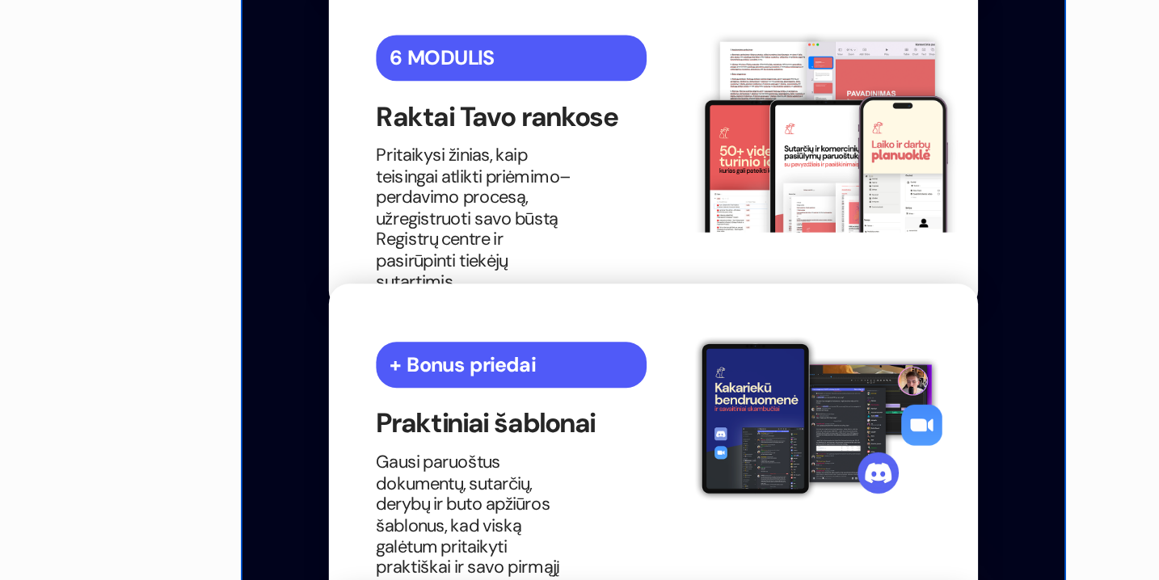
scroll to position [3277, 0]
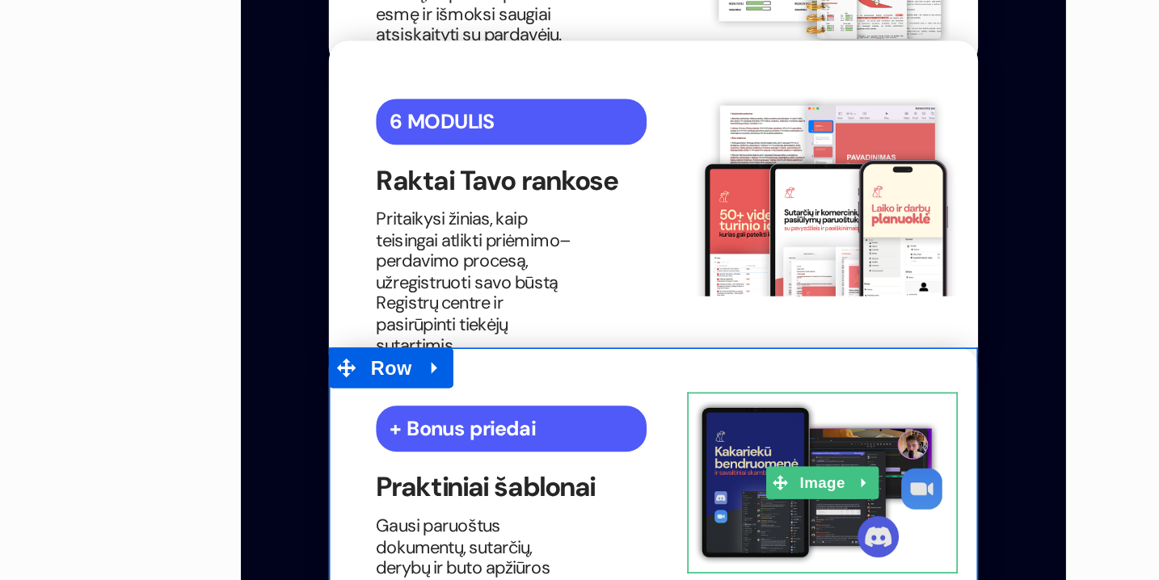
click at [397, 145] on img at bounding box center [425, 198] width 162 height 107
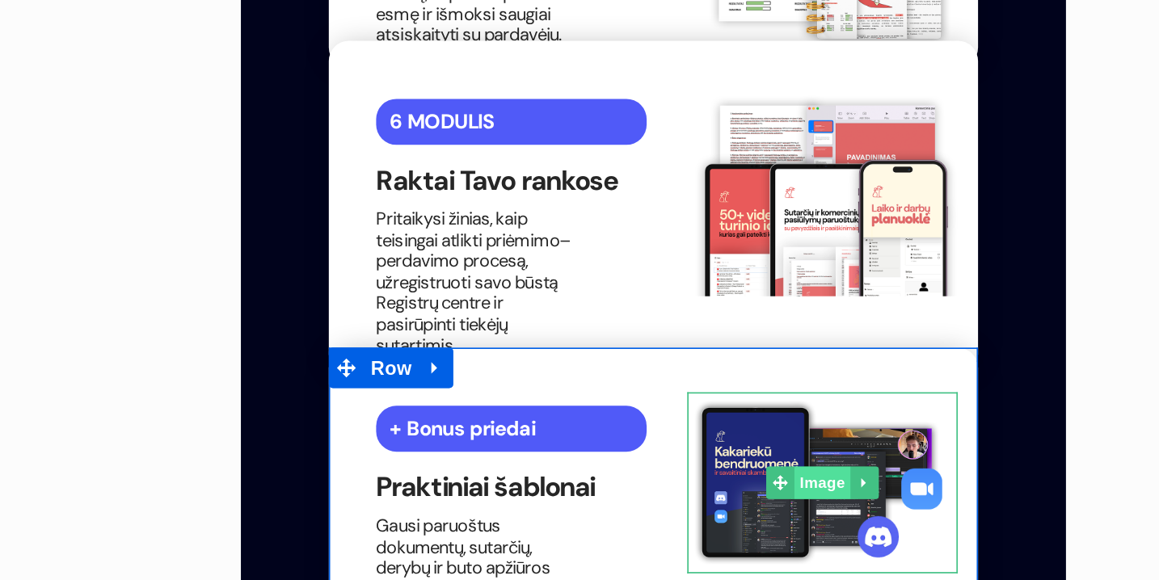
type input "[URL][DOMAIN_NAME]"
click at [413, 191] on span "Image" at bounding box center [425, 200] width 34 height 19
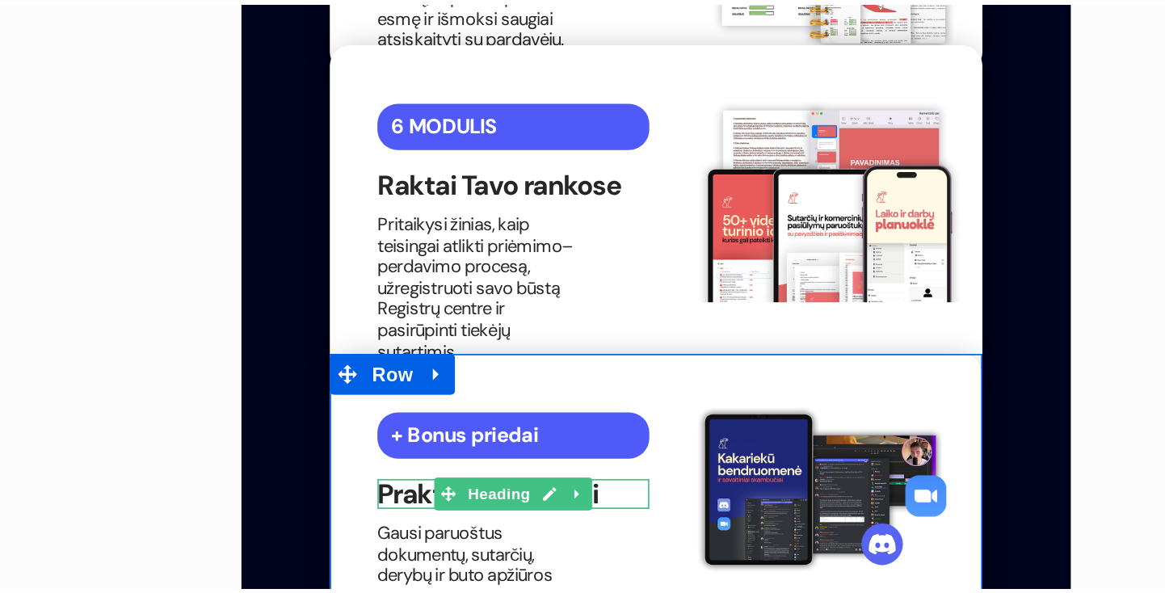
scroll to position [0, 0]
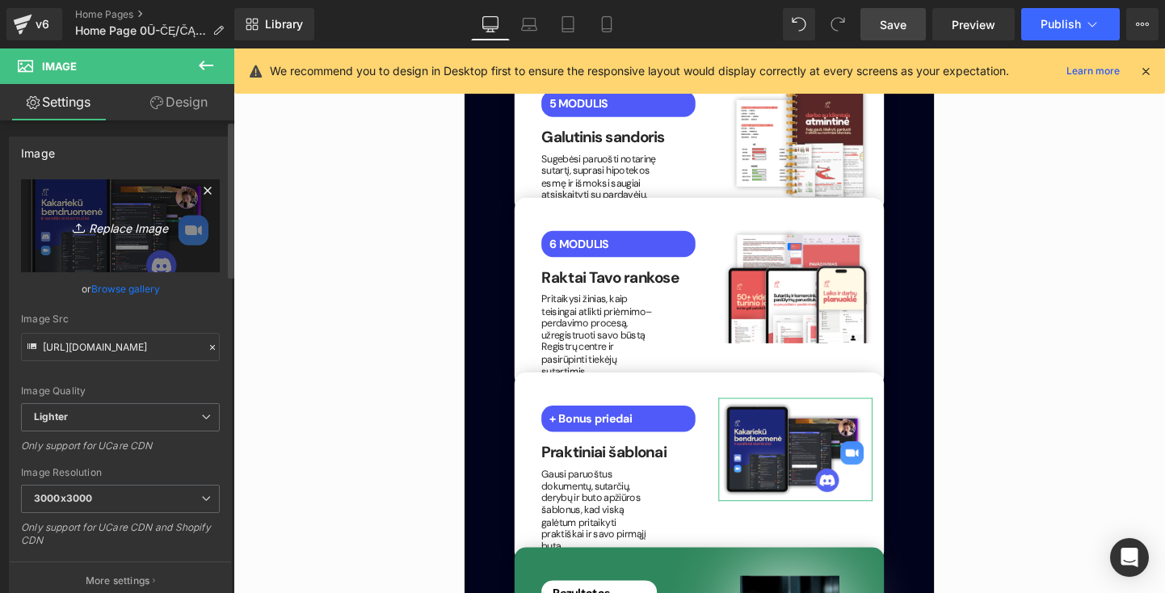
click at [118, 224] on icon "Replace Image" at bounding box center [120, 226] width 129 height 20
type input "C:\fakepath\PRALKTINIAI.png"
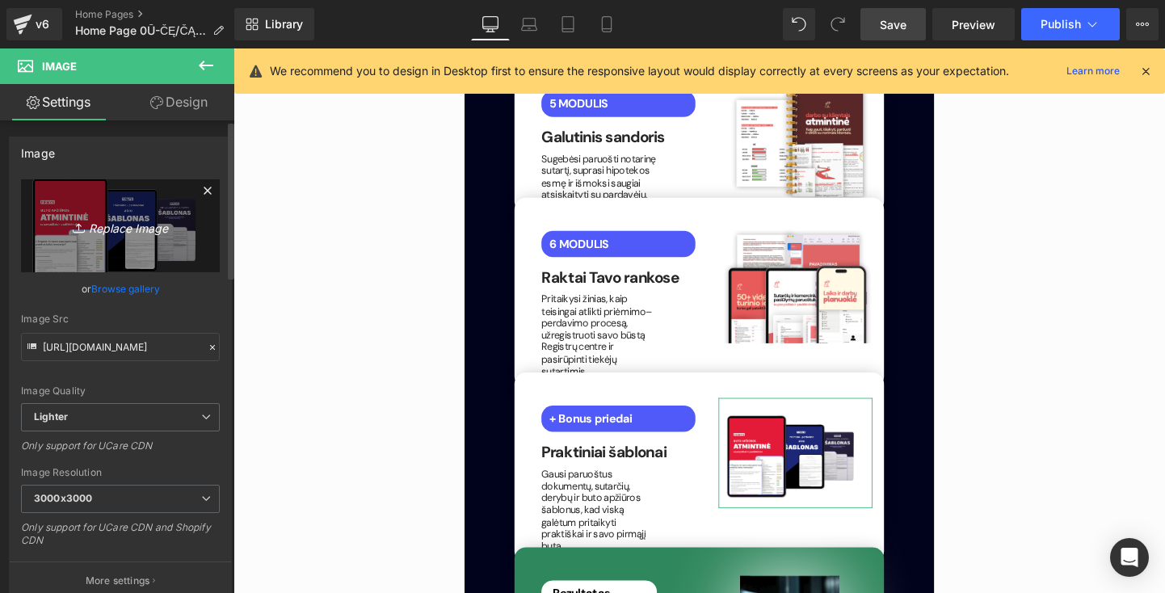
type input "[URL][DOMAIN_NAME]"
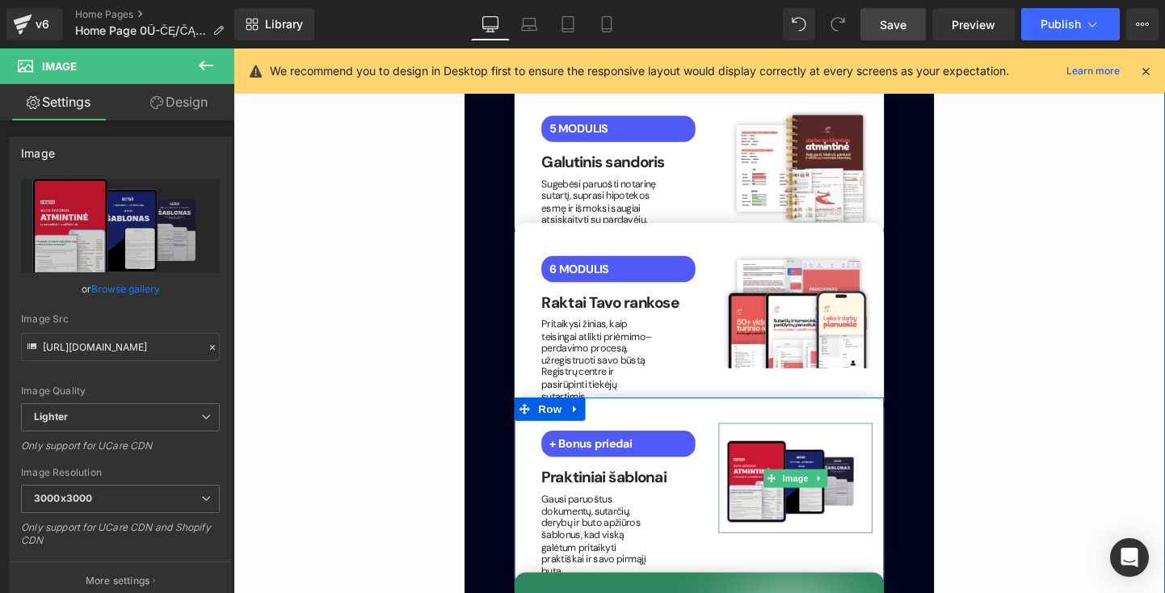
scroll to position [3262, 0]
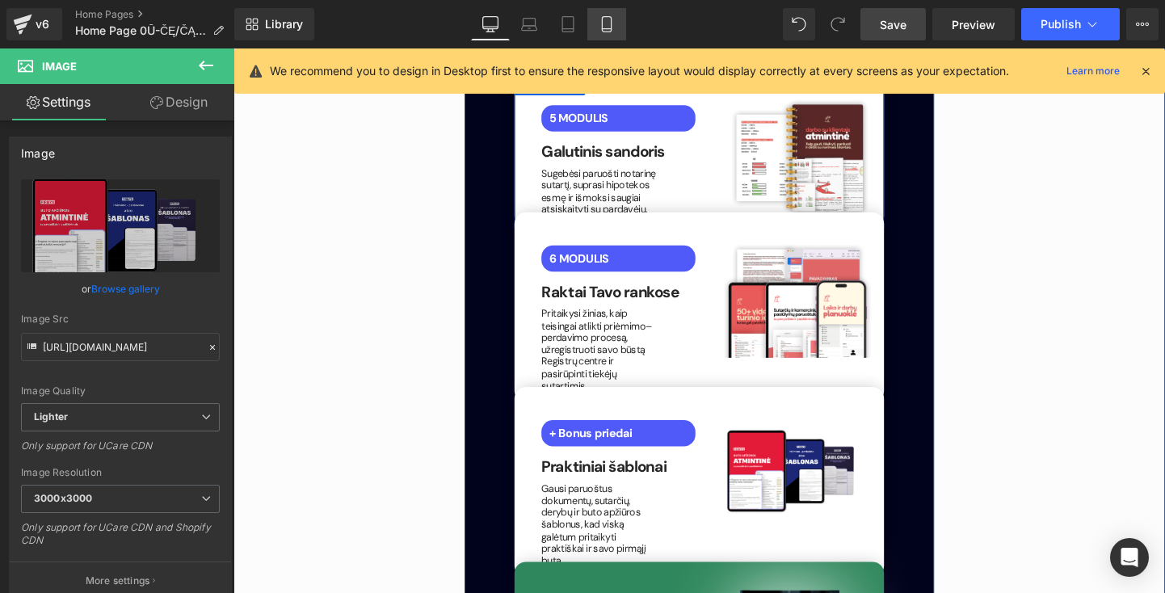
click at [611, 21] on icon at bounding box center [607, 24] width 16 height 16
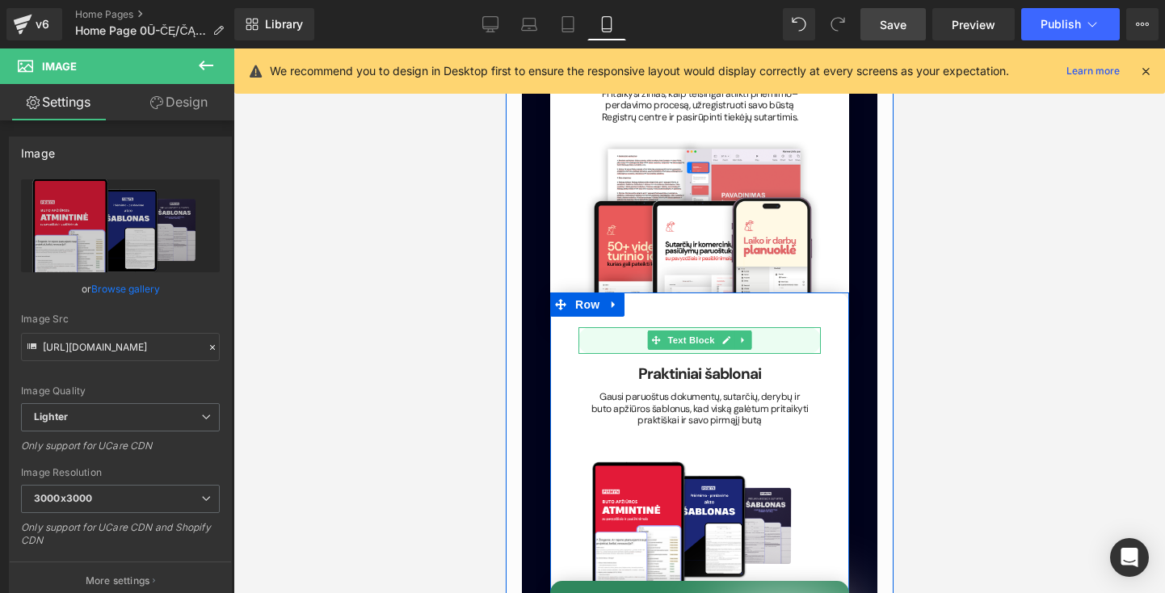
scroll to position [4209, 0]
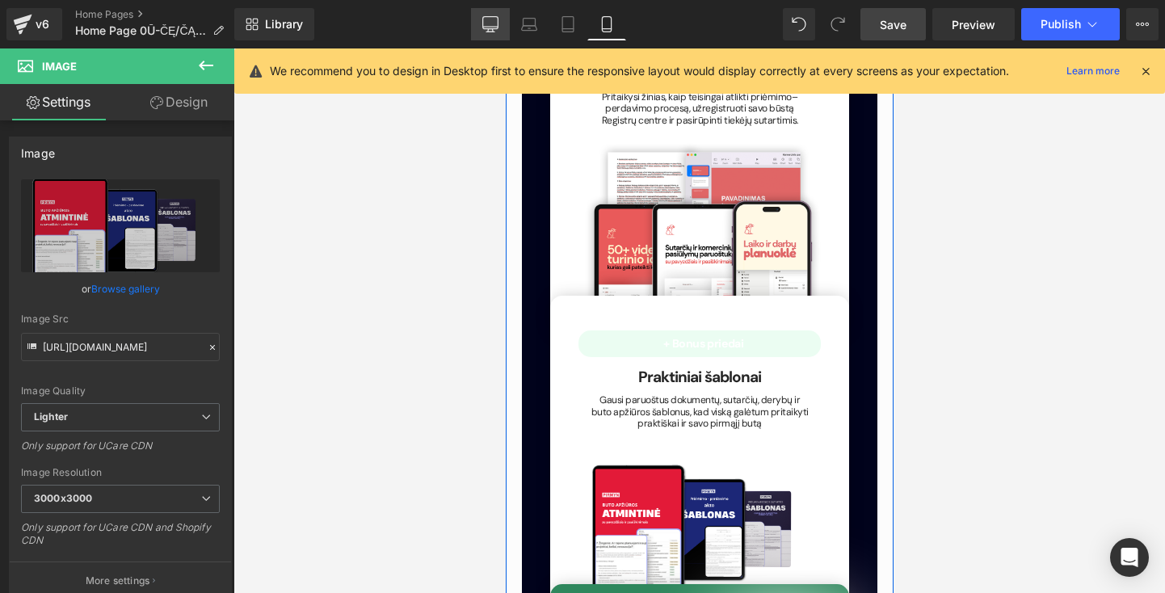
click at [500, 19] on link "Desktop" at bounding box center [490, 24] width 39 height 32
type input "auto"
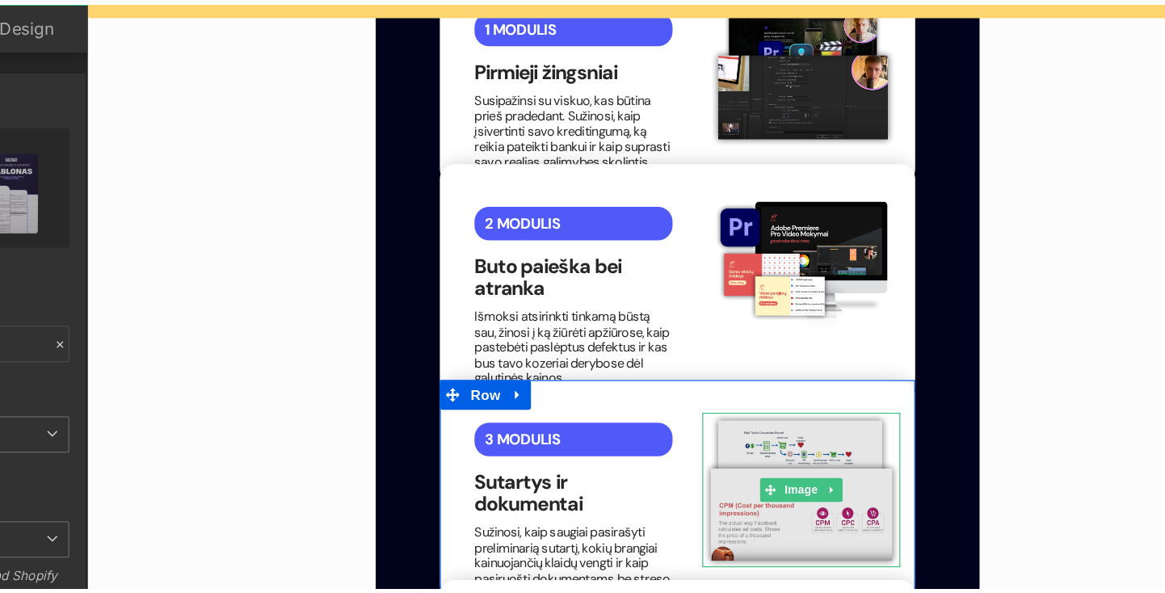
scroll to position [2581, 0]
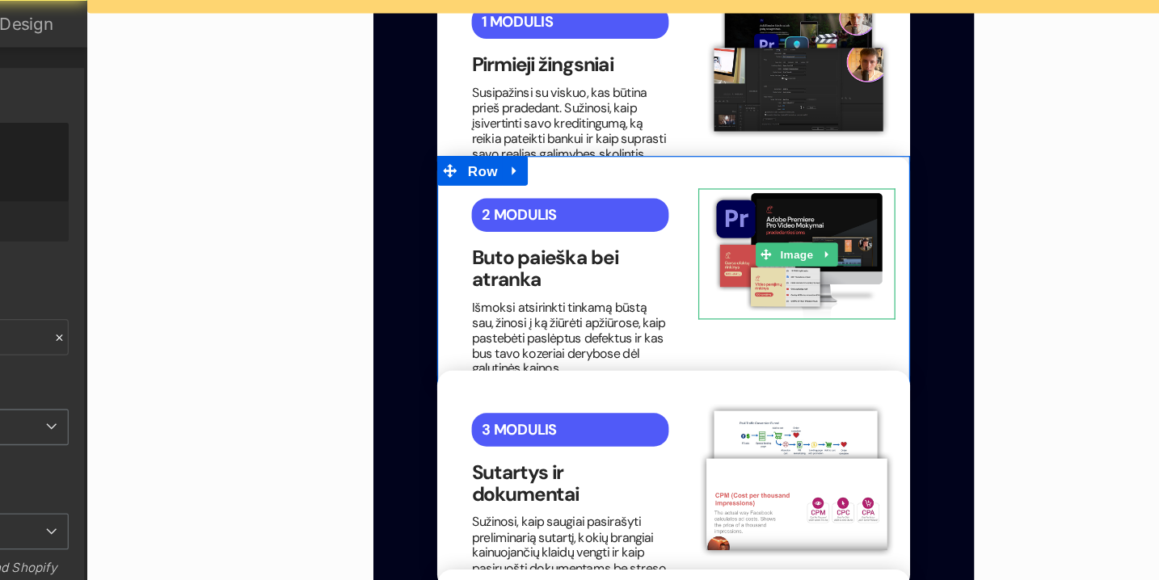
click at [623, 147] on img at bounding box center [668, 200] width 162 height 107
type input "[URL][DOMAIN_NAME]"
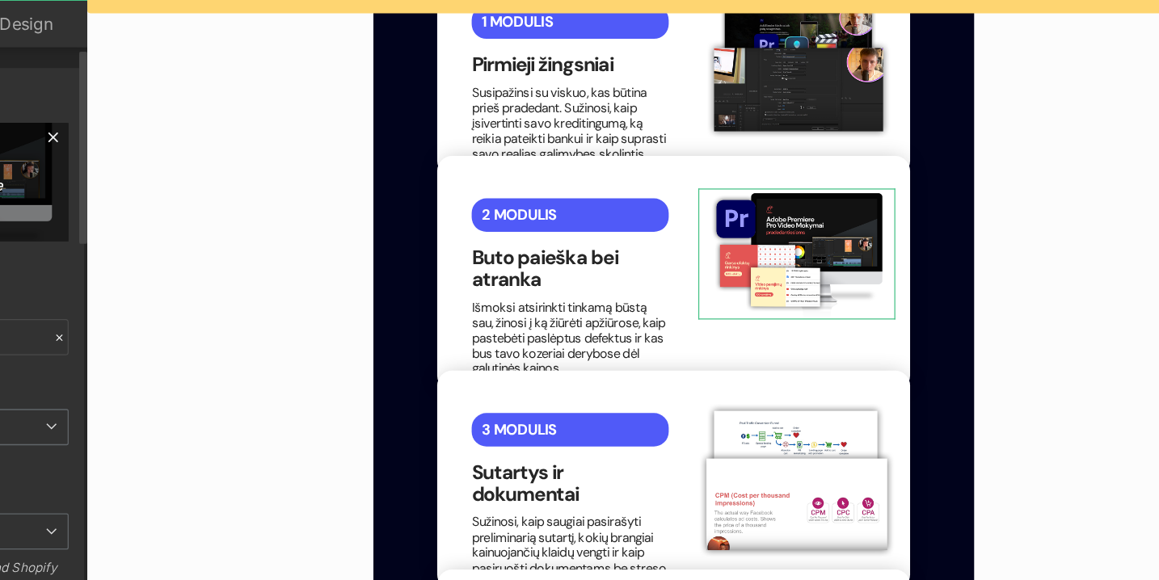
click at [29, 179] on link "Replace Image" at bounding box center [120, 225] width 199 height 93
type input "C:\fakepath\🏡.png"
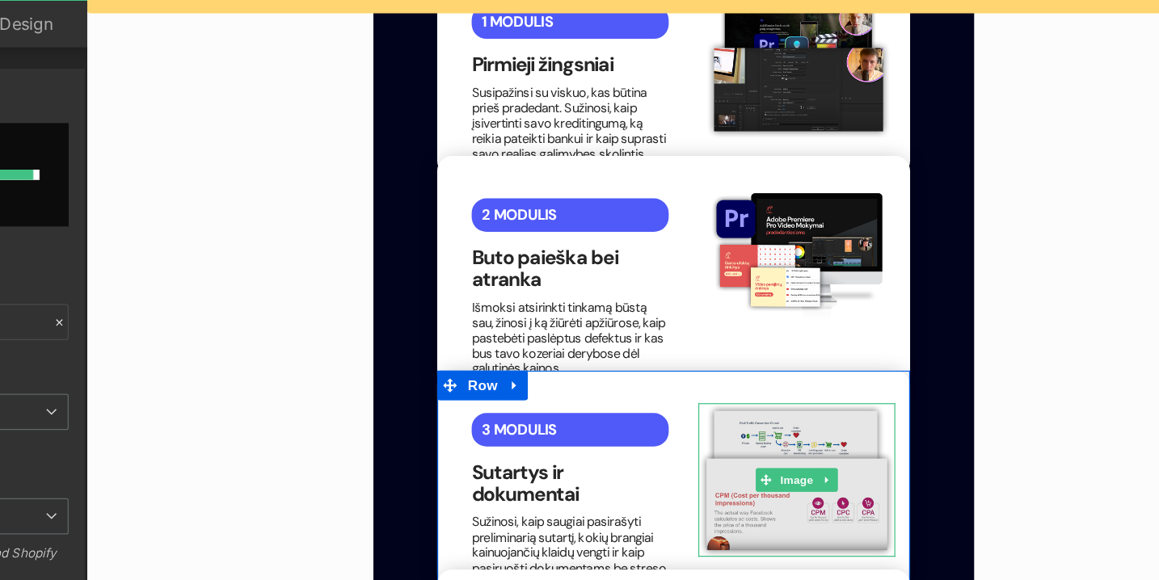
type input "[URL][DOMAIN_NAME]"
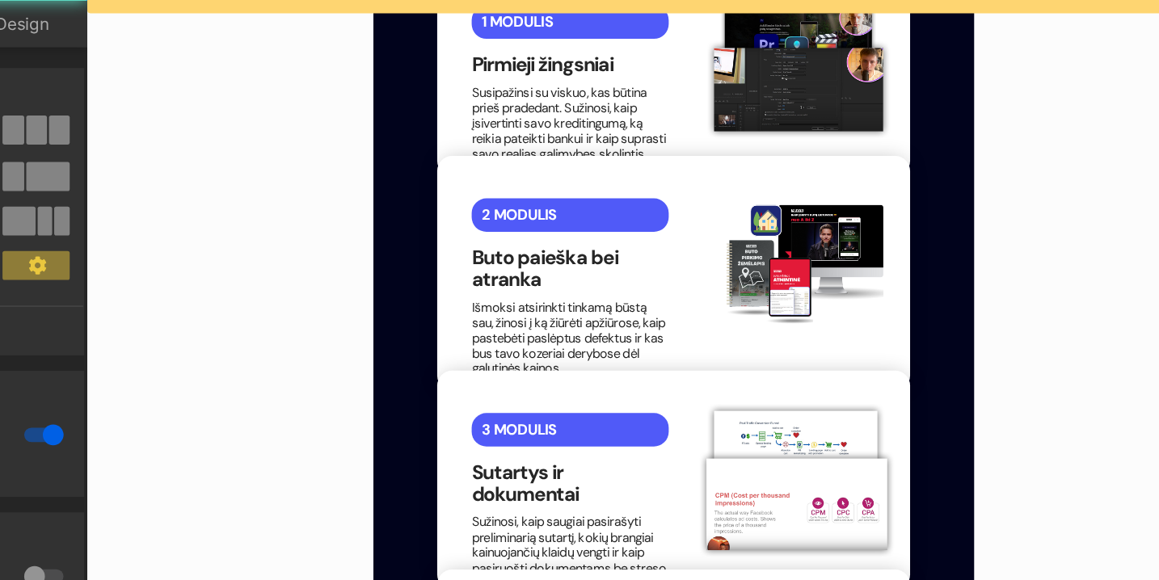
click at [879, 173] on div "[PERSON_NAME] veikia? Button Nuo video montavimo iki klientų gavimo per dvi sav…" at bounding box center [567, 546] width 978 height 1821
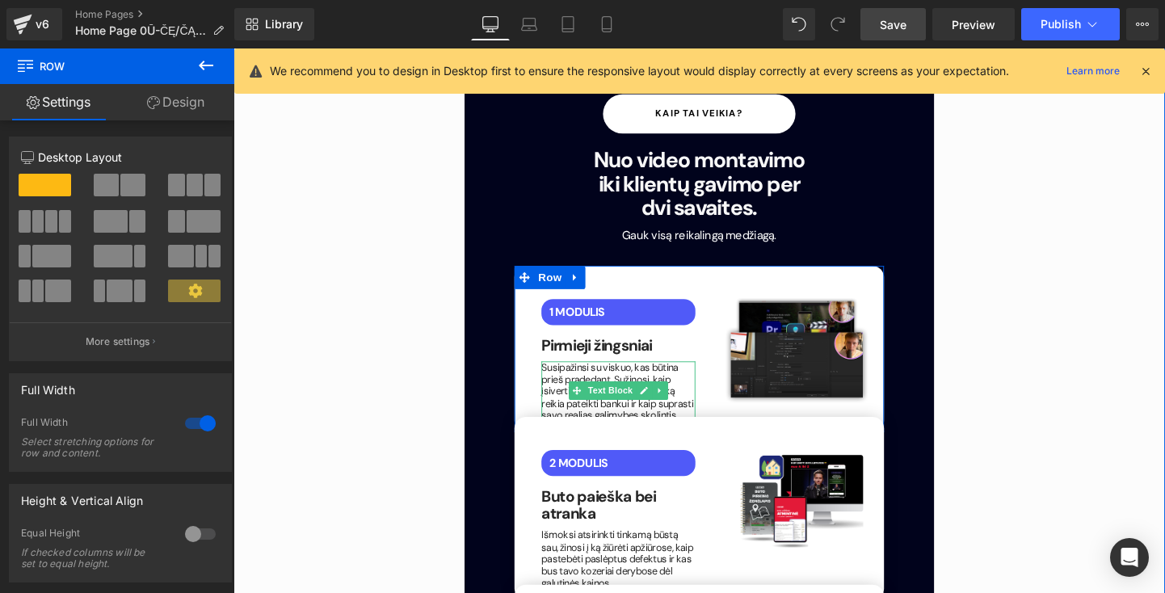
scroll to position [2358, 0]
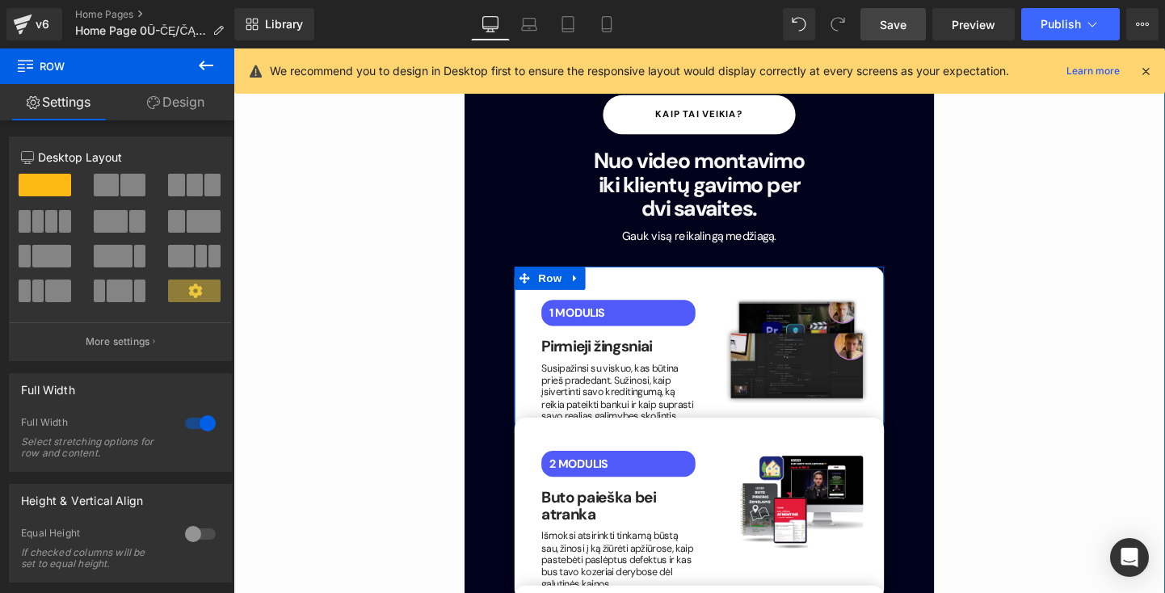
click at [835, 304] on div "Image" at bounding box center [824, 367] width 162 height 126
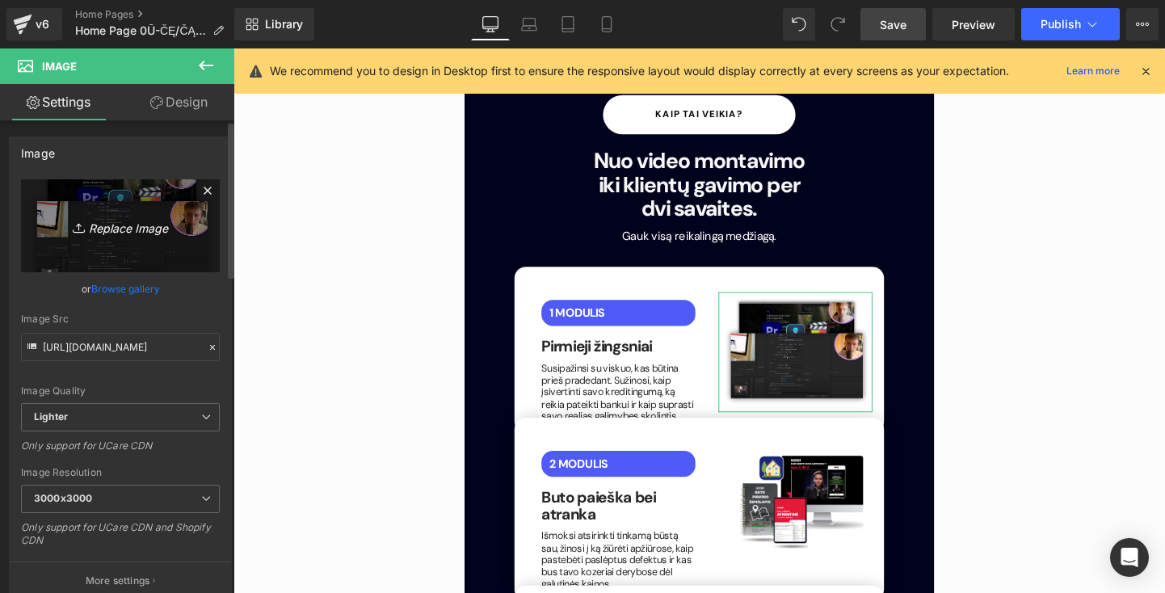
click at [144, 229] on icon "Replace Image" at bounding box center [120, 226] width 129 height 20
type input "C:\fakepath\JFAEUBG.png"
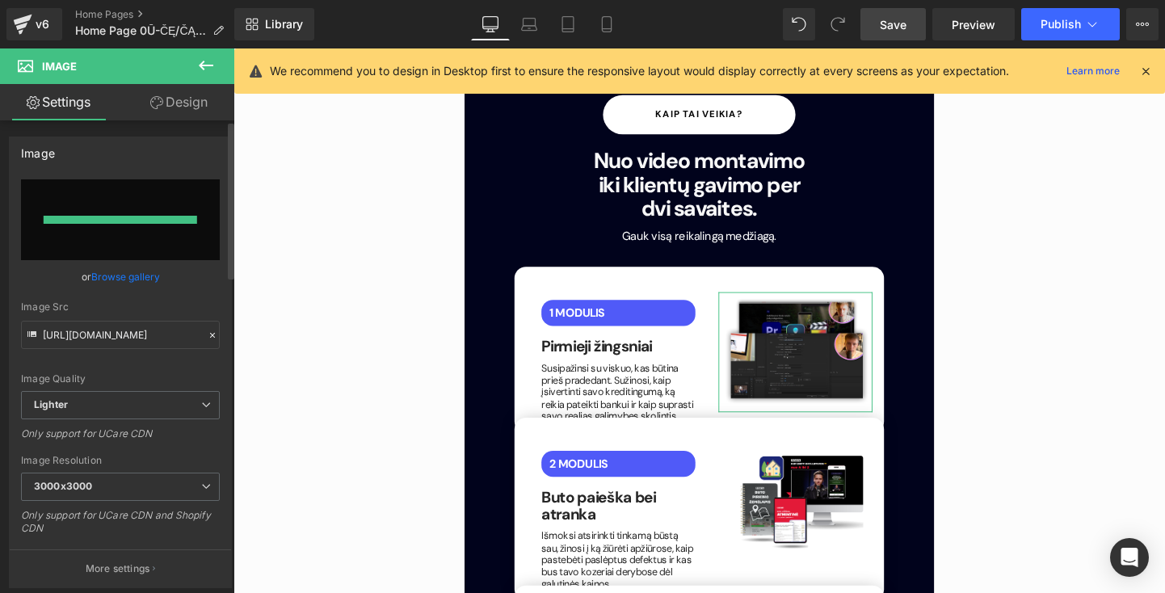
type input "[URL][DOMAIN_NAME]"
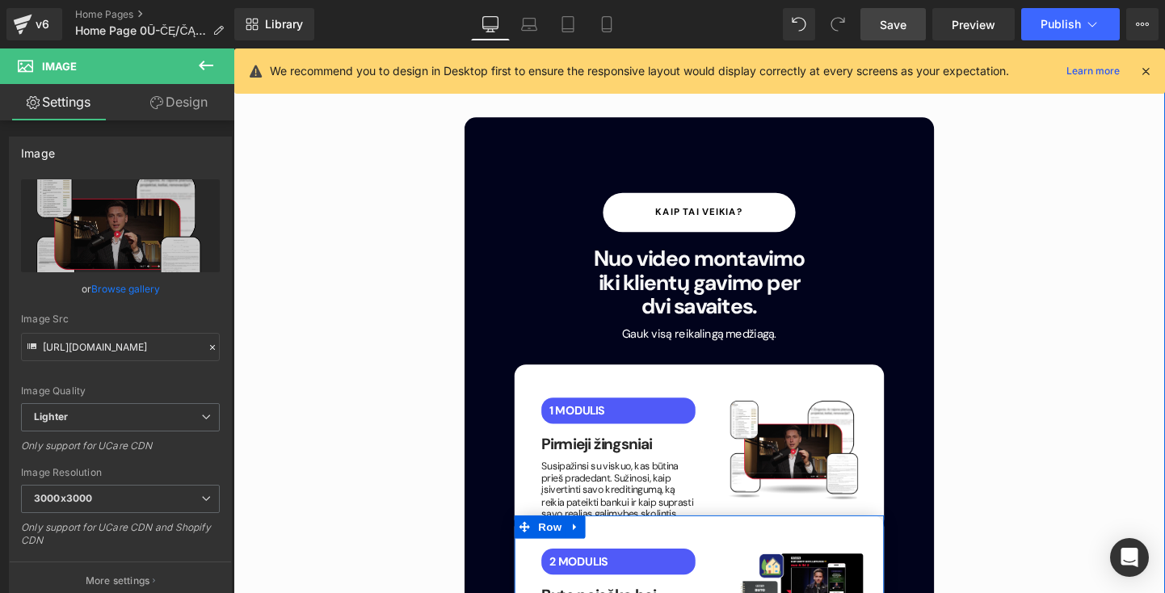
scroll to position [2262, 0]
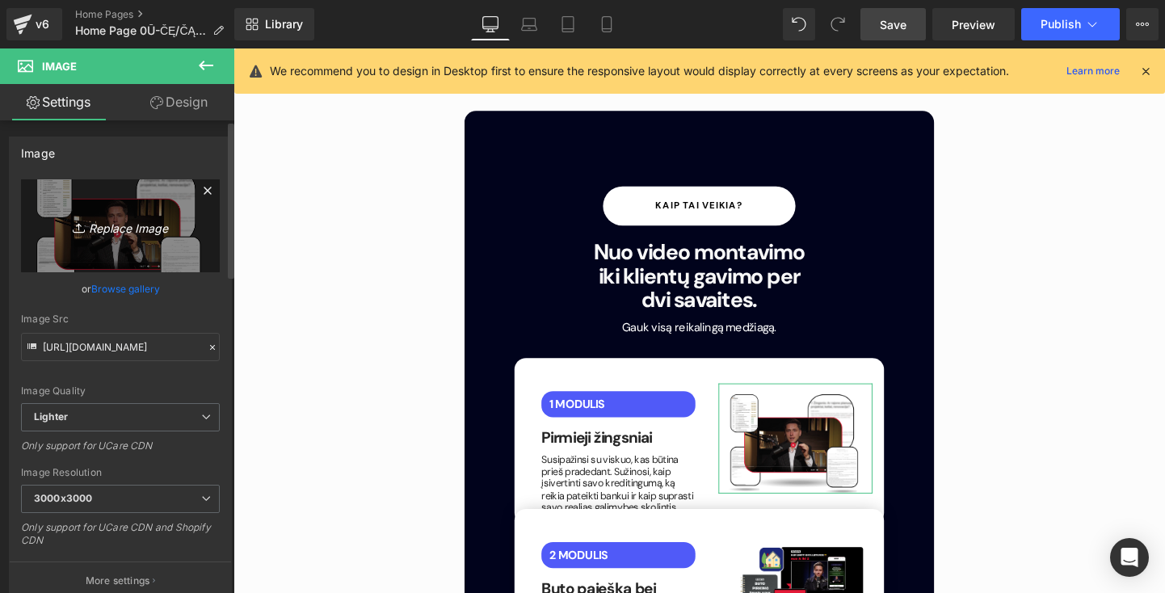
click at [137, 226] on icon "Replace Image" at bounding box center [120, 226] width 129 height 20
type input "C:\fakepath\STEPS.png"
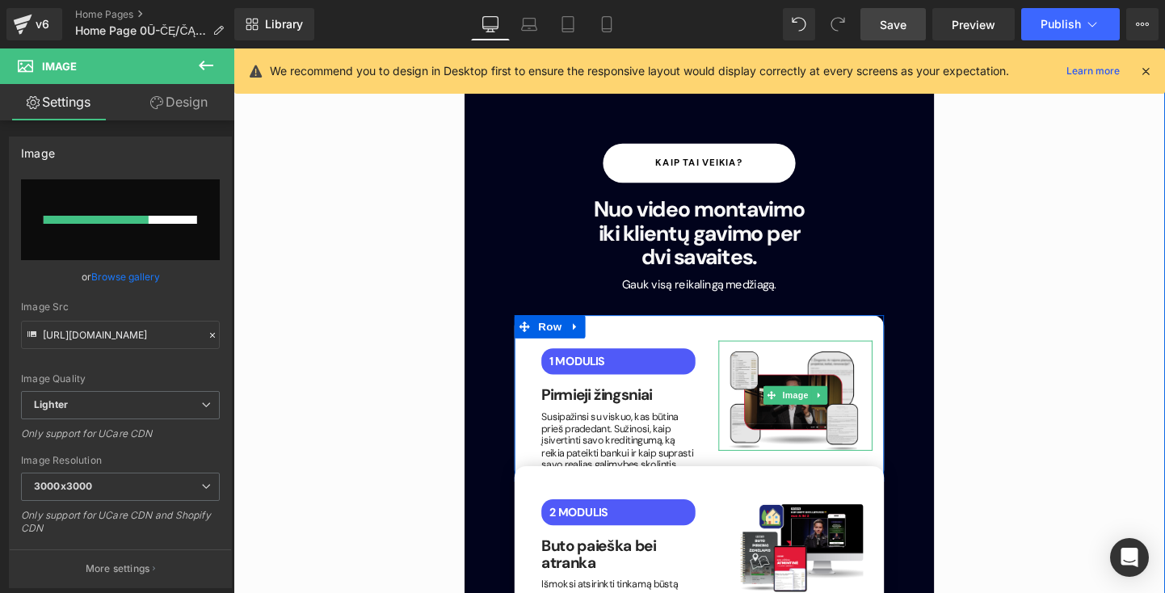
scroll to position [2308, 0]
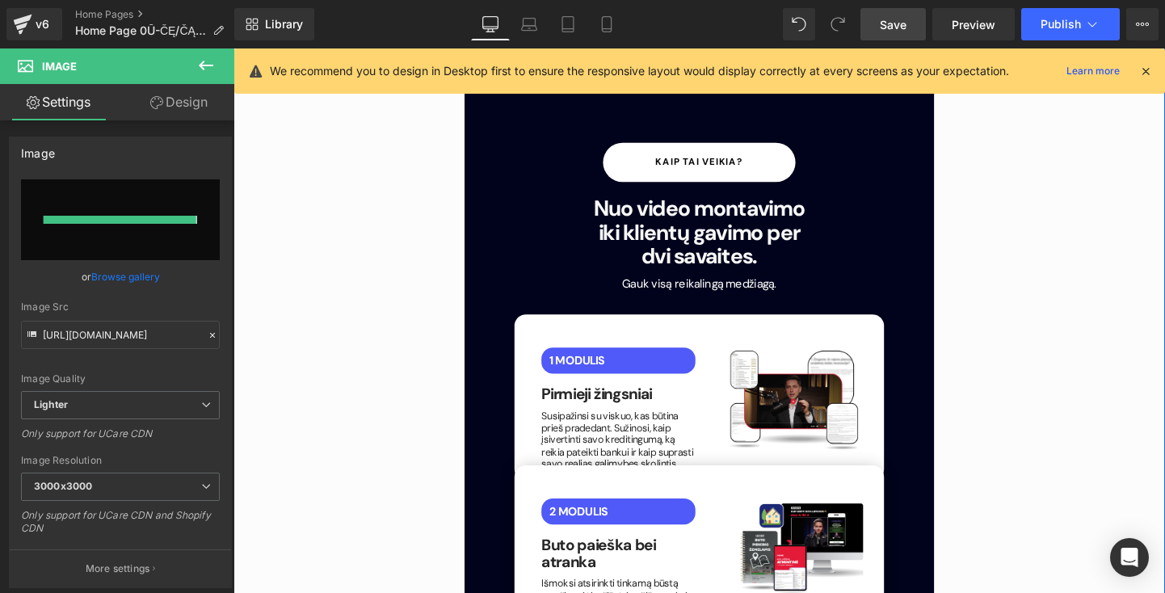
type input "[URL][DOMAIN_NAME]"
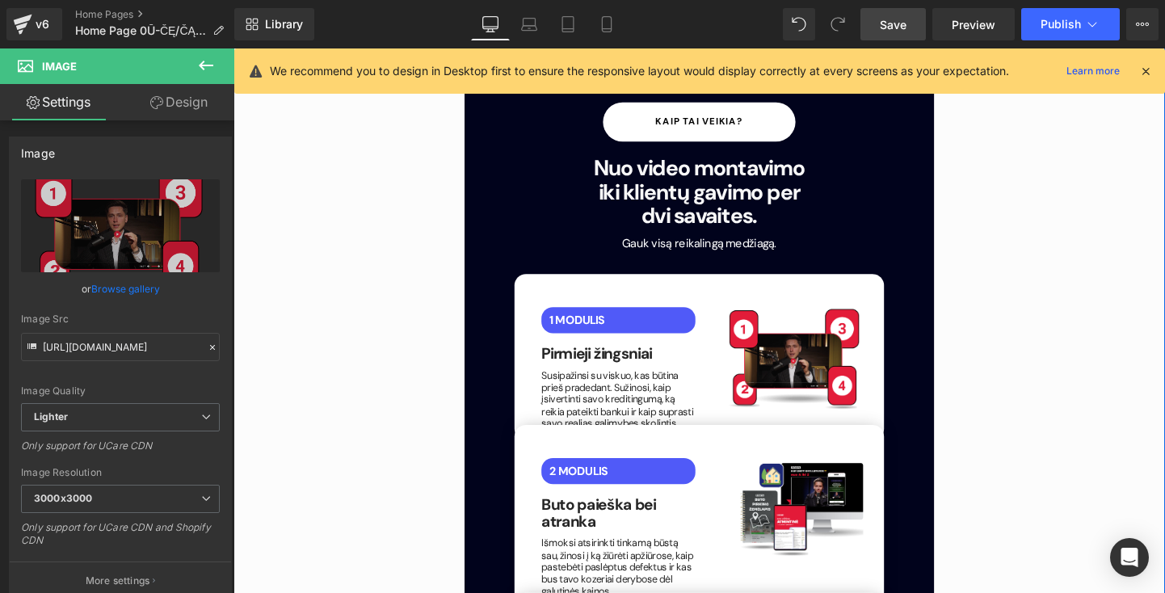
scroll to position [2355, 0]
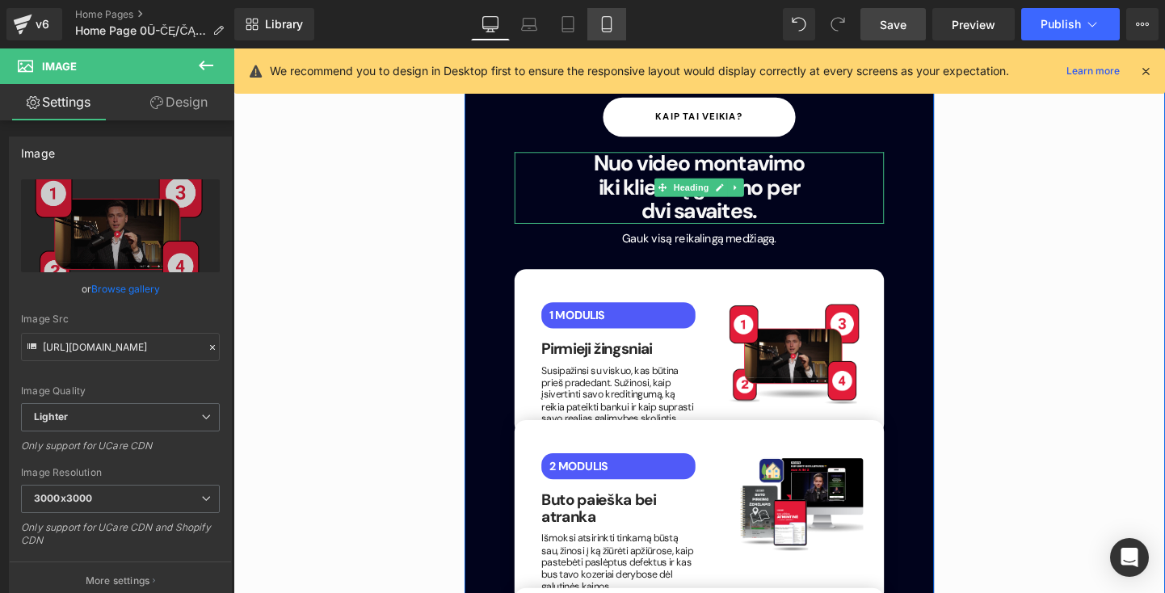
click at [594, 23] on link "Mobile" at bounding box center [606, 24] width 39 height 32
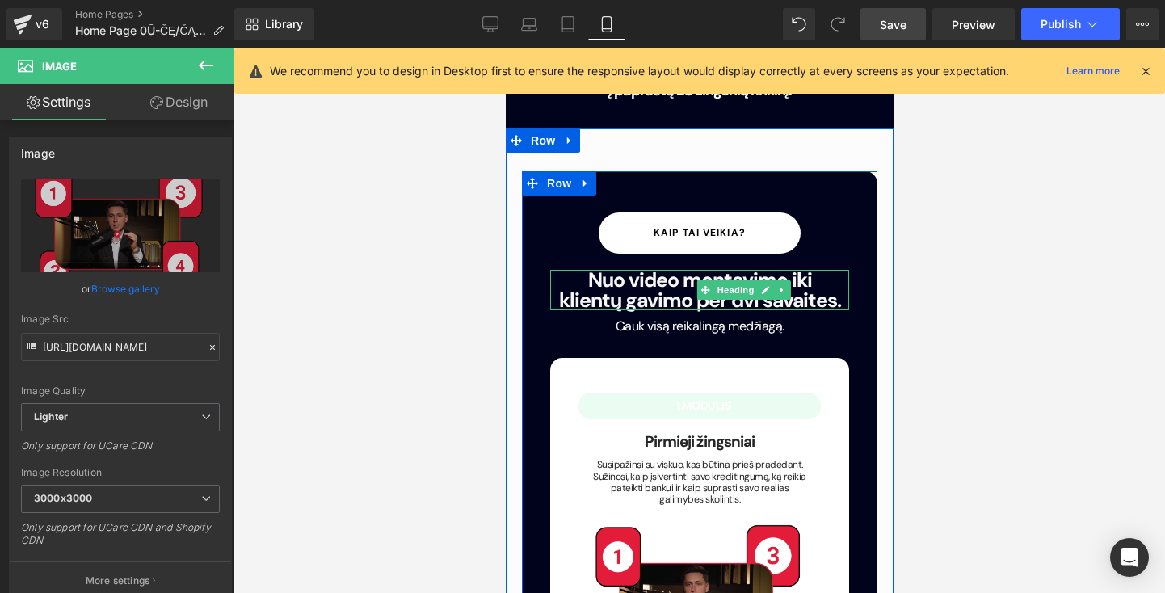
type input "100"
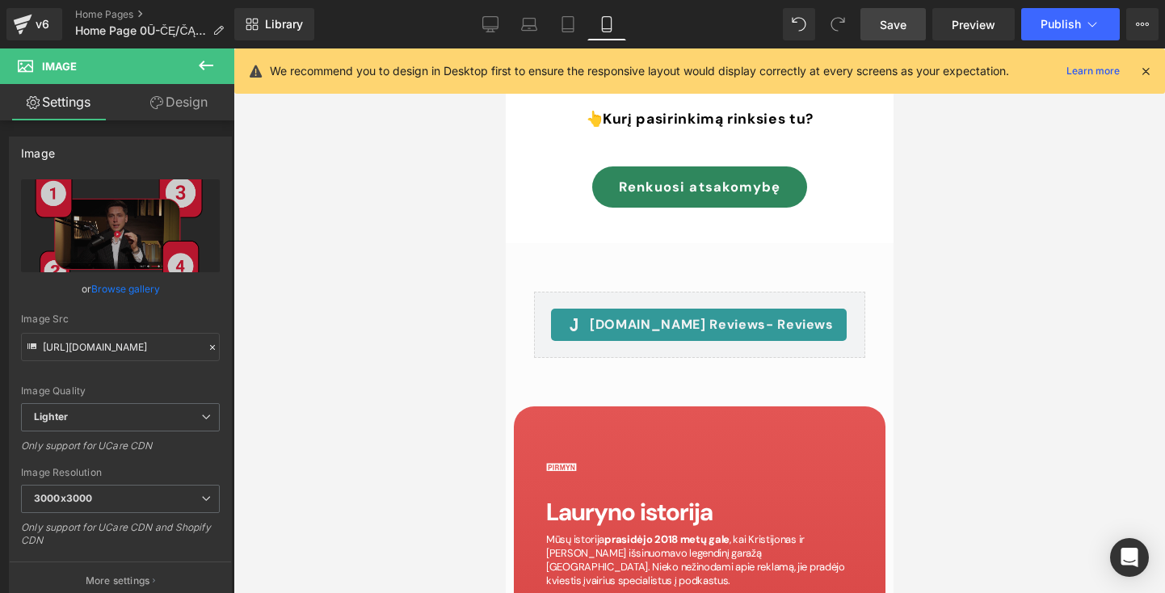
scroll to position [8194, 0]
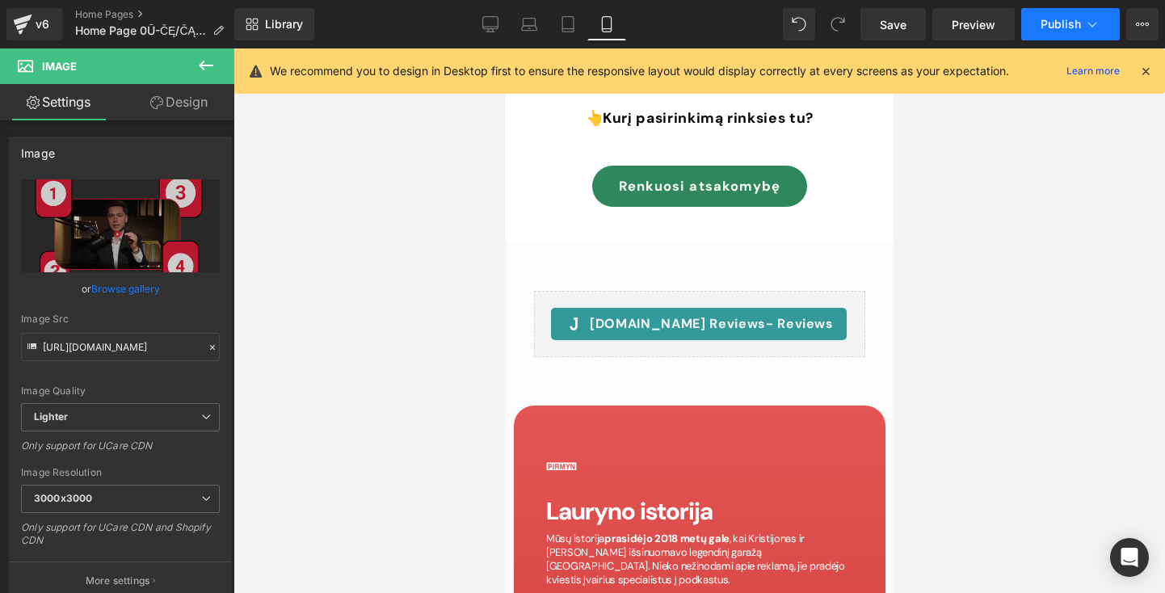
click at [1062, 29] on span "Publish" at bounding box center [1061, 24] width 40 height 13
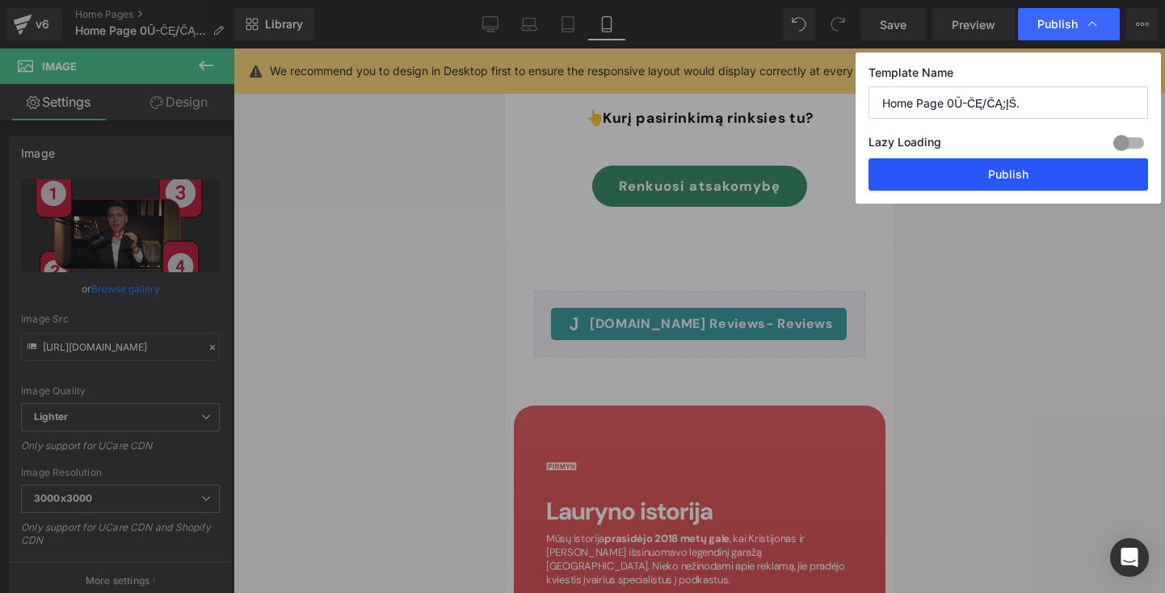
click at [1028, 167] on button "Publish" at bounding box center [1009, 174] width 280 height 32
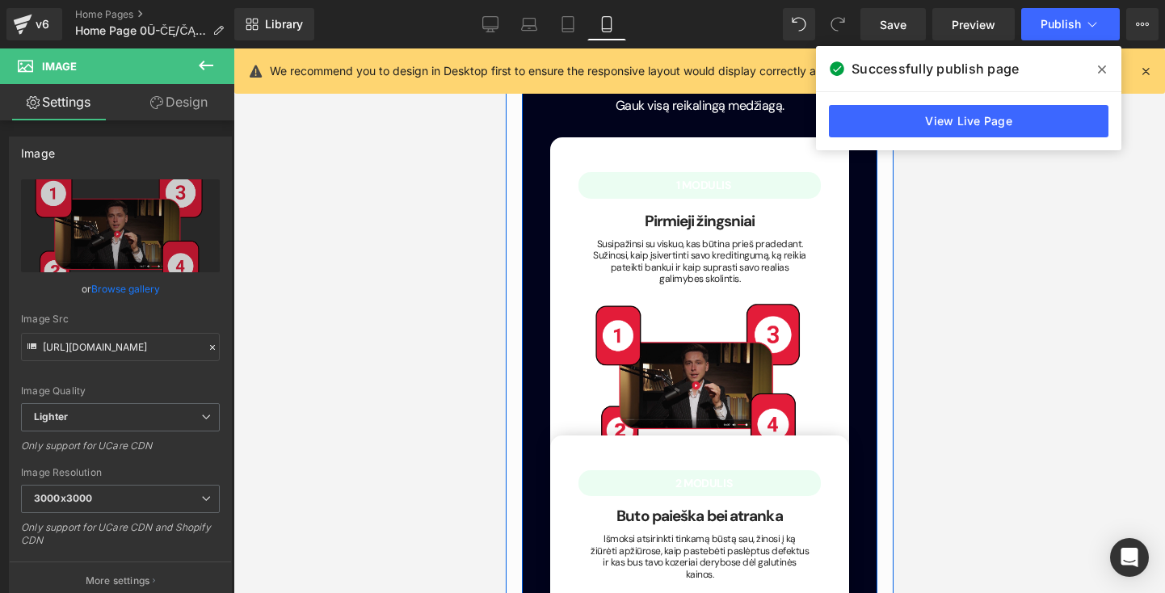
scroll to position [2510, 0]
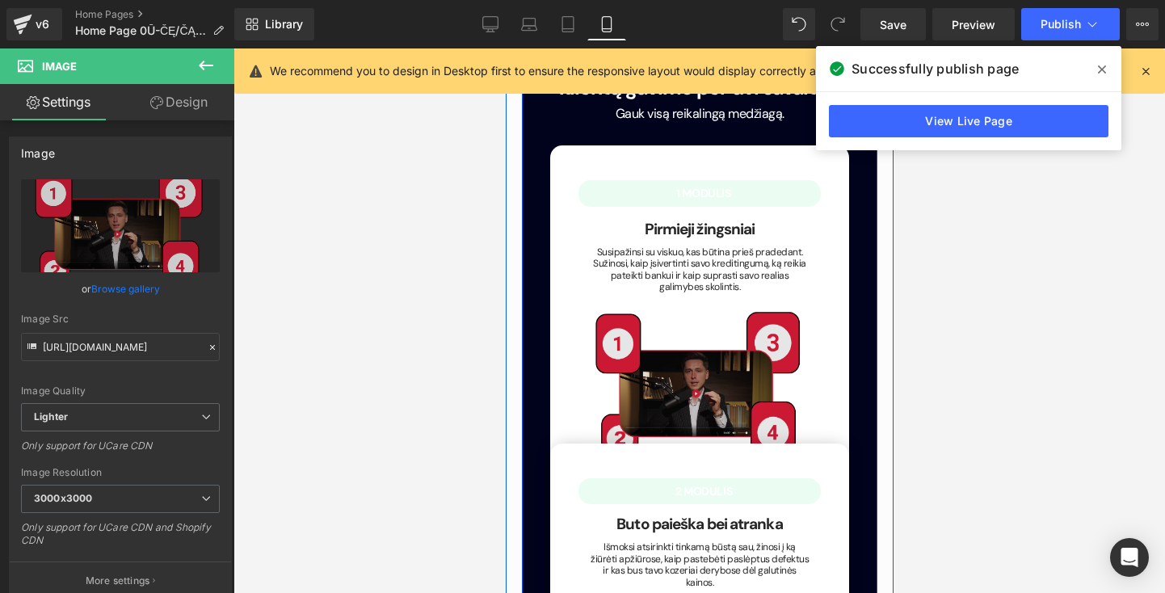
click at [688, 297] on img at bounding box center [699, 383] width 242 height 173
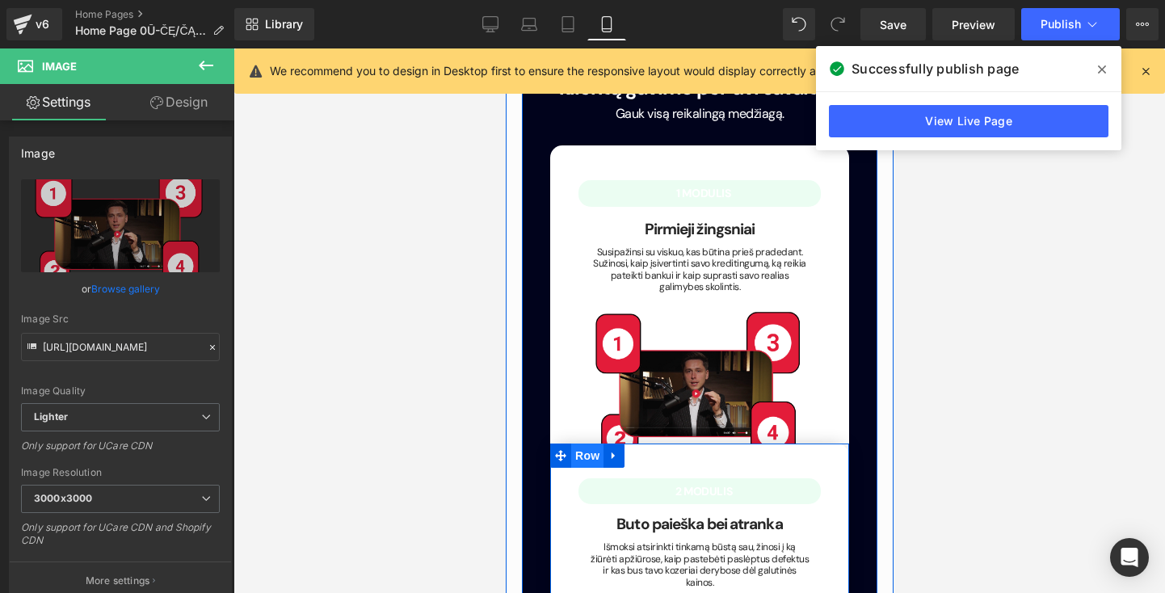
click at [590, 444] on span "Row" at bounding box center [586, 456] width 32 height 24
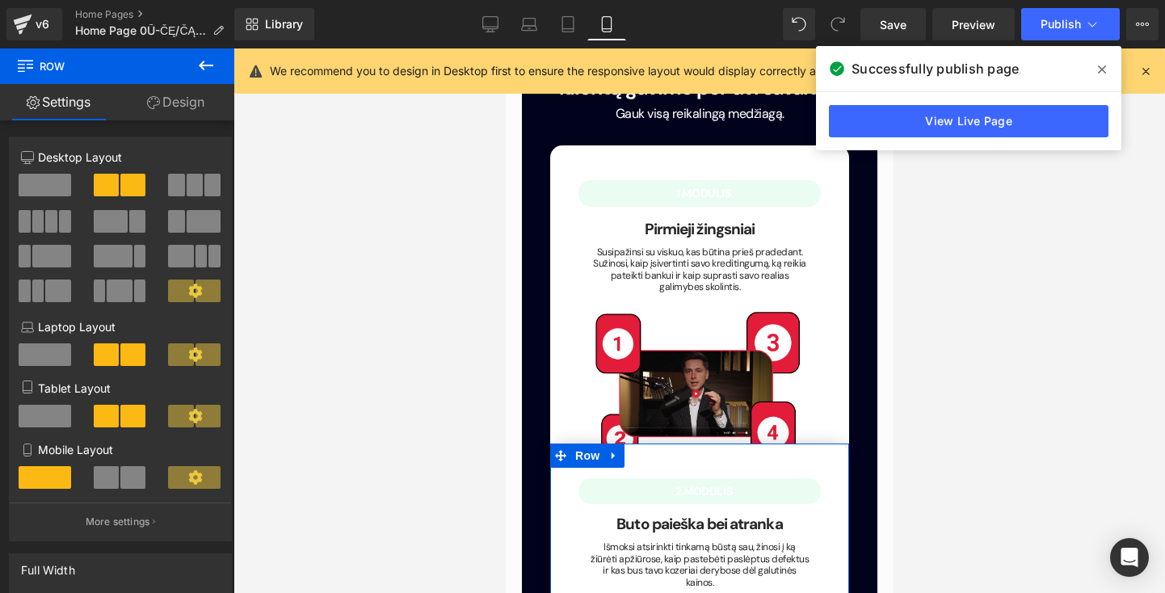
click at [162, 106] on link "Design" at bounding box center [175, 102] width 117 height 36
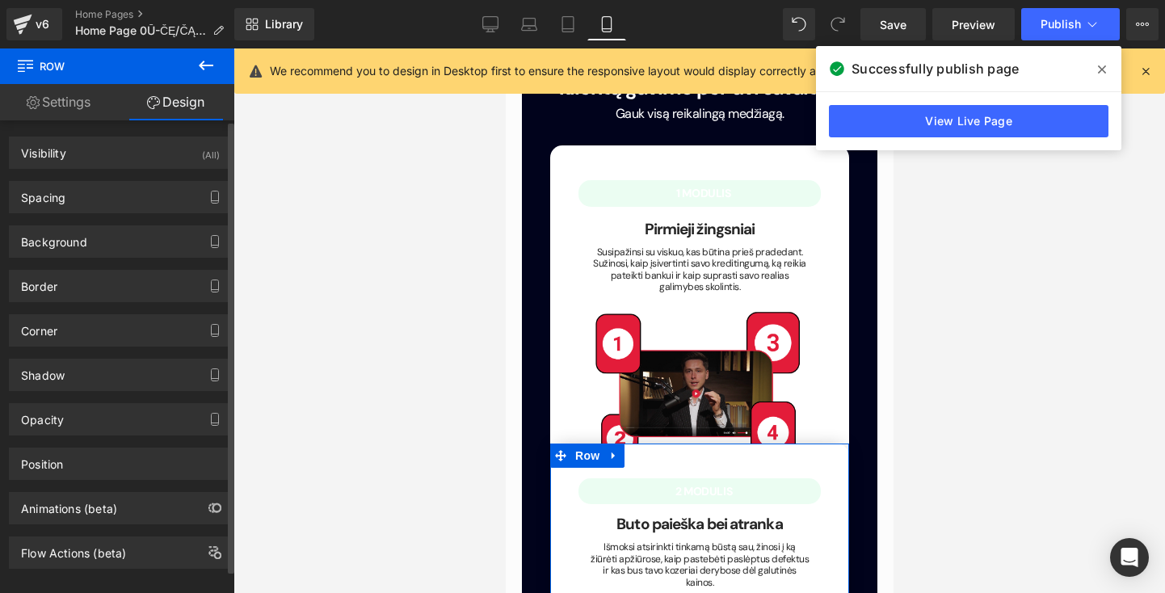
type input "-50"
type input "0"
type input "30"
type input "20"
type input "17"
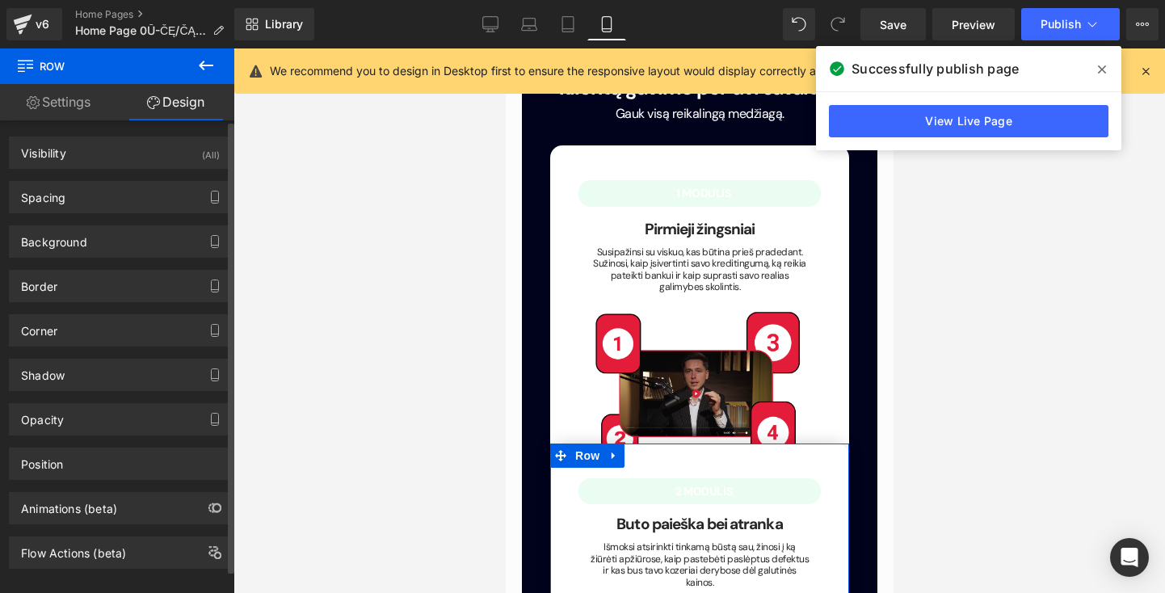
type input "20"
click at [121, 201] on div "Spacing" at bounding box center [120, 197] width 221 height 31
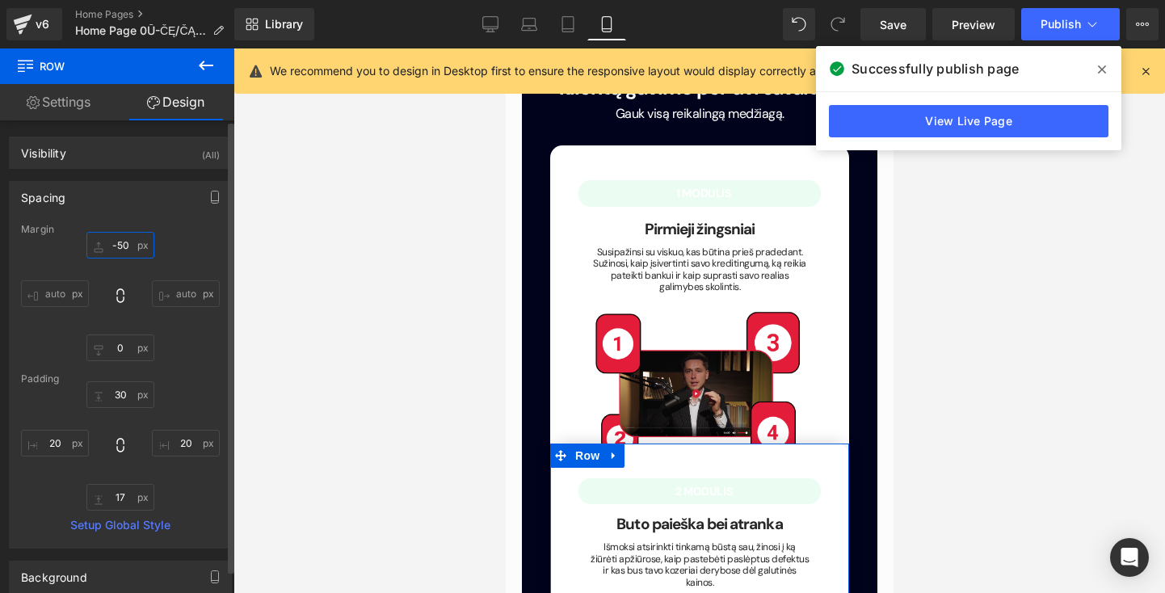
click at [127, 248] on input "-50" at bounding box center [120, 245] width 68 height 27
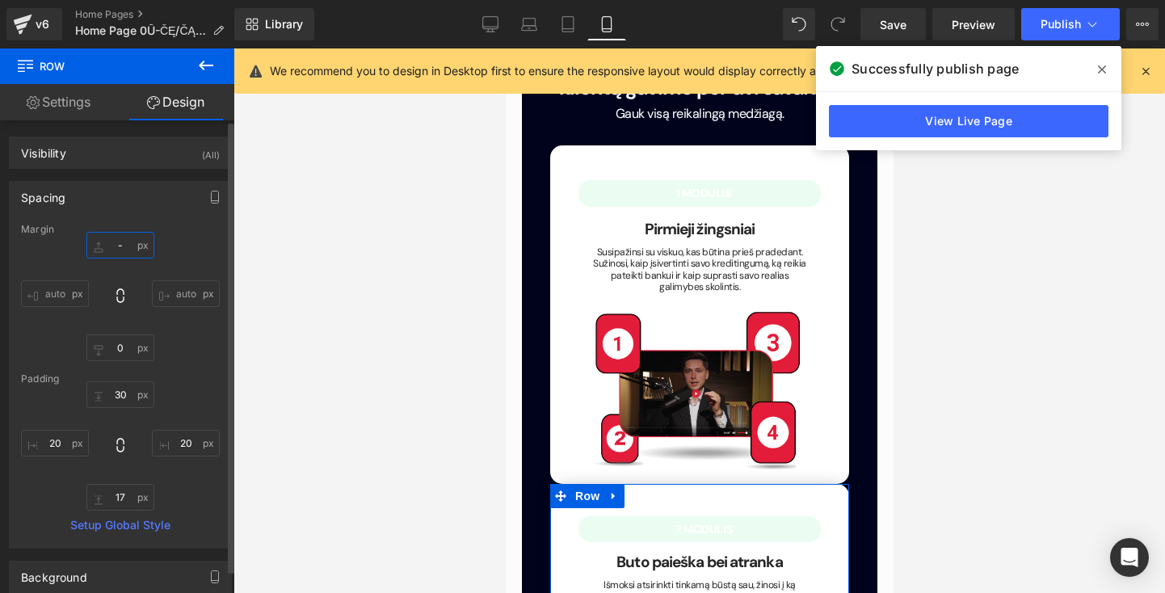
type input "-ė"
type input "č"
type input "0č"
type input "0"
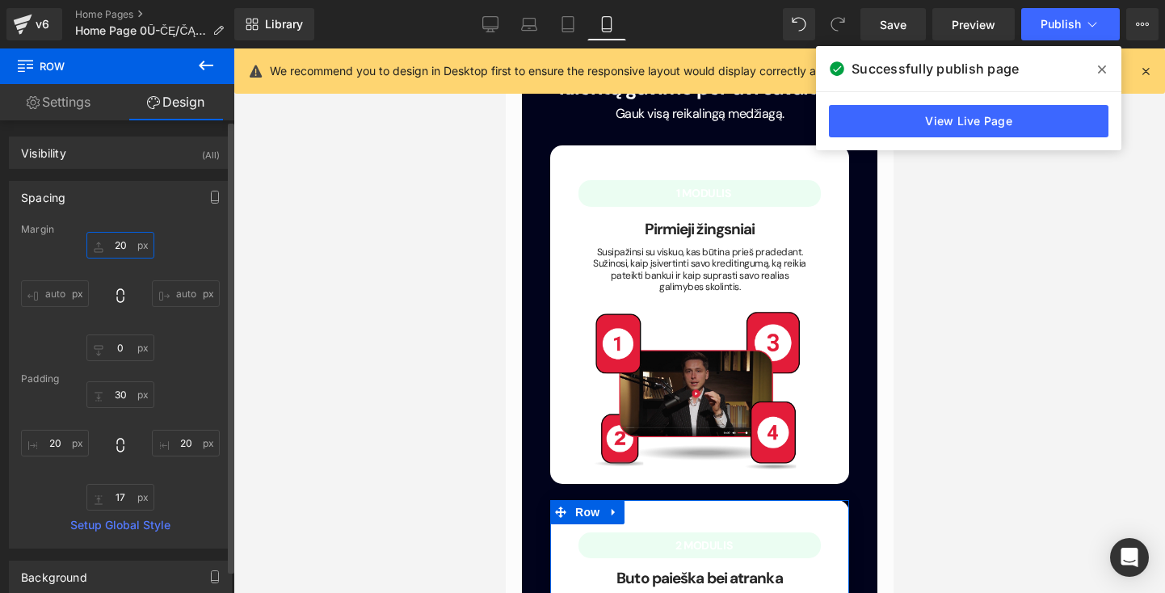
type input "2"
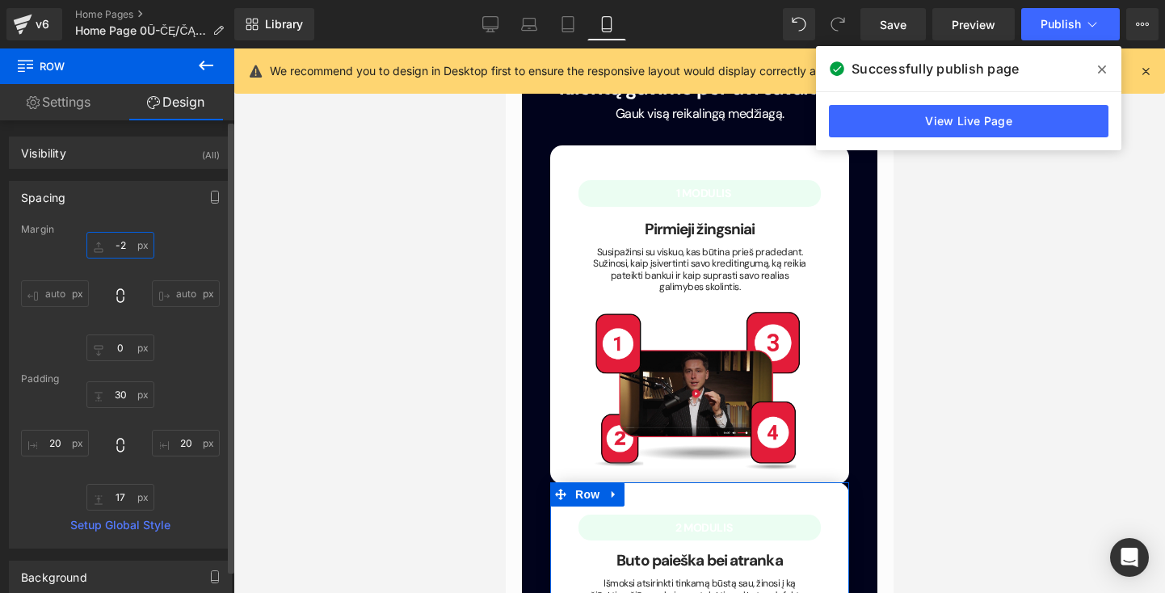
type input "-25"
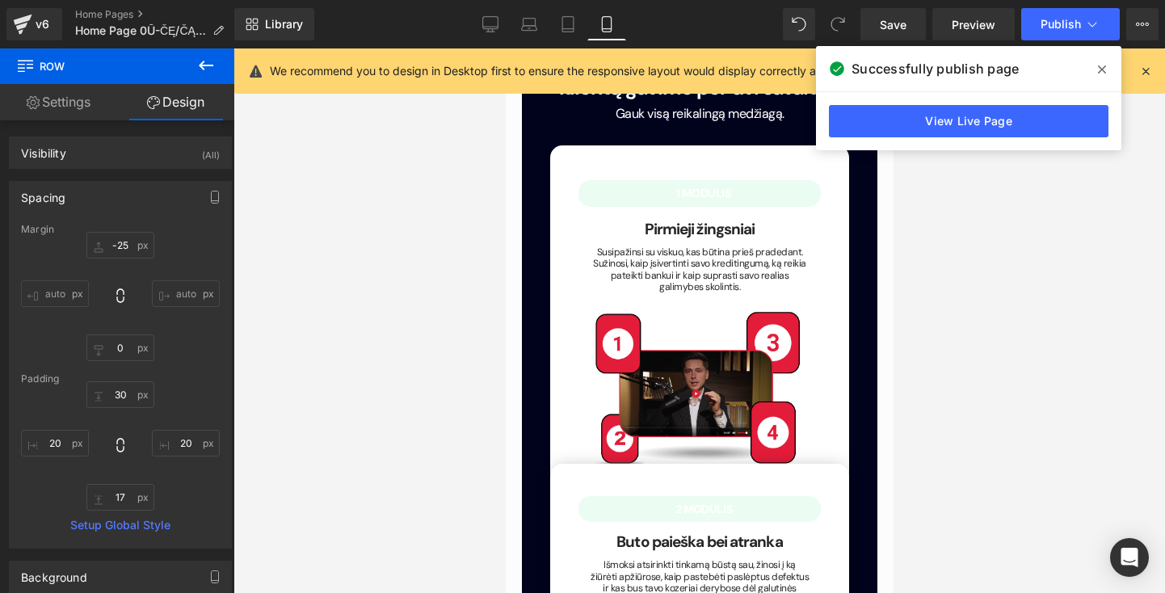
click at [419, 326] on div at bounding box center [700, 320] width 932 height 545
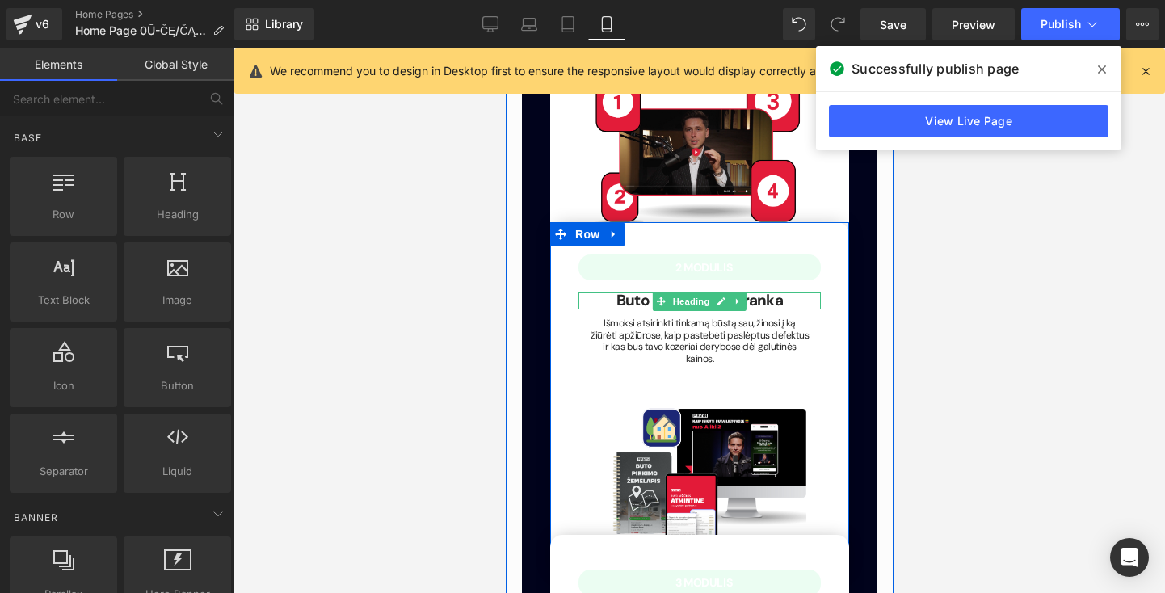
scroll to position [2691, 0]
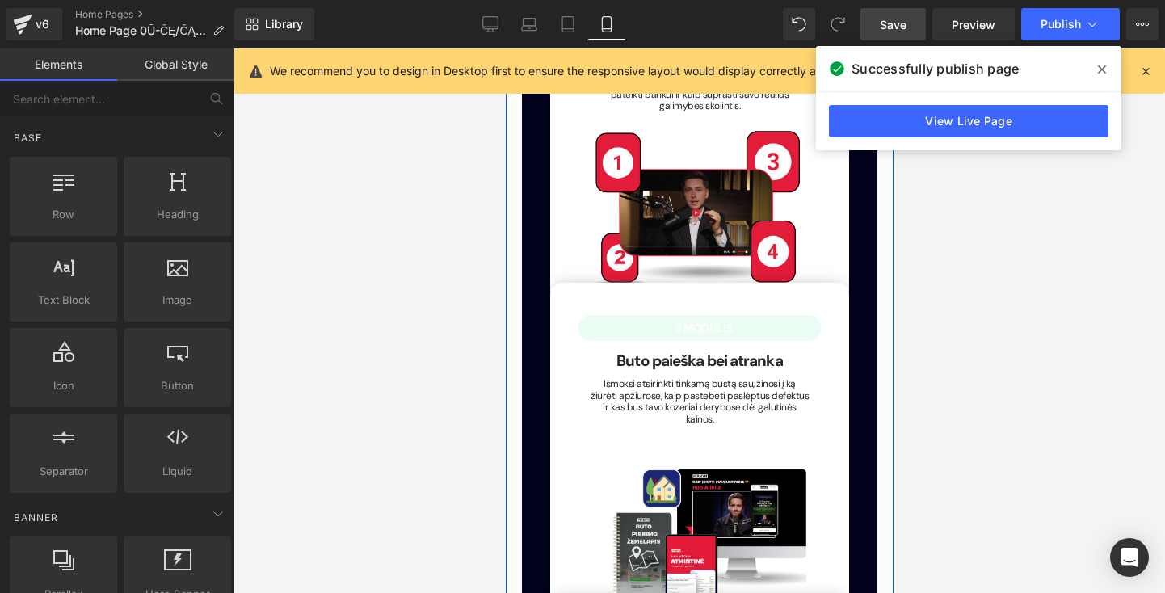
click at [885, 29] on span "Save" at bounding box center [893, 24] width 27 height 17
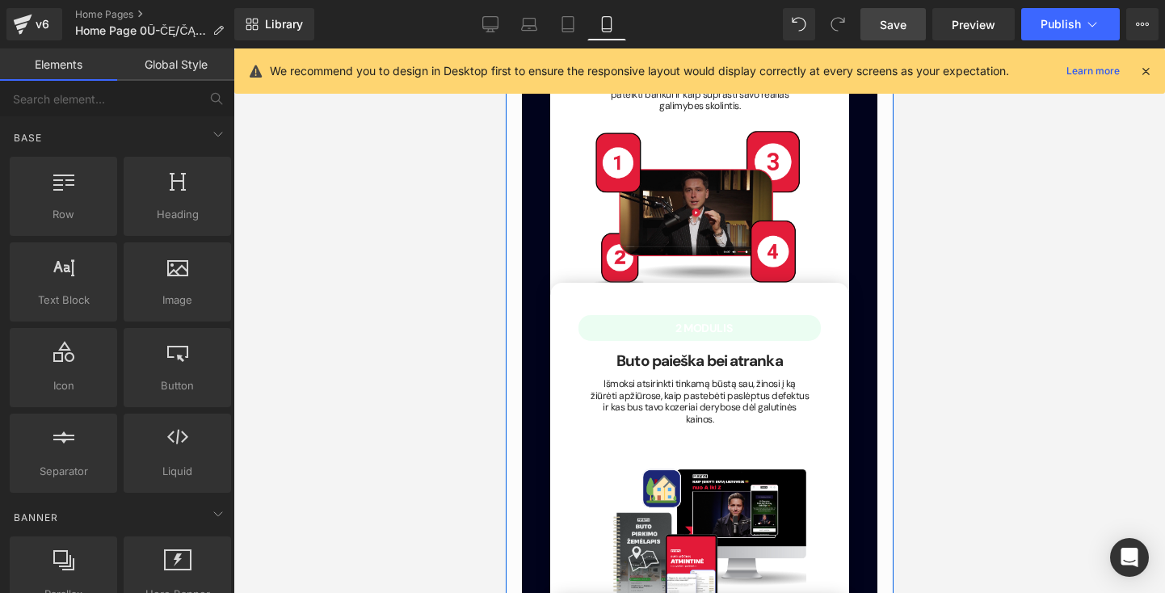
click at [1001, 371] on div at bounding box center [700, 320] width 932 height 545
